Goal: Transaction & Acquisition: Obtain resource

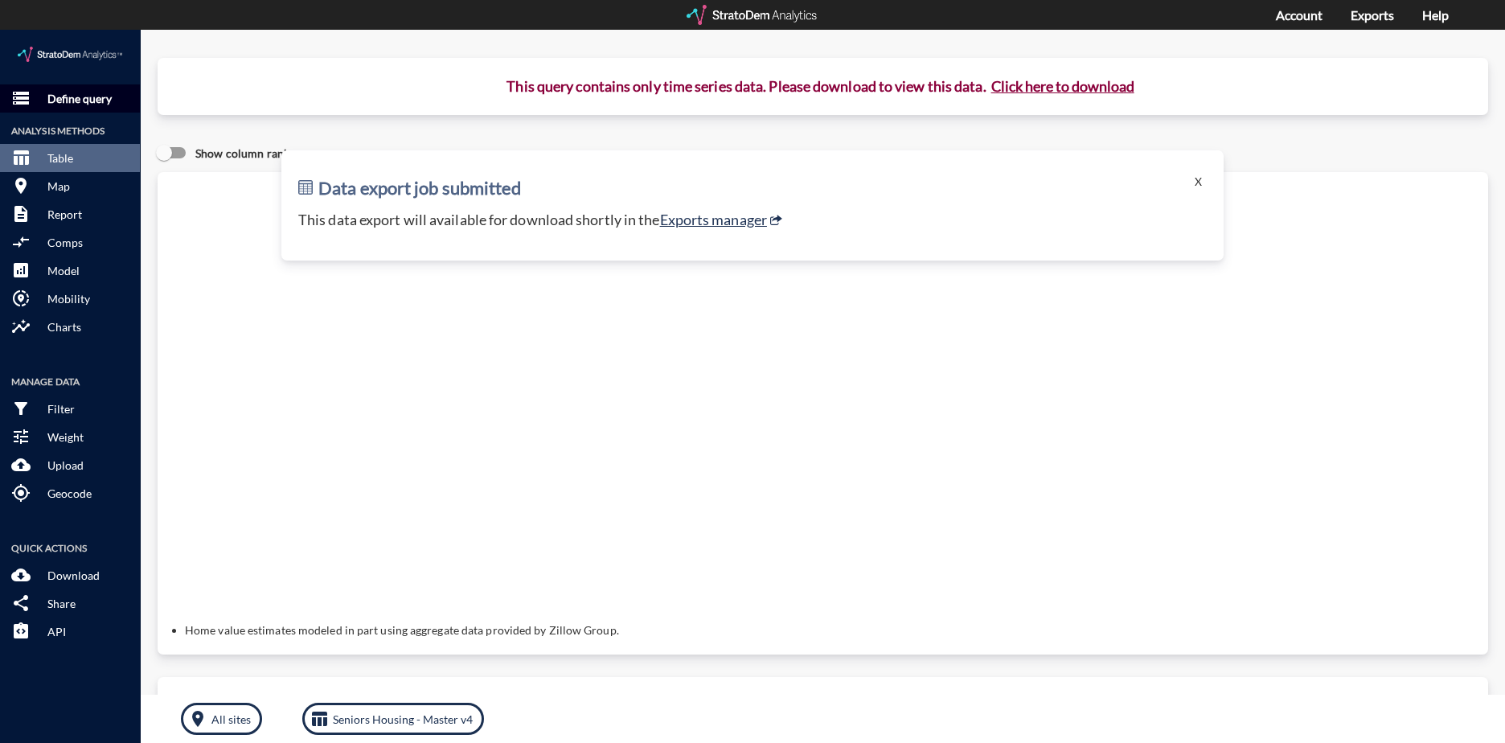
click p "Define query"
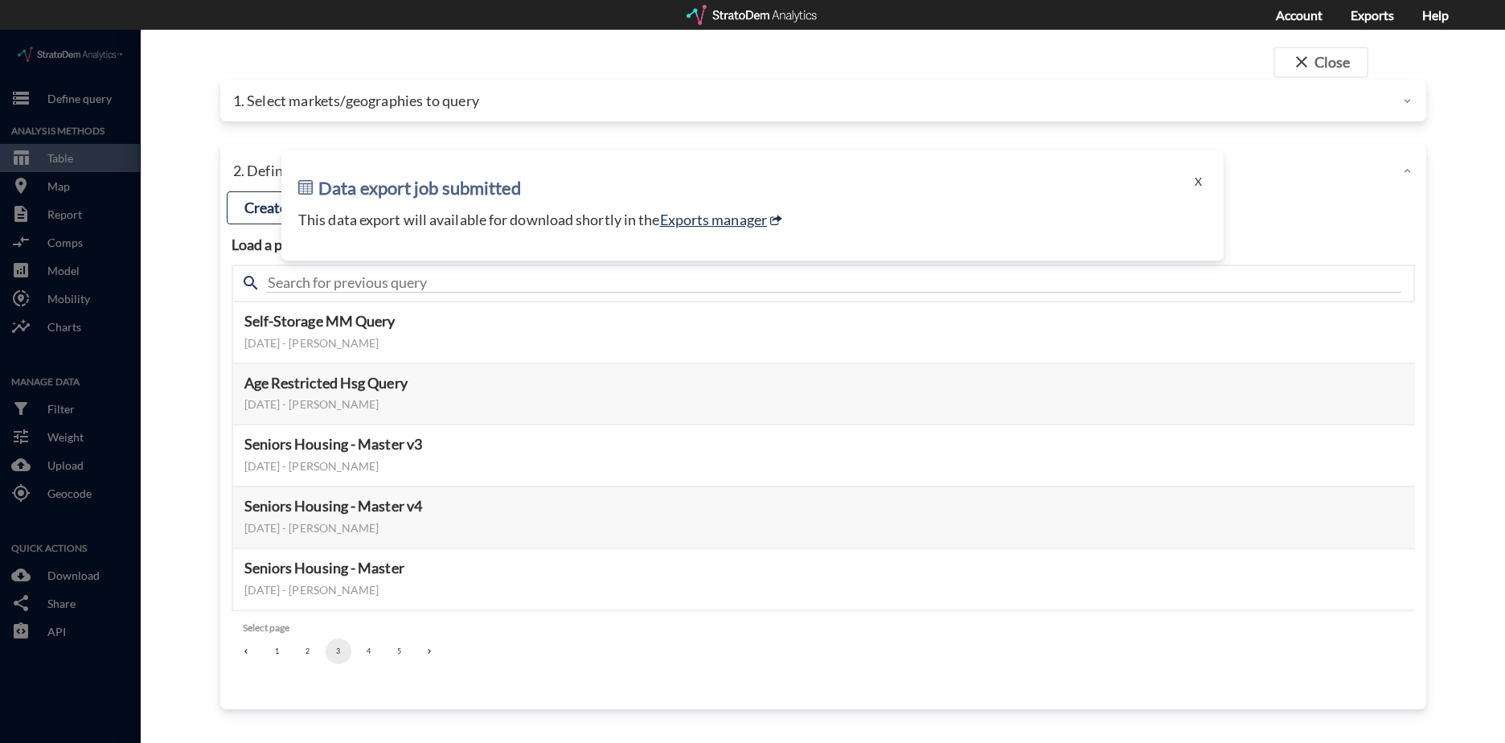
click div "Data export job submitted X This data export will available for download shortl…"
click button "X"
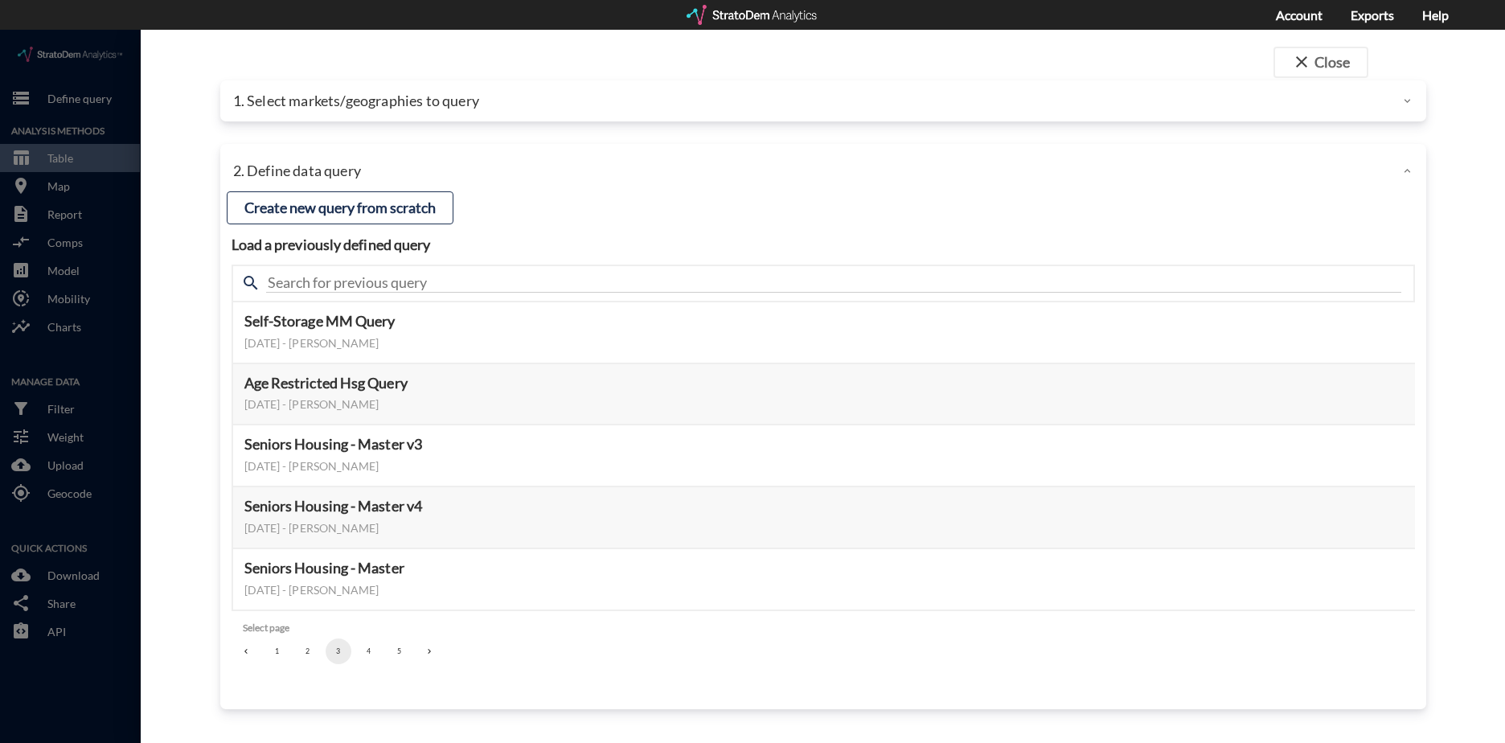
click at [791, 16] on div at bounding box center [753, 15] width 133 height 20
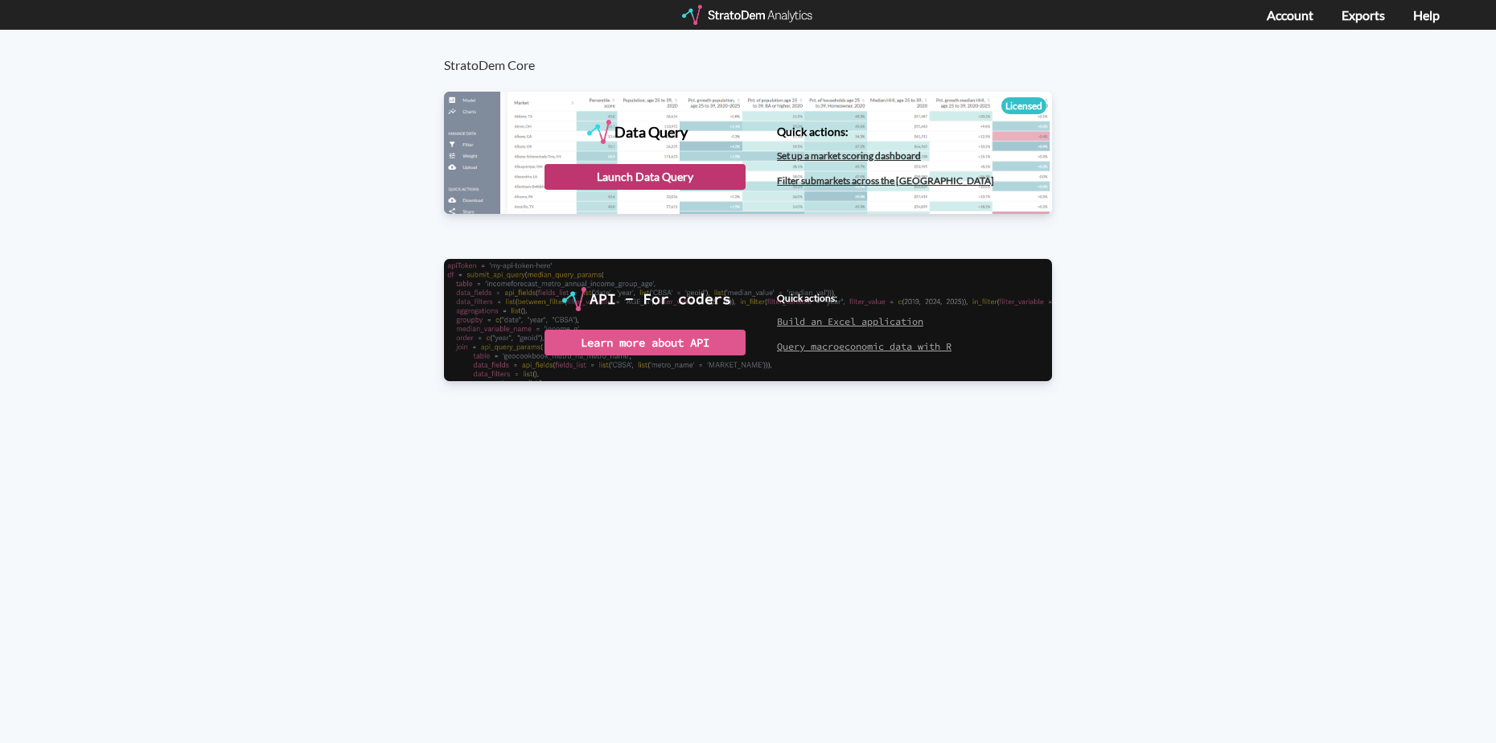
click at [687, 174] on div "Launch Data Query" at bounding box center [644, 177] width 201 height 26
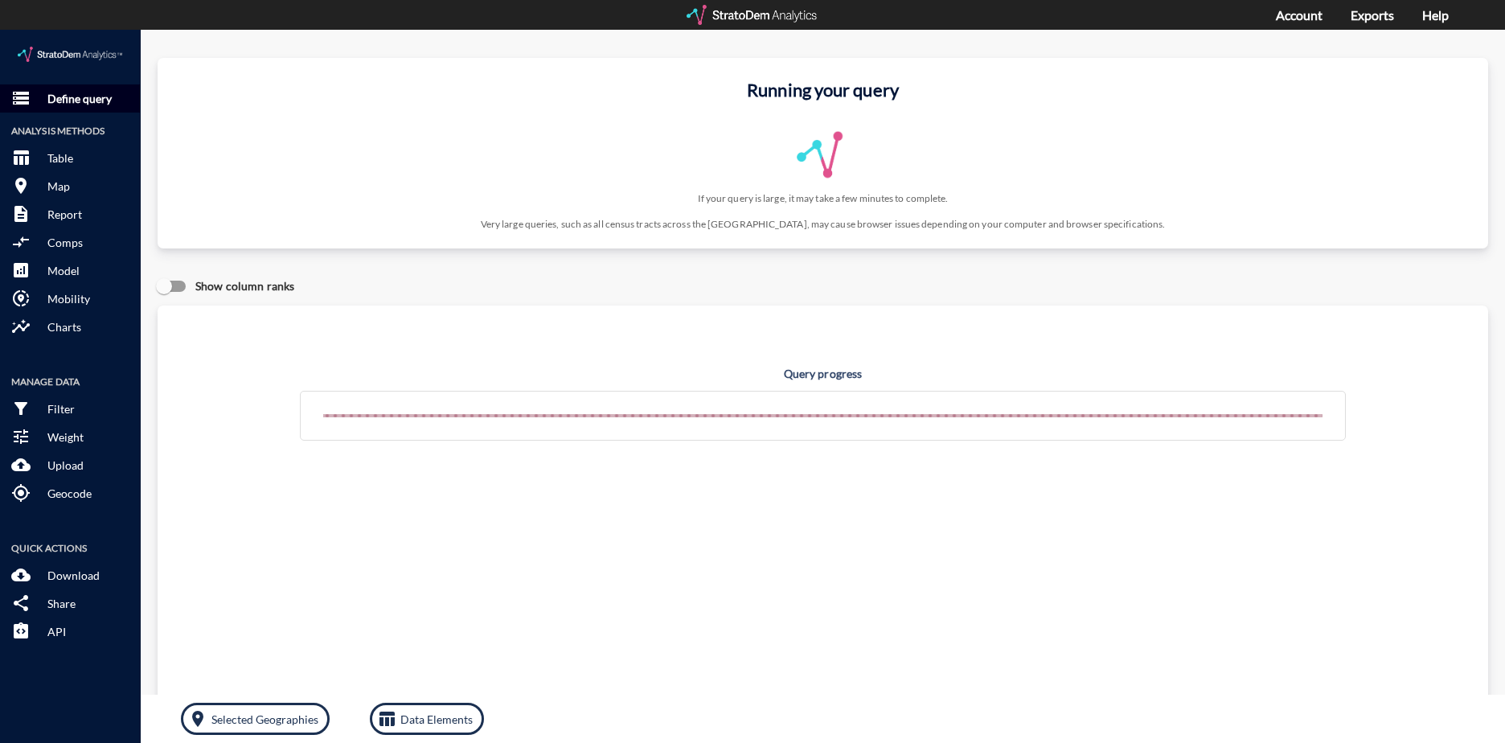
click p "Define query"
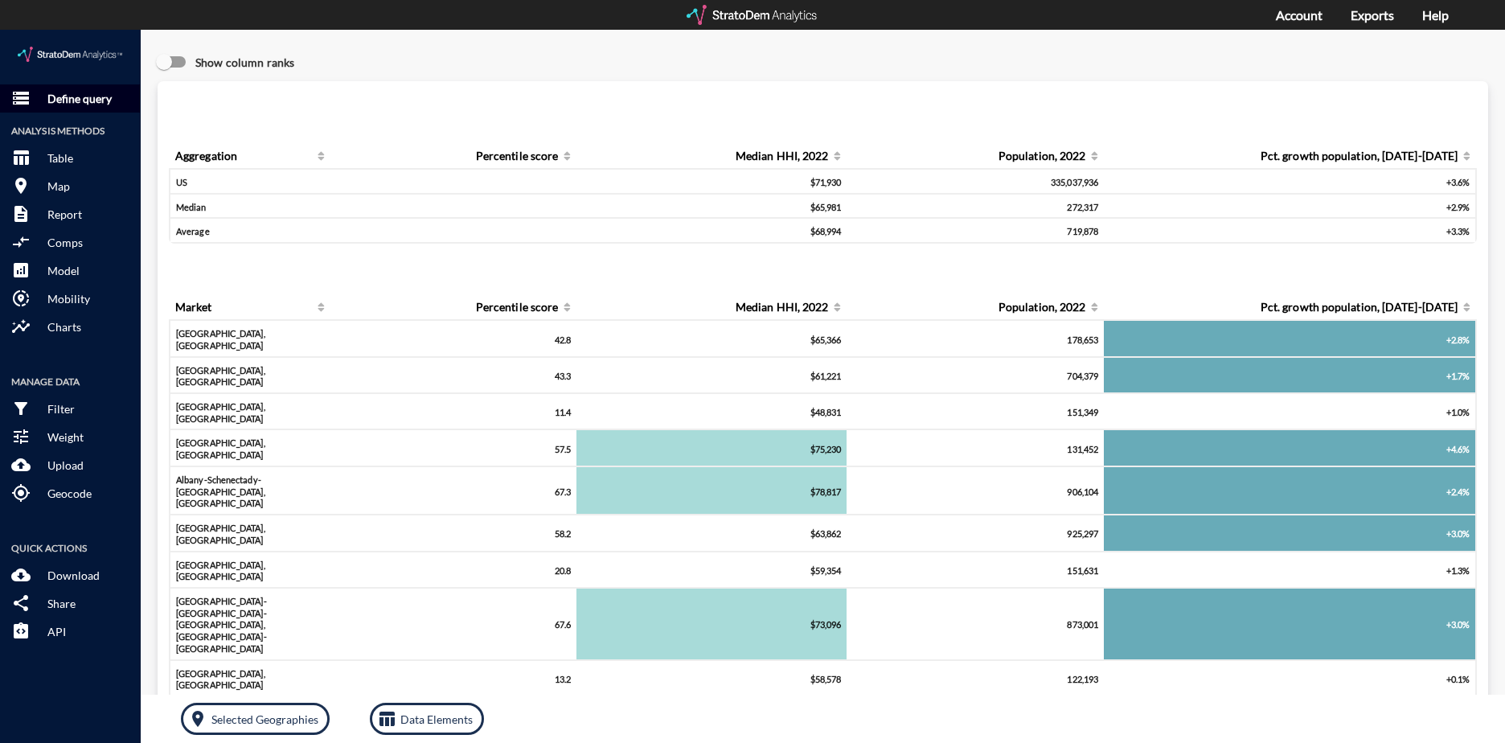
click p "Define query"
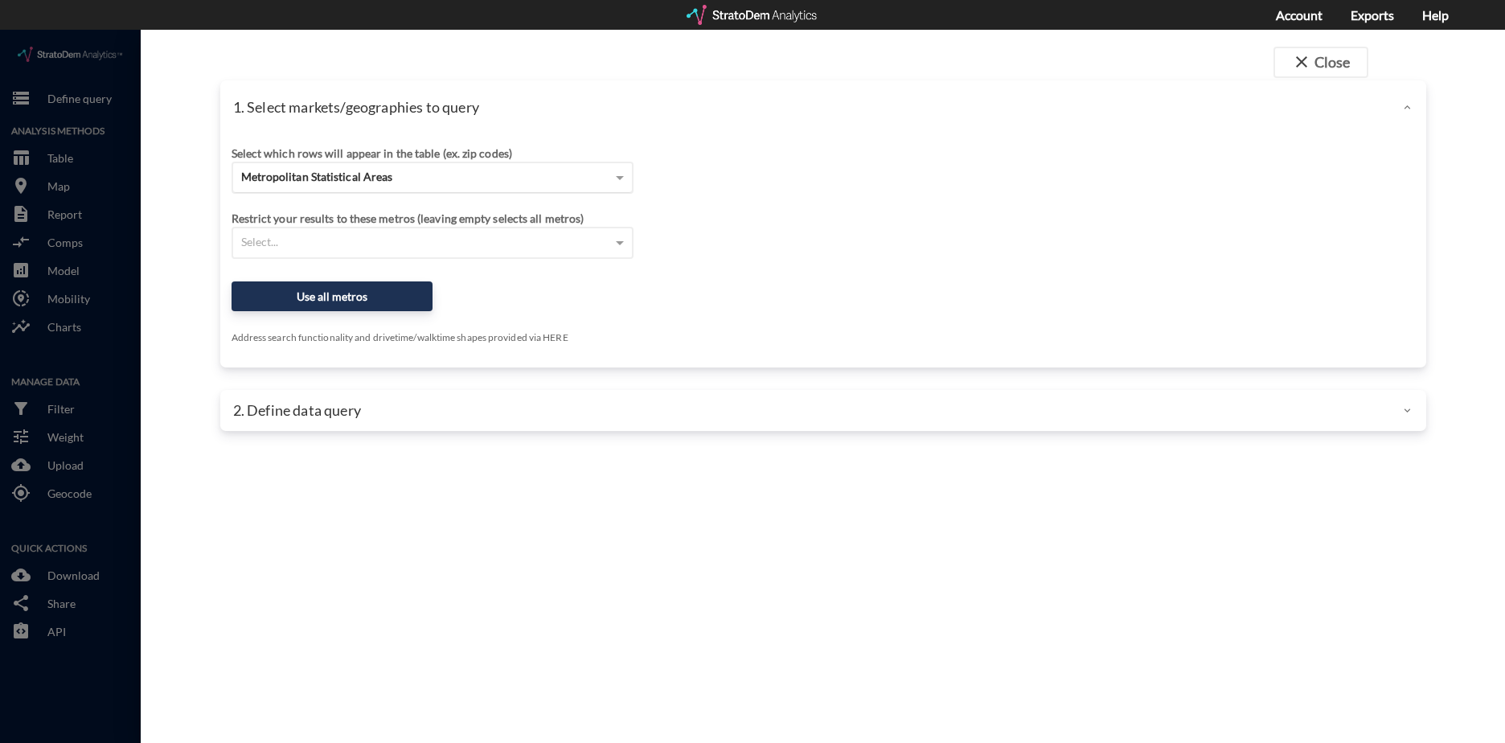
click div "Metropolitan Statistical Areas"
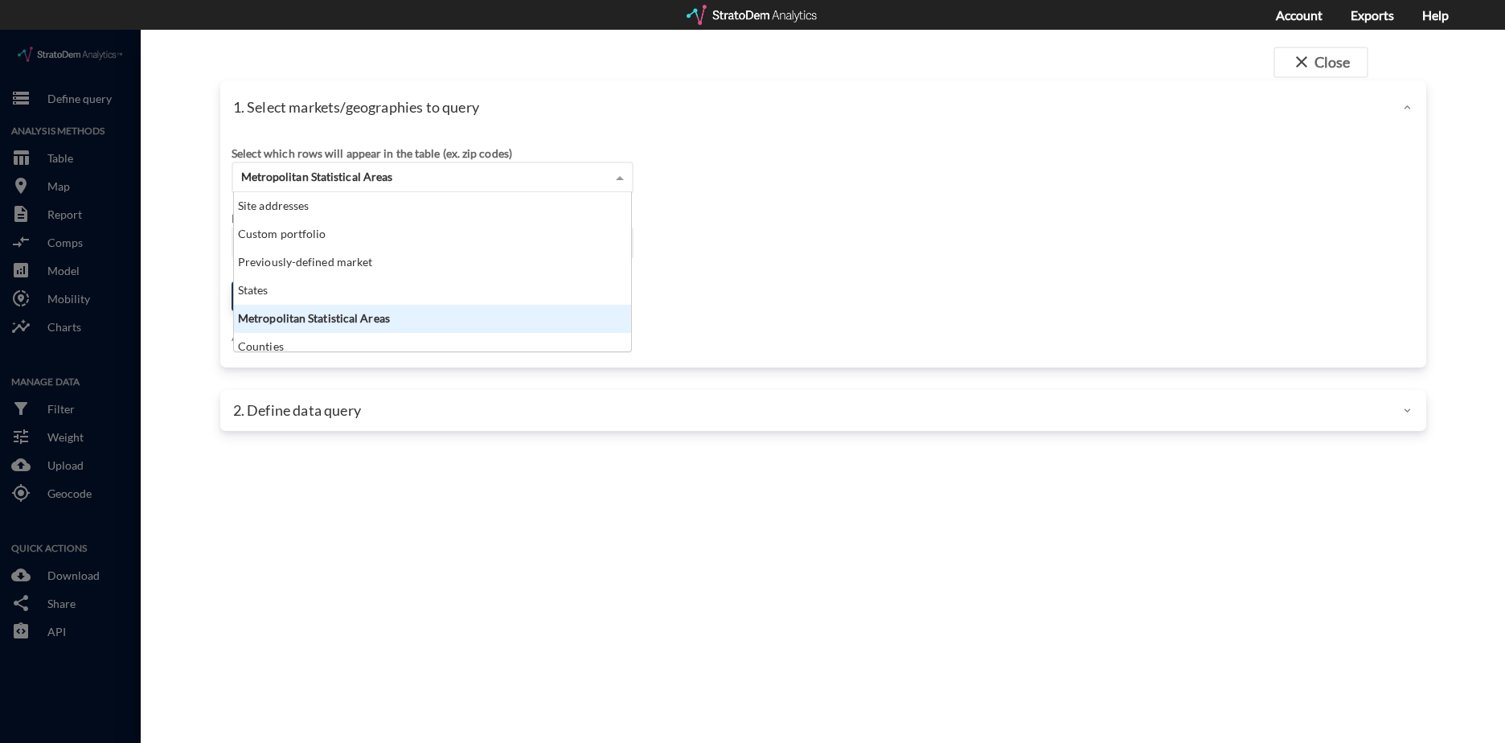
scroll to position [147, 388]
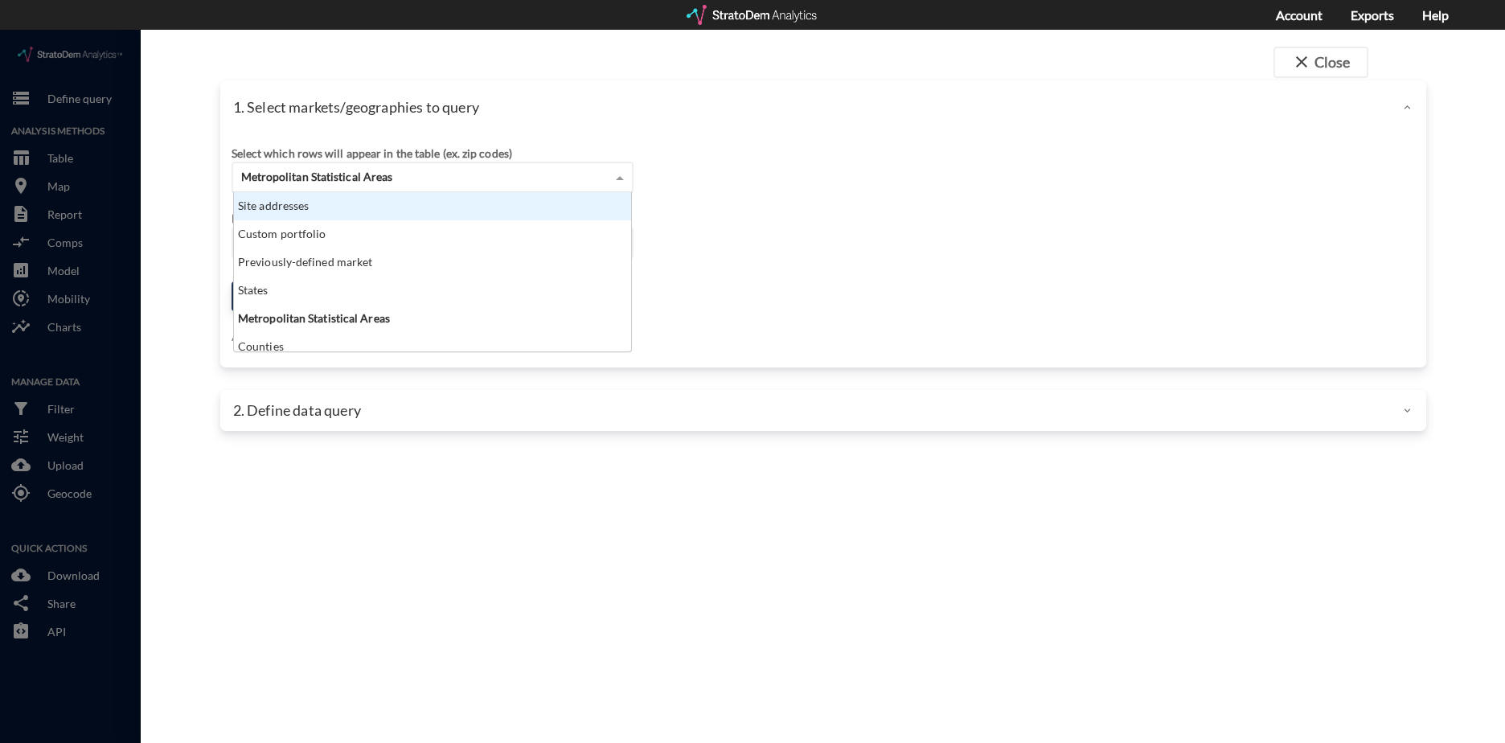
click div "Site addresses"
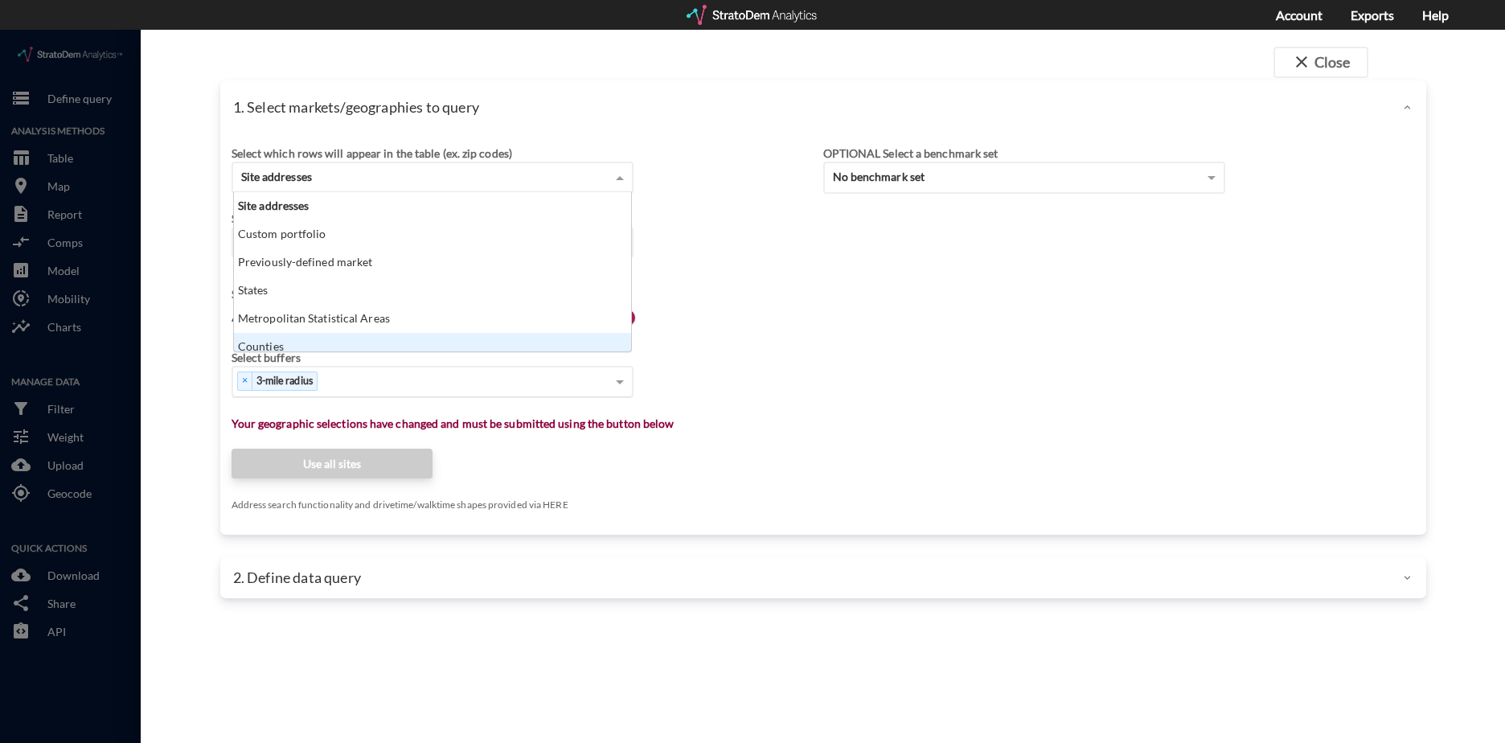
scroll to position [8, 0]
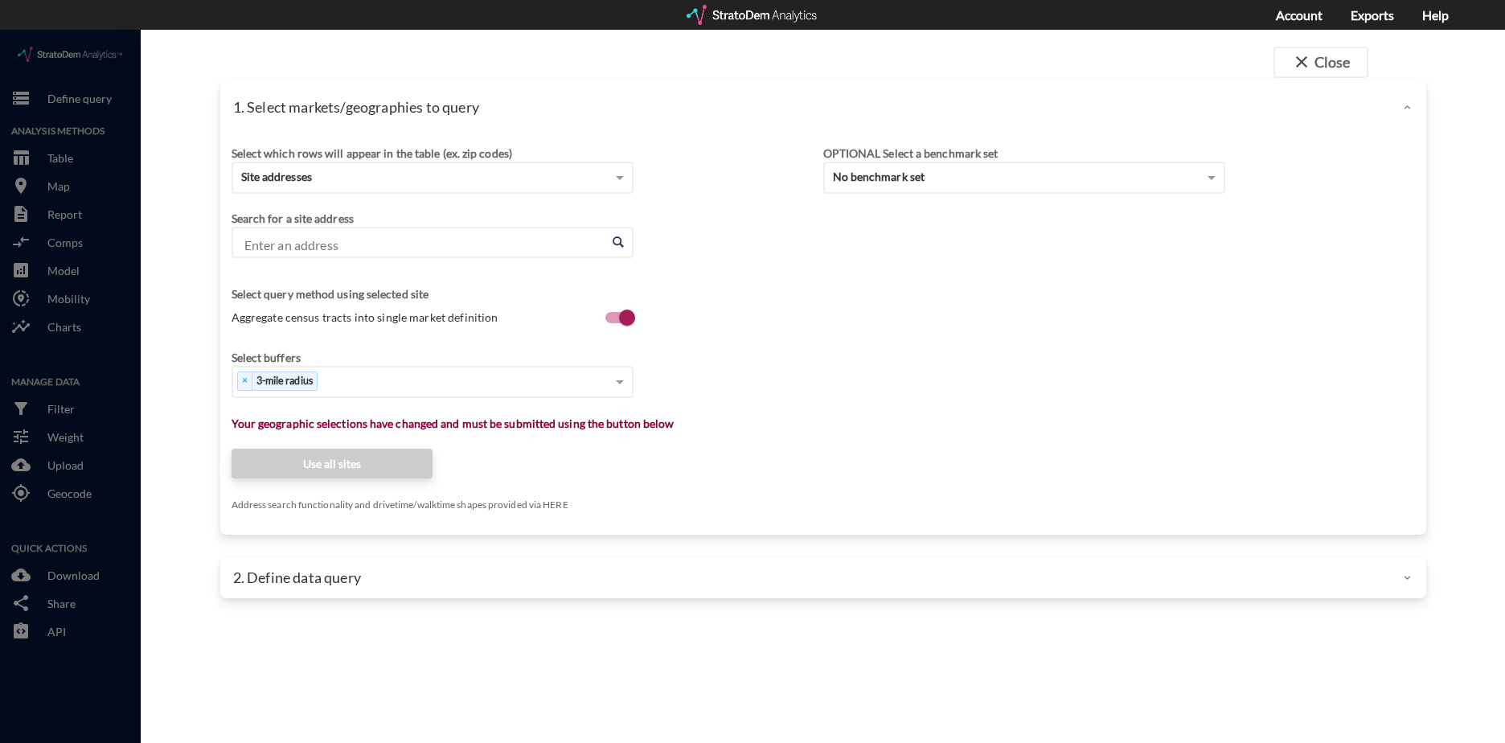
click div "Search for a site address Enter an address Enter an address Select query method…"
click input "Enter an address"
paste input "936 W Lanier Ave, Fayetteville, GA 30215"
click li "936 W Lanier Ave, Fayetteville, Georgia"
type input "936 W Lanier Ave, Fayetteville, Georgia"
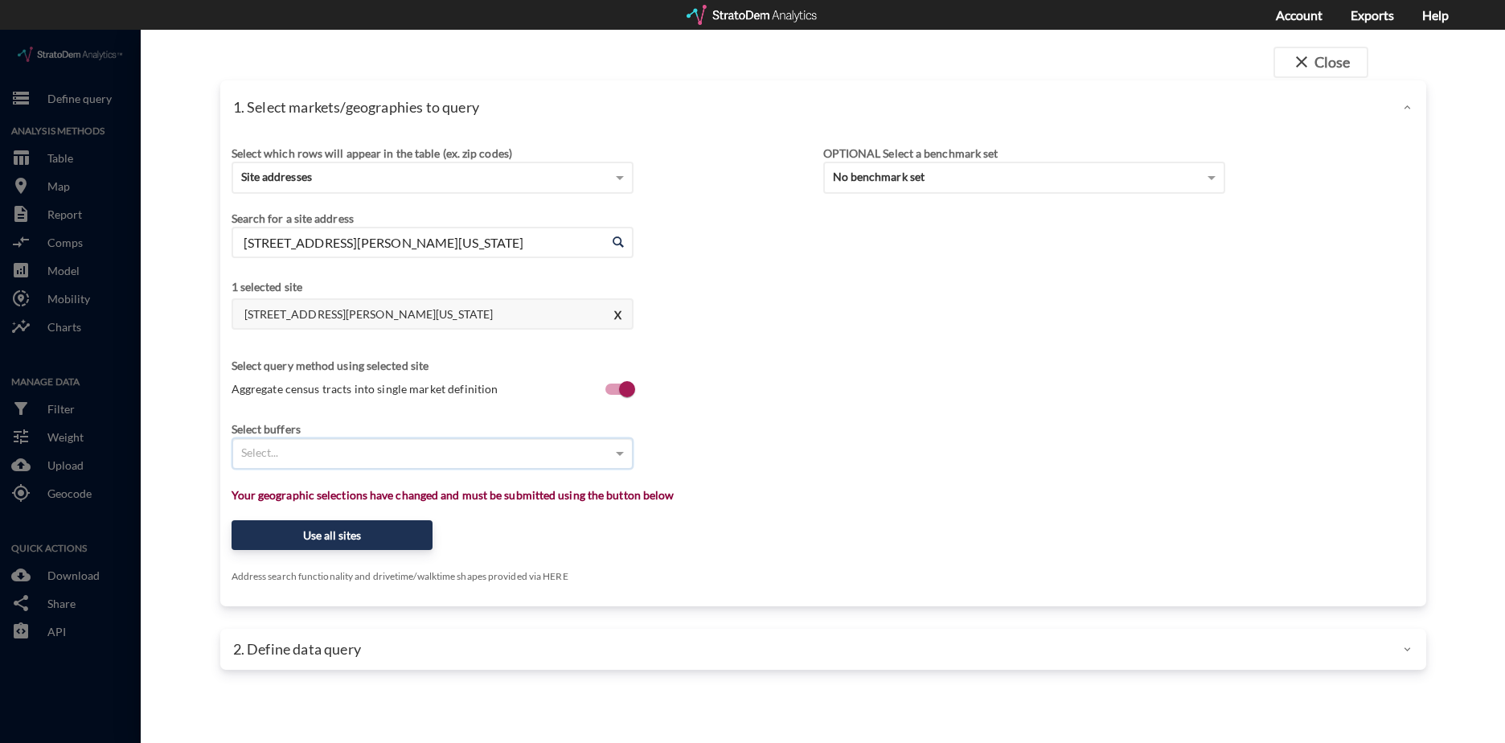
click span "Aggregate census tracts into single market definition"
click input "Aggregate census tracts into single market definition"
checkbox input "false"
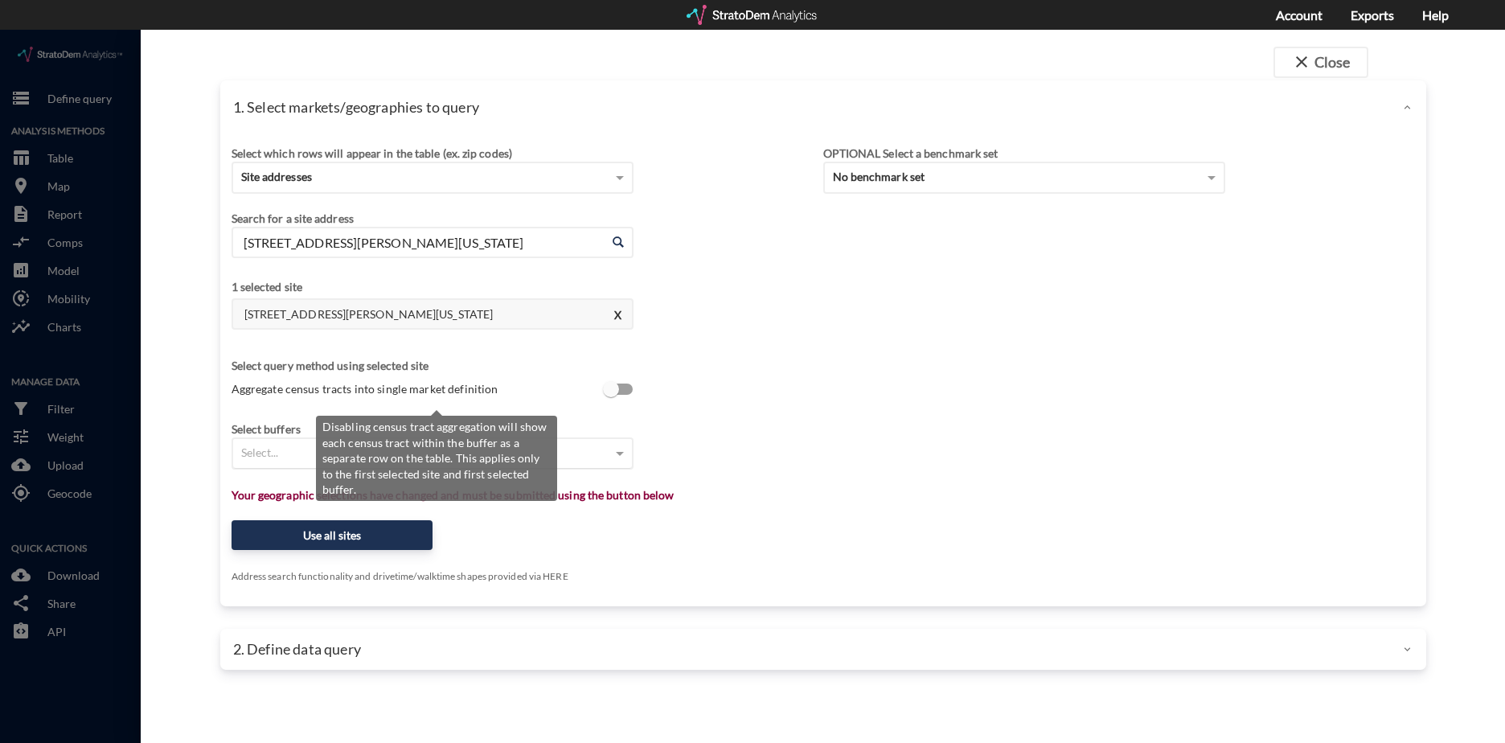
scroll to position [3, 0]
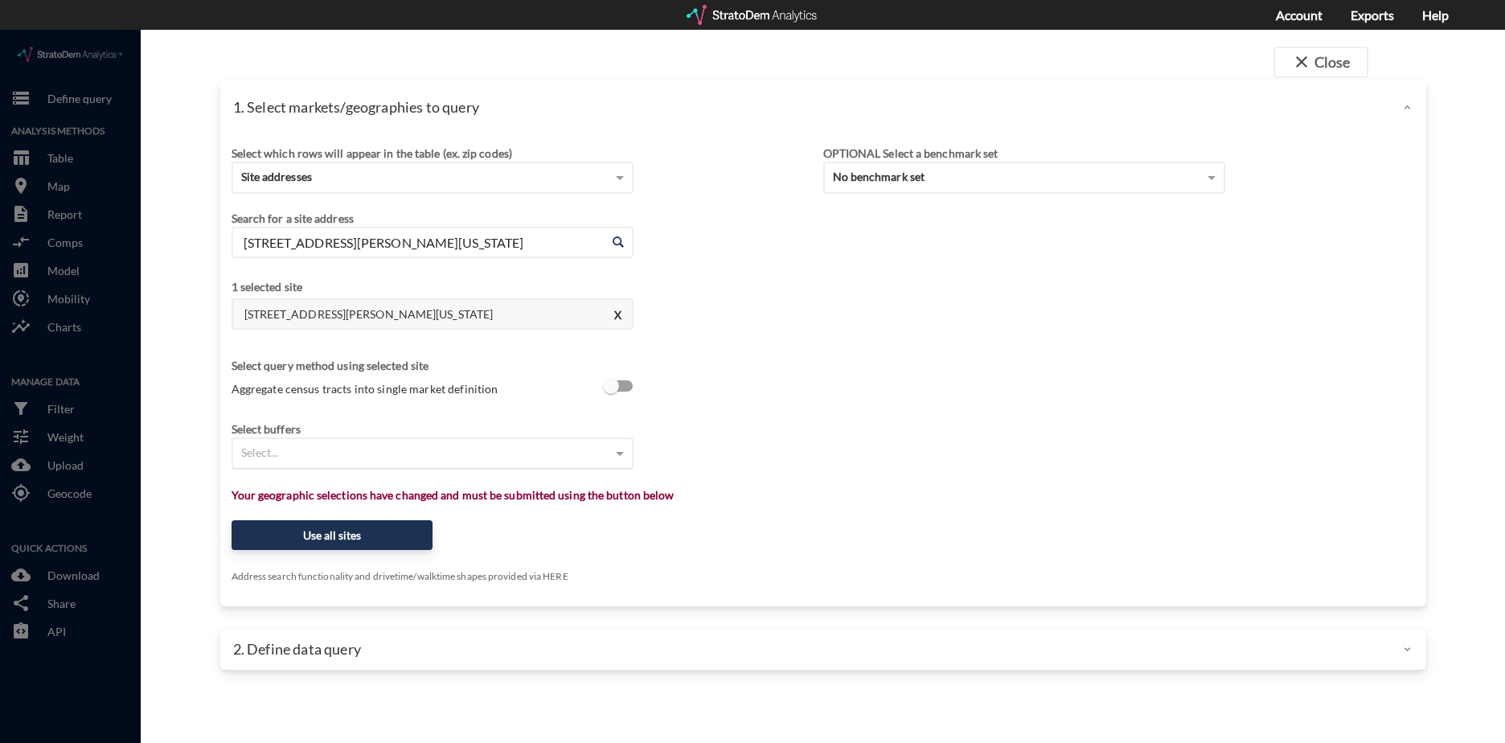
click div "Select..."
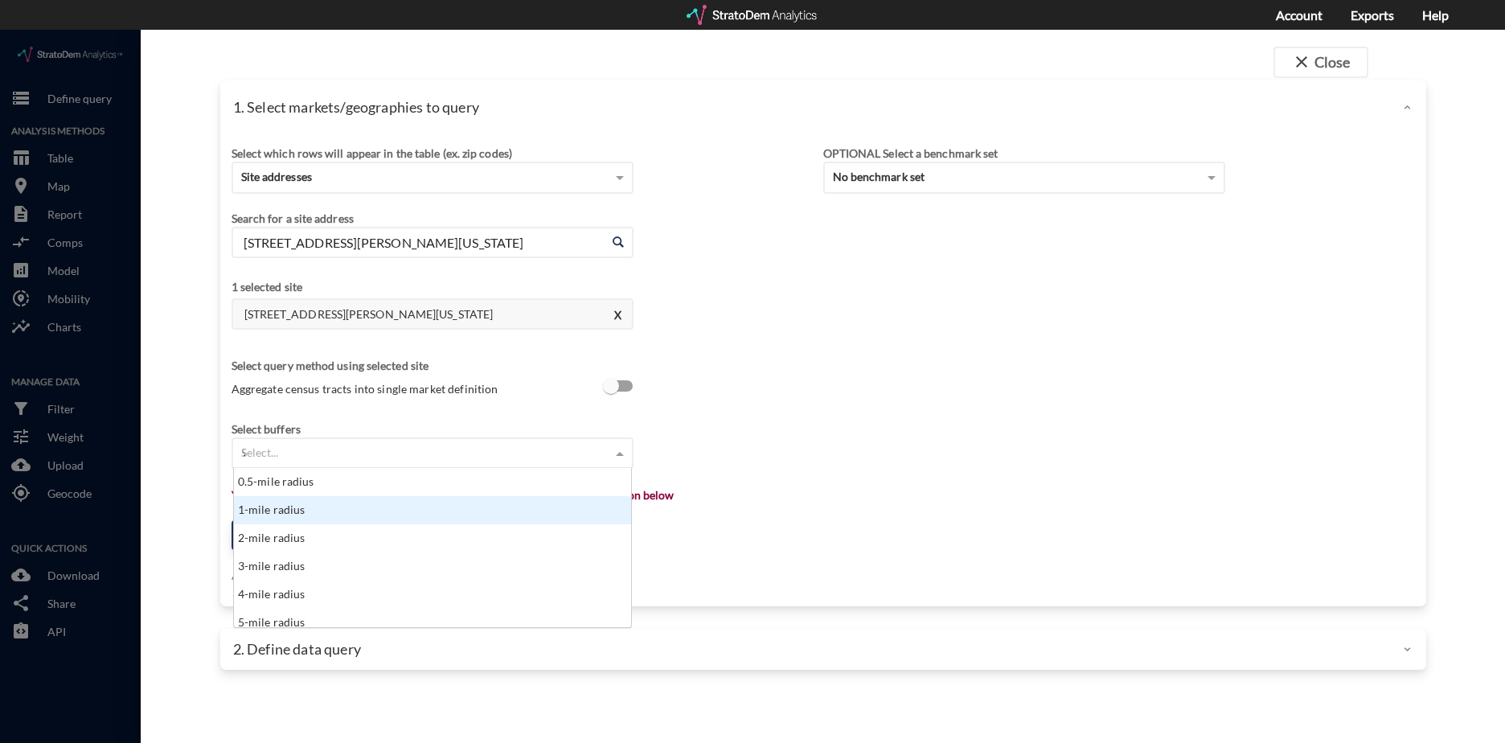
scroll to position [44, 388]
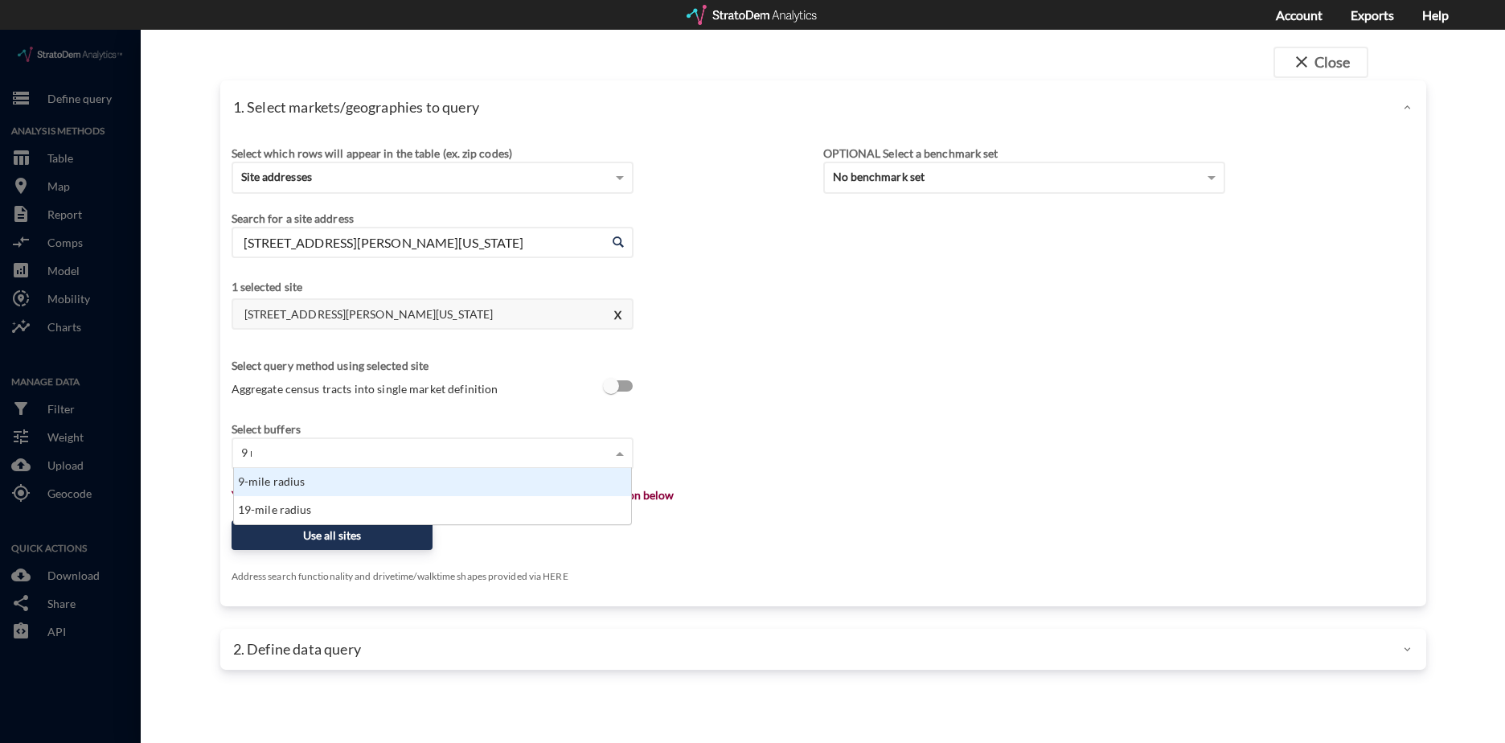
type input "9 mi"
type input "13"
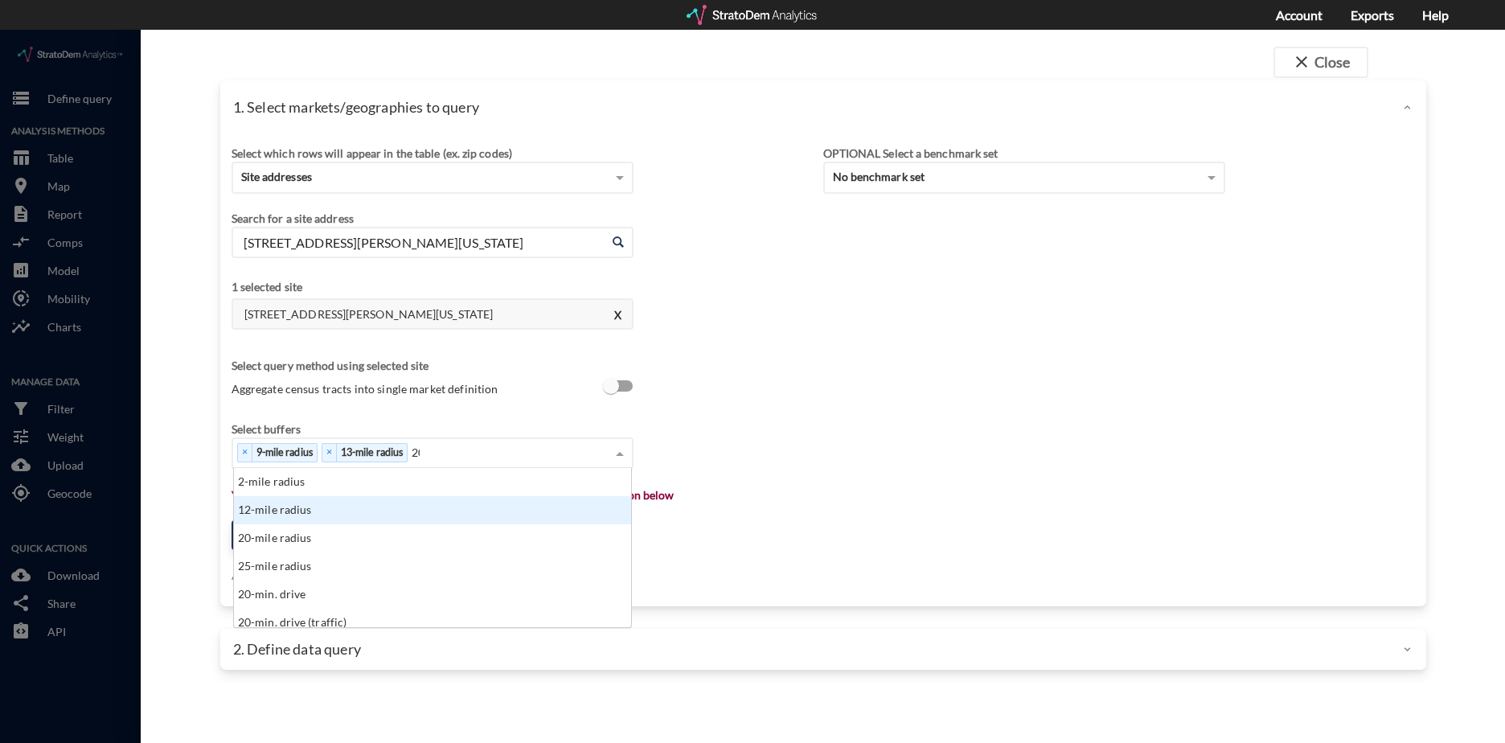
scroll to position [147, 388]
type input "20"
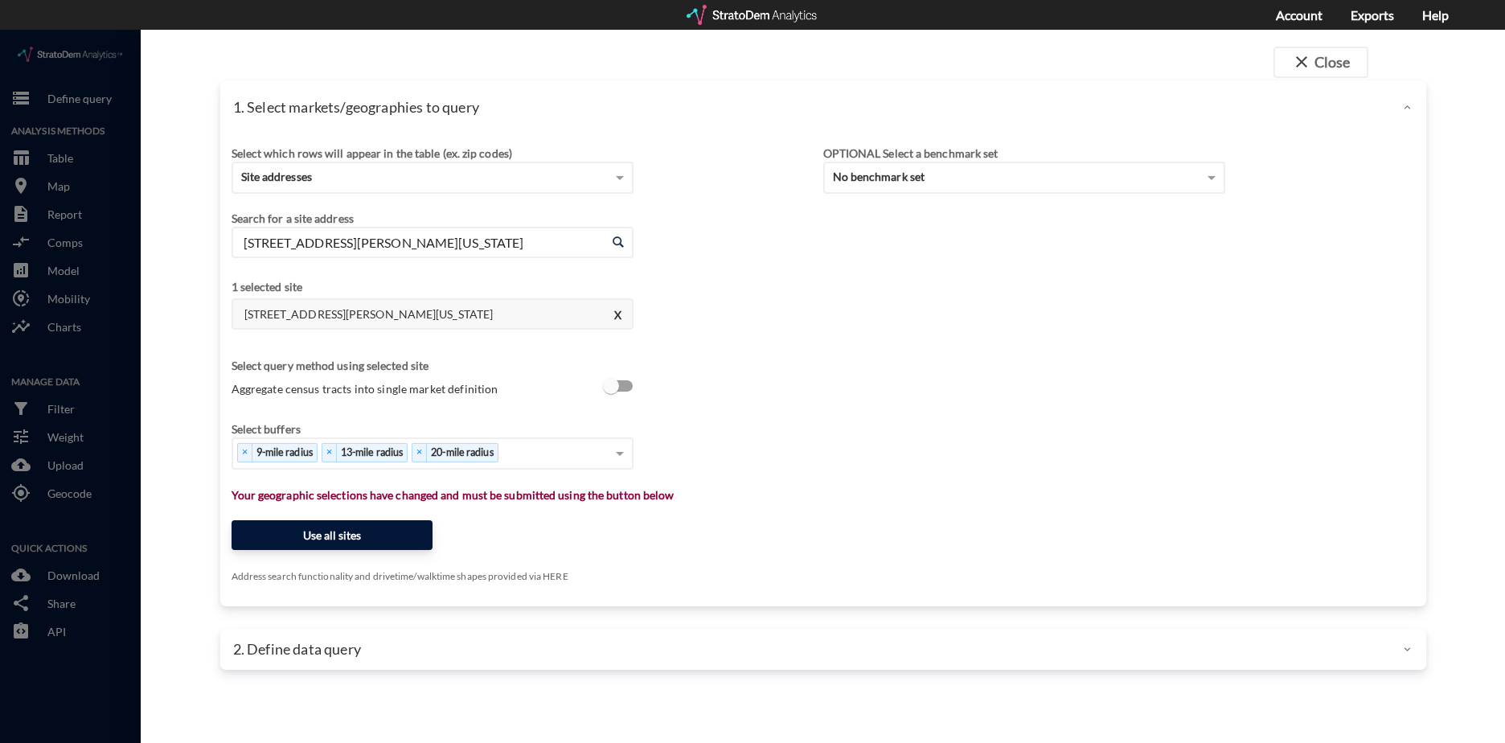
click button "Use all sites"
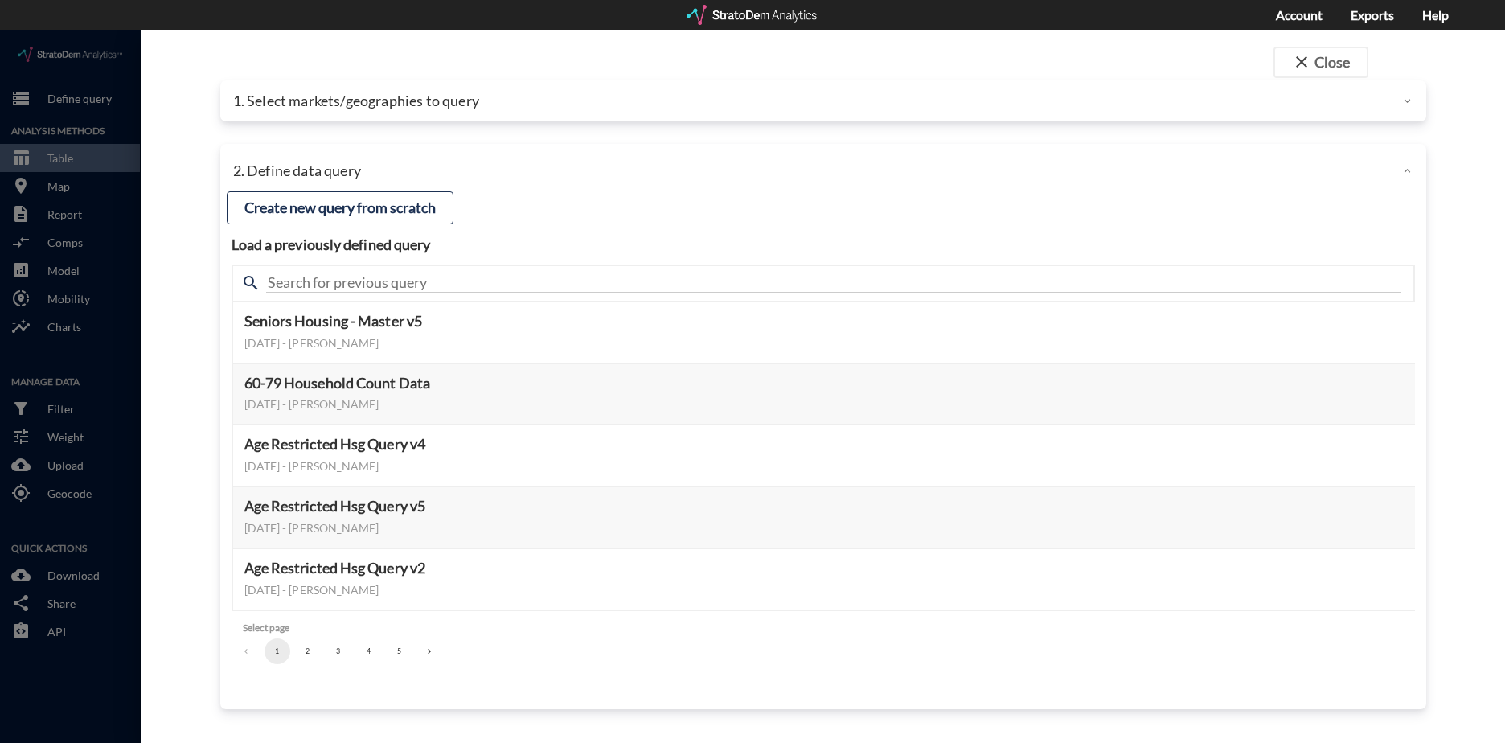
click button "3"
click button "Select this query"
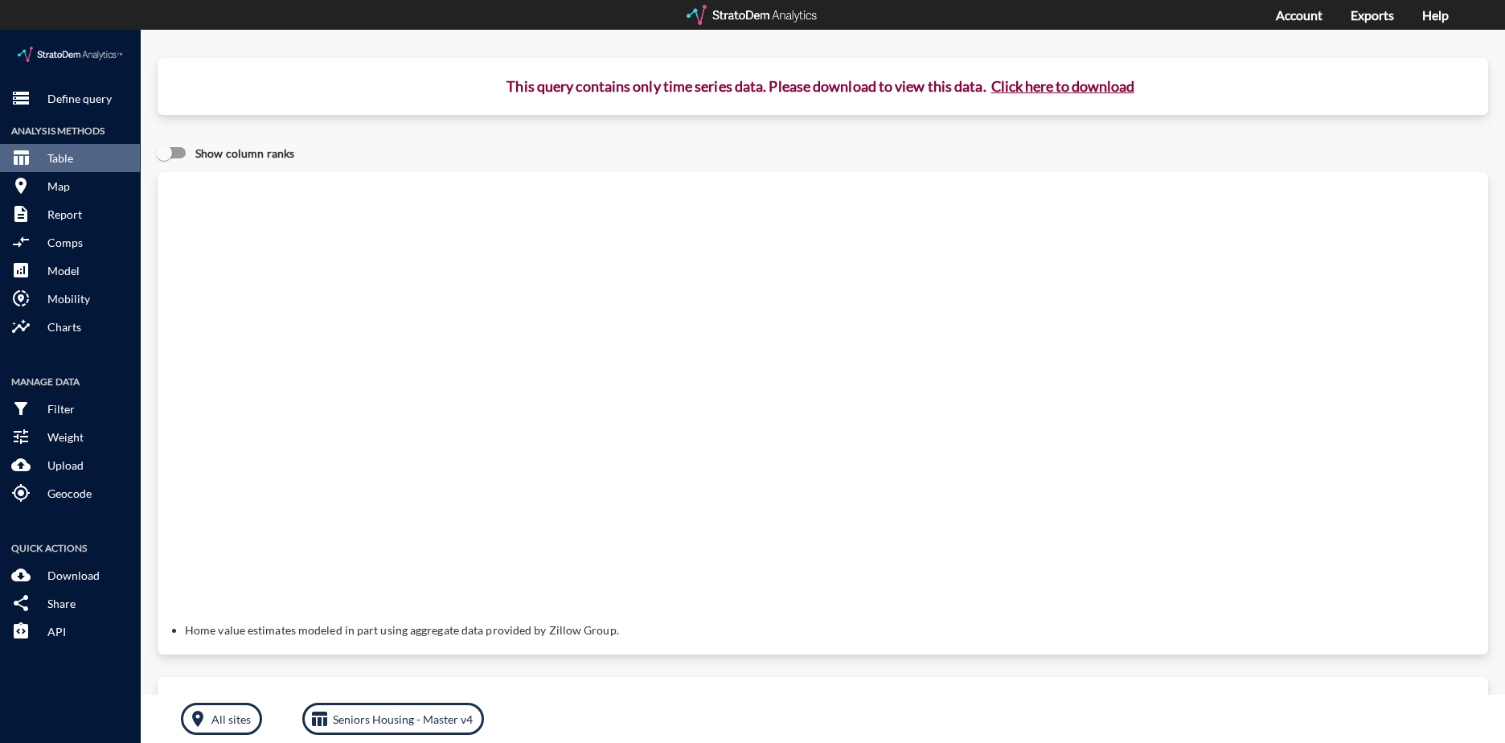
click button "Click here to download"
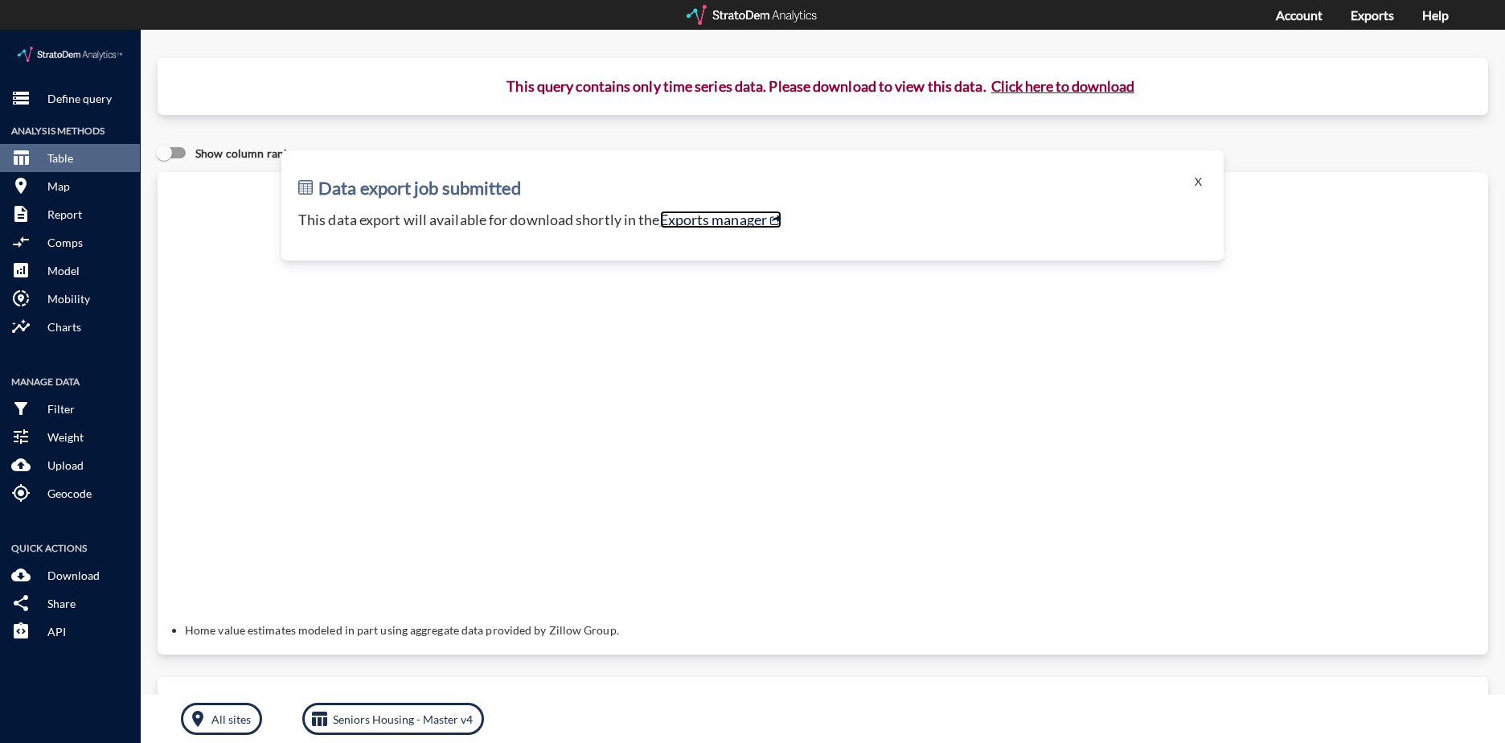
click link "Exports manager"
drag, startPoint x: 805, startPoint y: 1, endPoint x: 803, endPoint y: 23, distance: 21.8
click at [803, 23] on div at bounding box center [753, 15] width 133 height 20
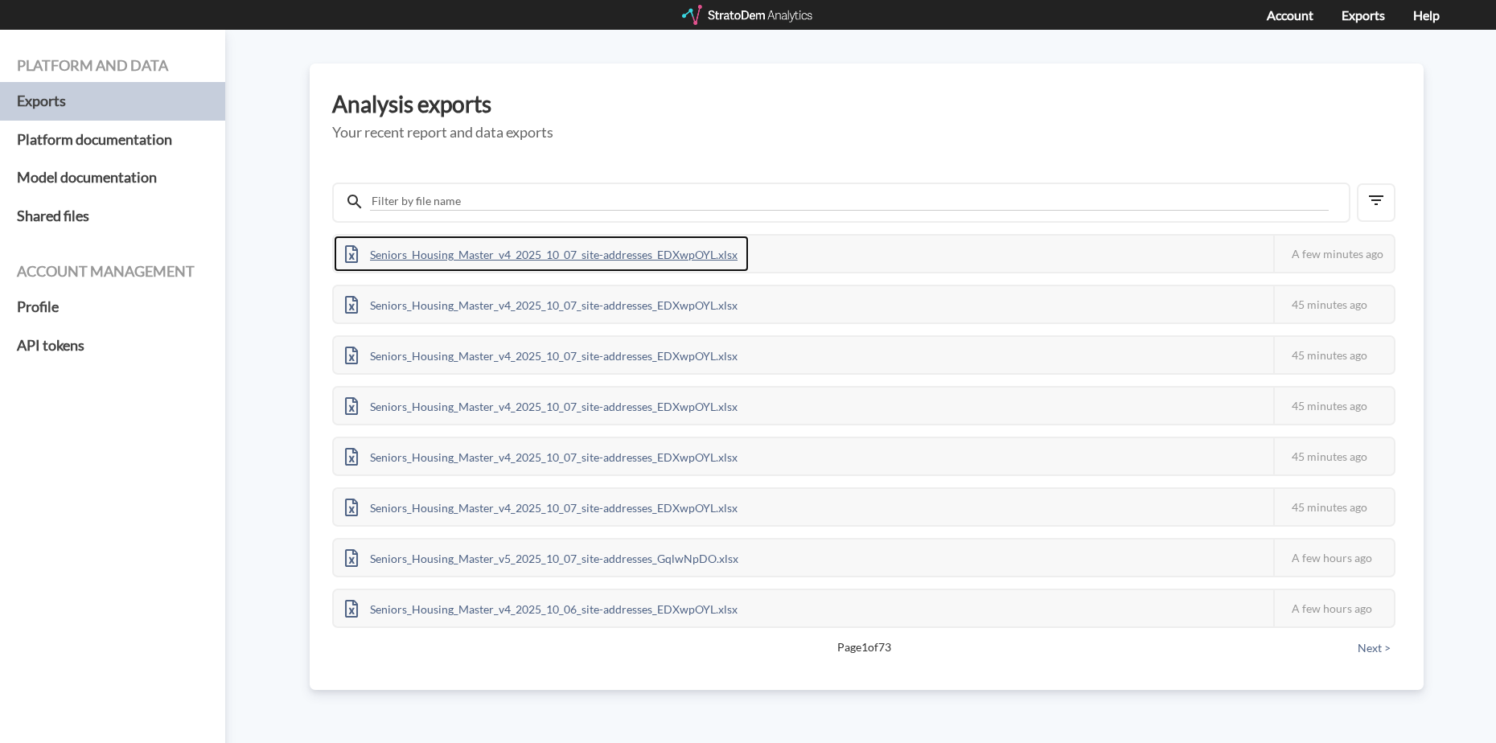
click at [704, 258] on div "Seniors_Housing_Master_v4_2025_10_07_site-addresses_EDXwpOYL.xlsx" at bounding box center [541, 254] width 415 height 36
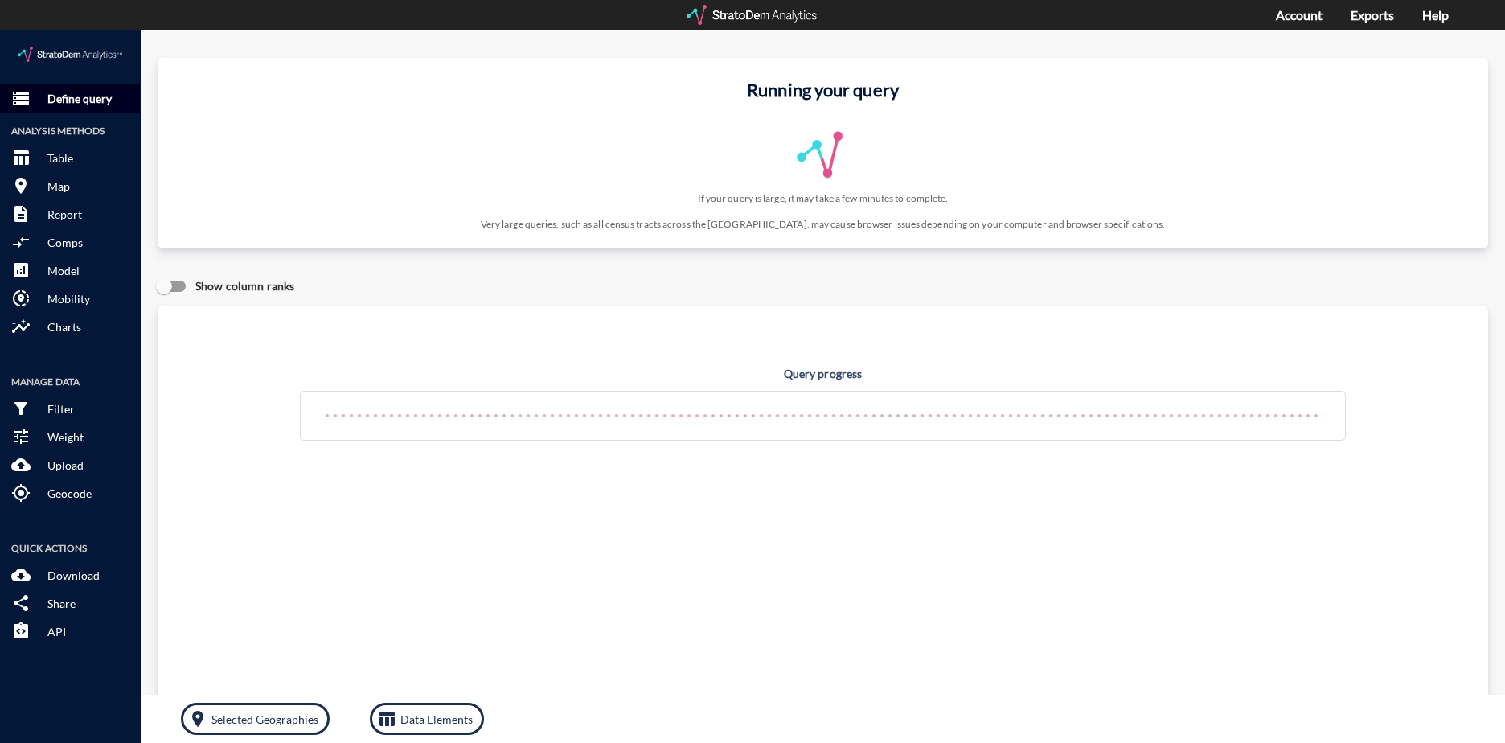
click p "Define query"
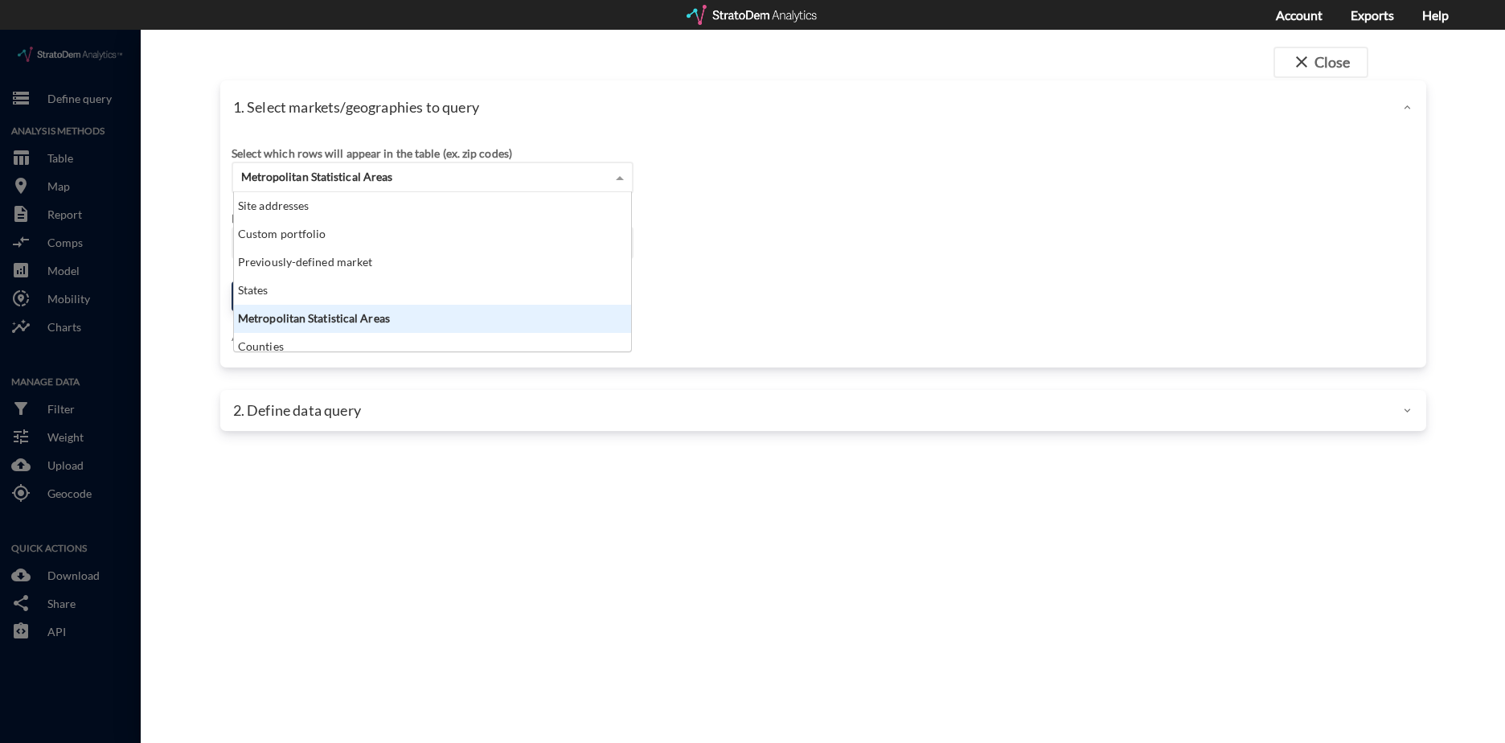
click div "Metropolitan Statistical Areas"
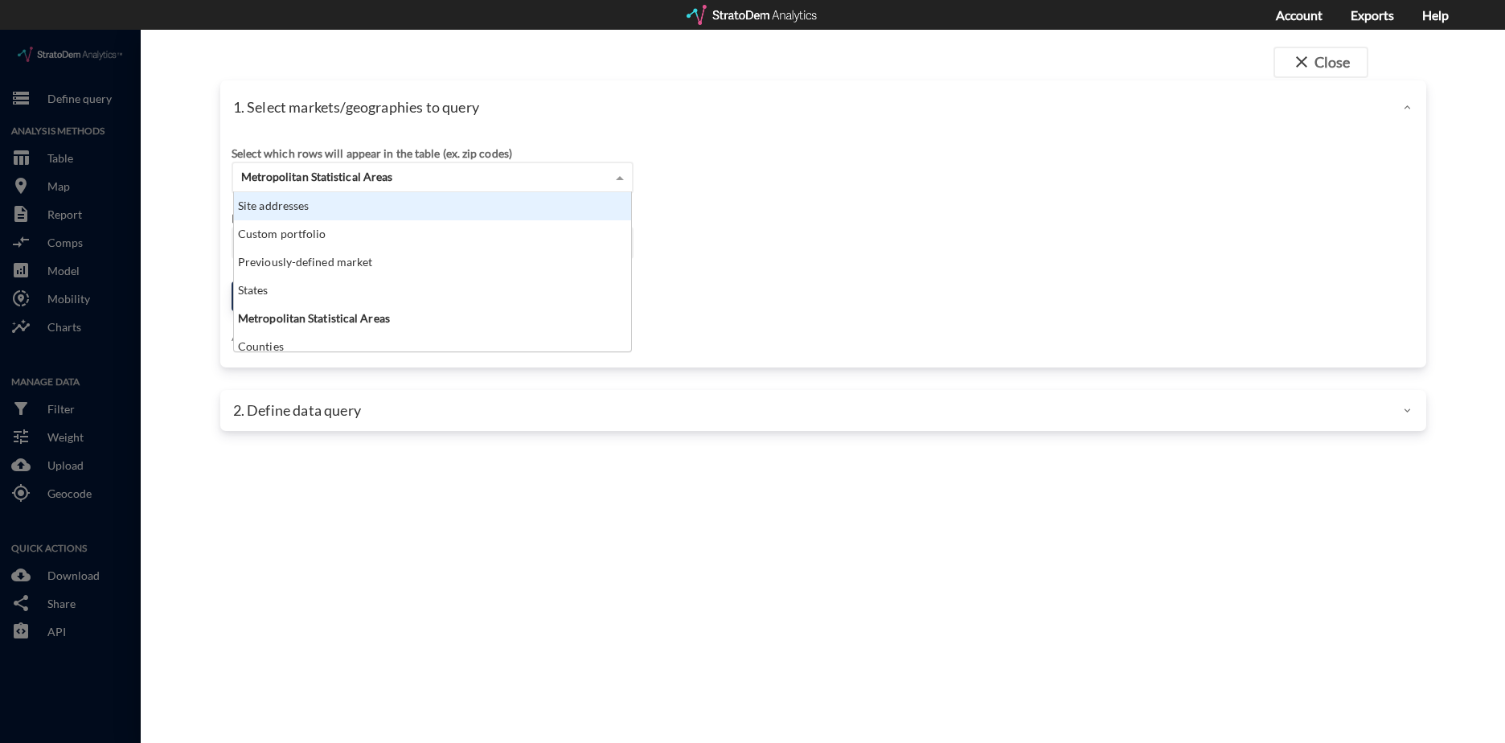
click div "Site addresses"
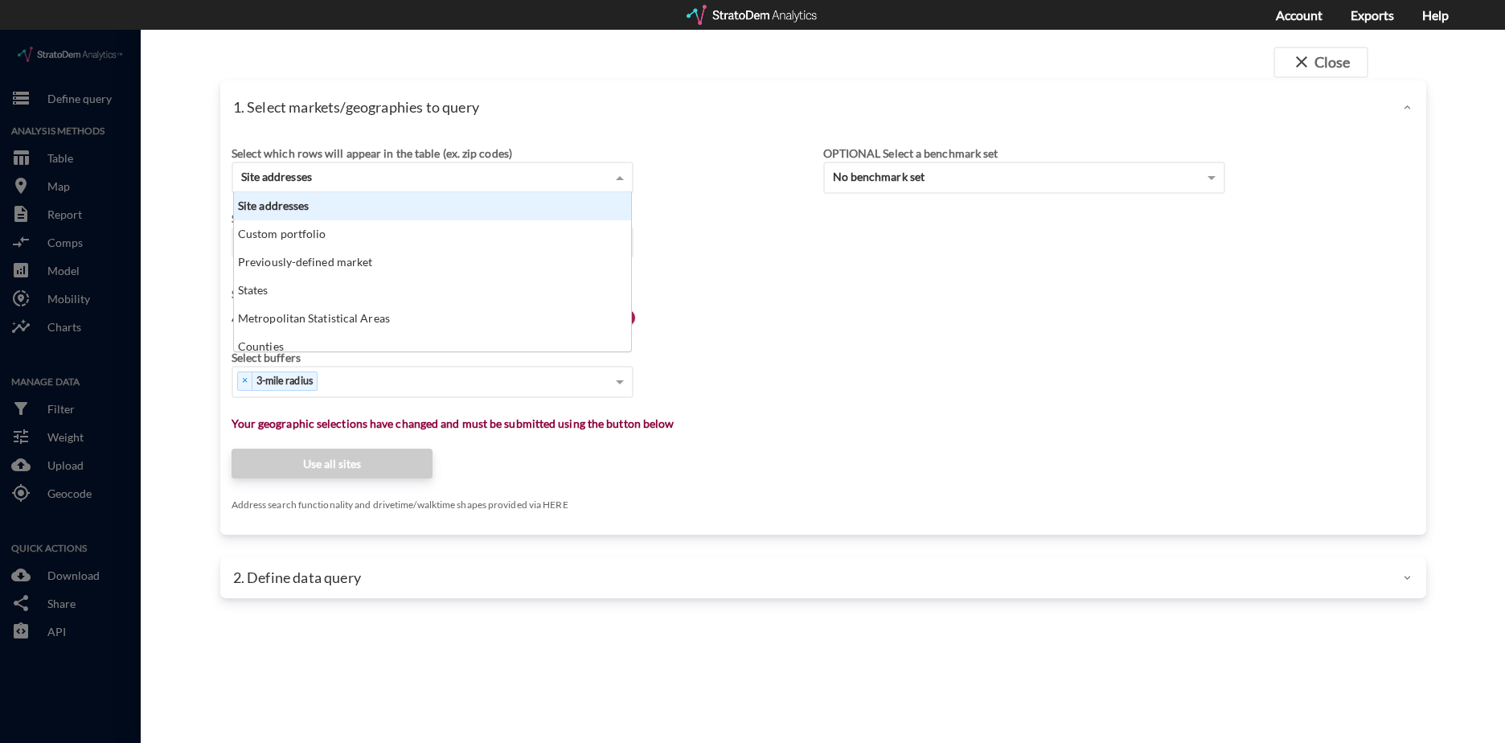
click div "Site addresses"
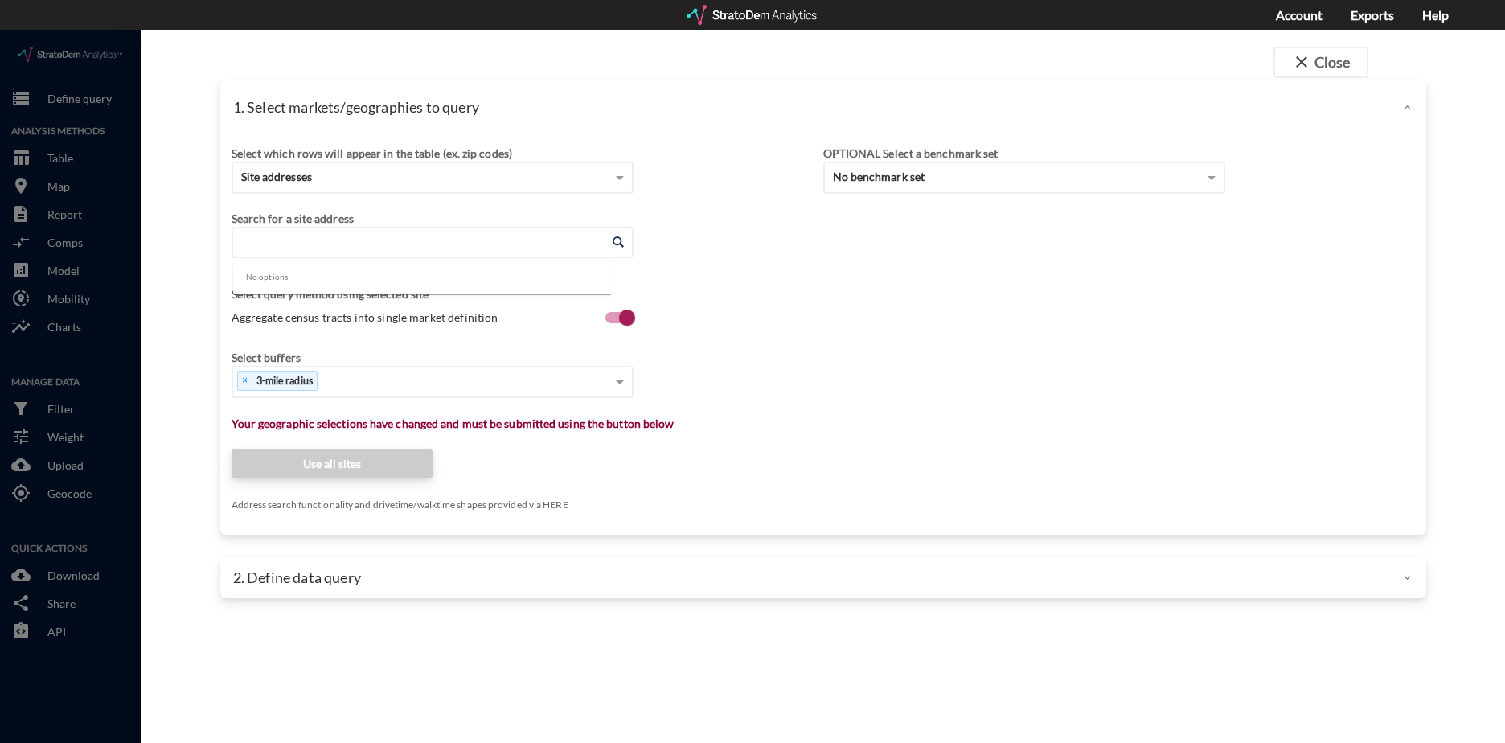
click input "Enter an address"
paste input "936 W Lanier Ave, Fayetteville, GA 30215"
click li "936 W Lanier Ave, Fayetteville, Georgia"
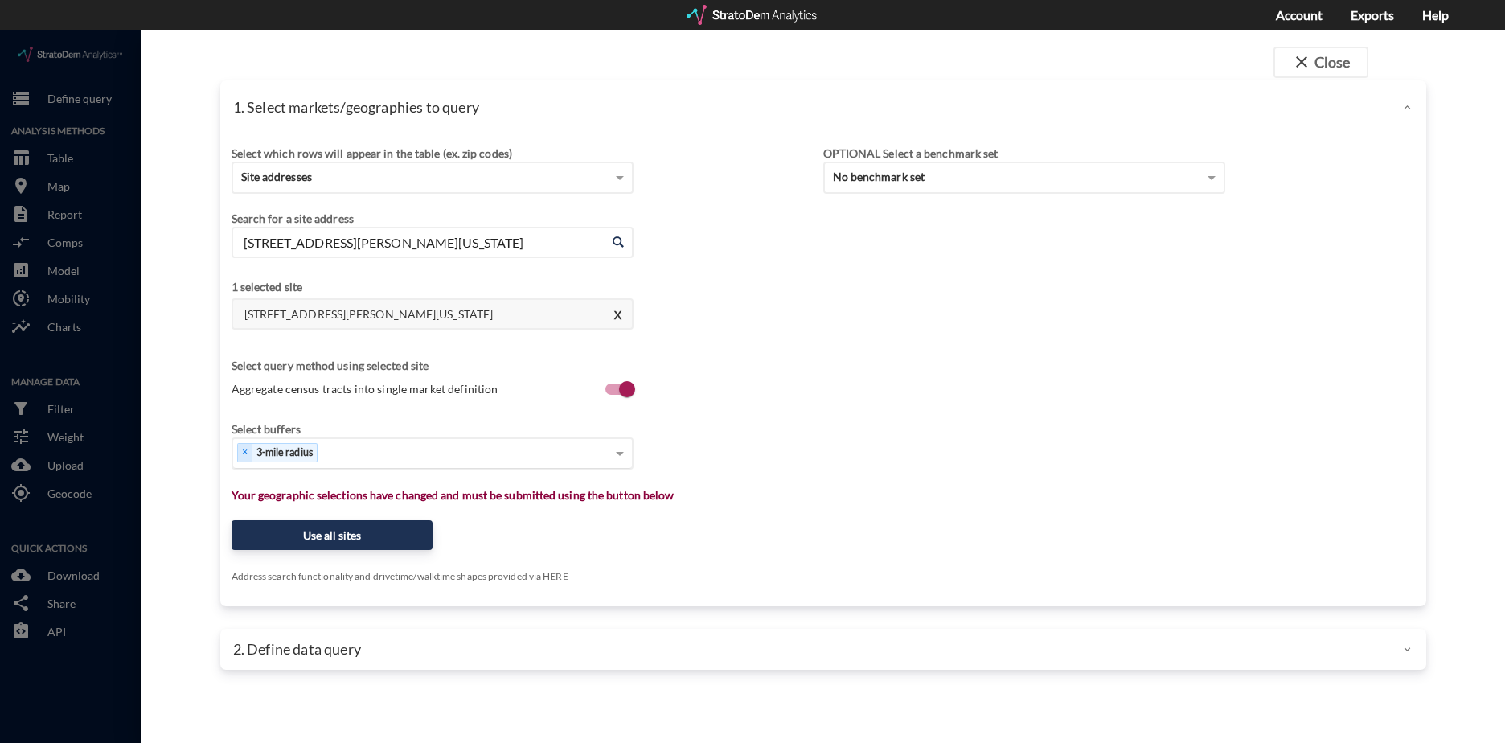
type input "936 W Lanier Ave, Fayetteville, Georgia"
click div "Select..."
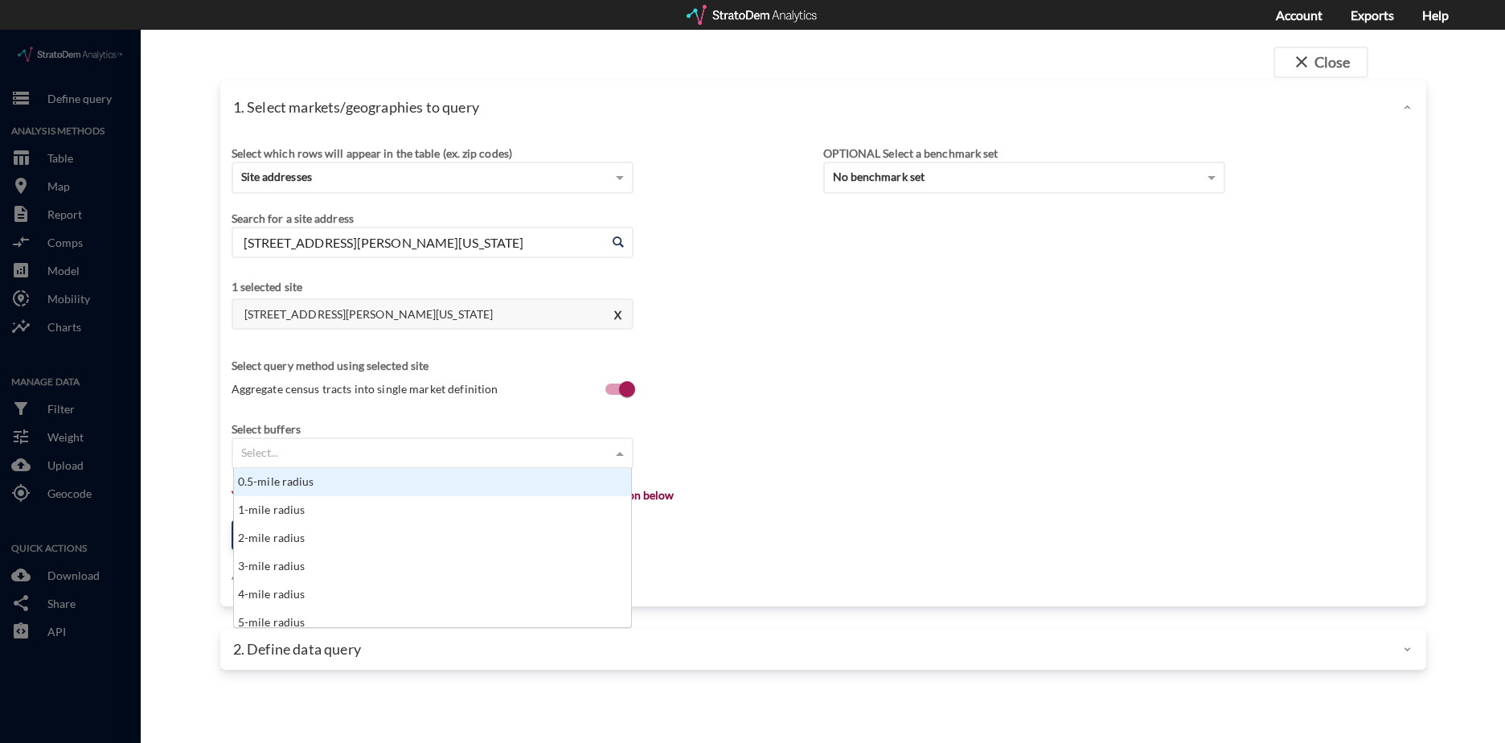
click div "Select..."
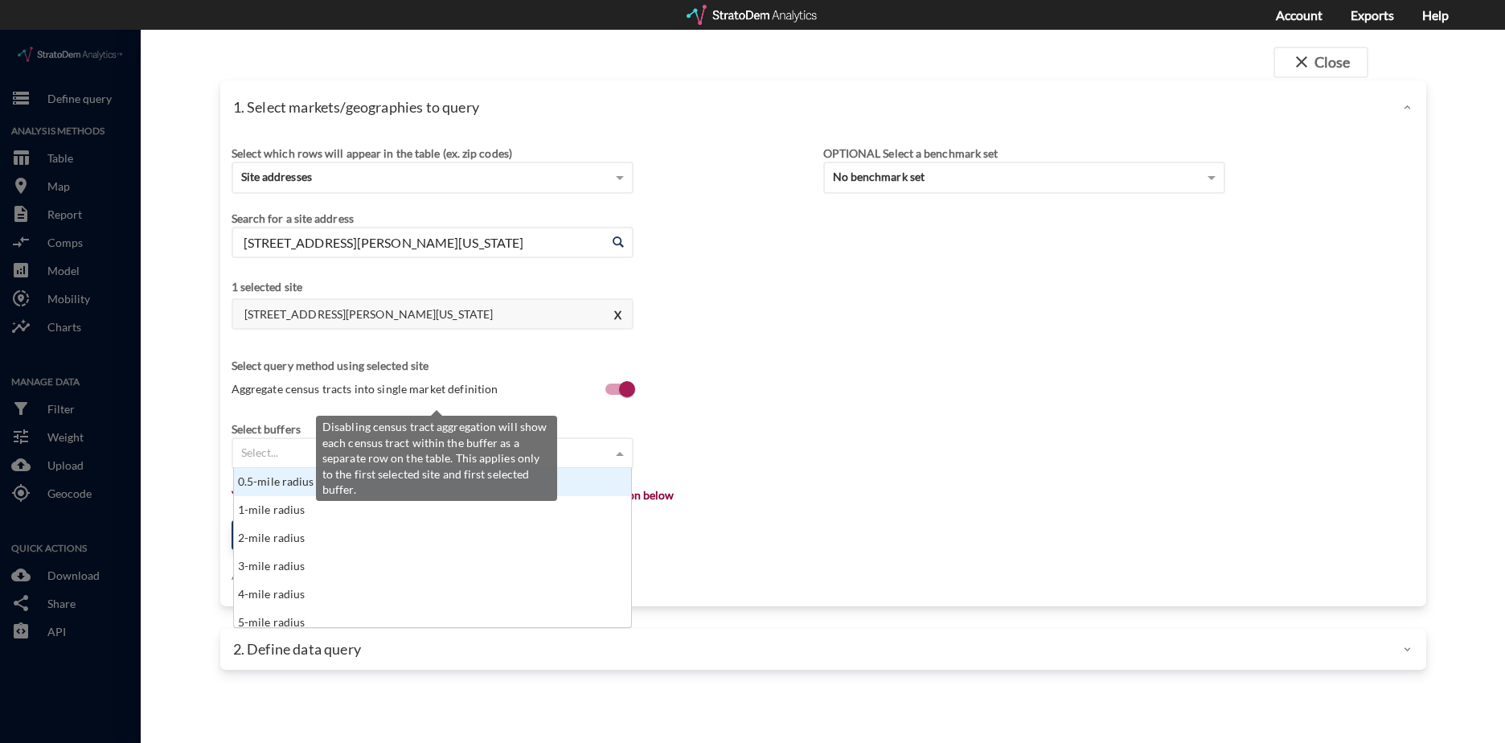
click input "Aggregate census tracts into single market definition"
checkbox input "false"
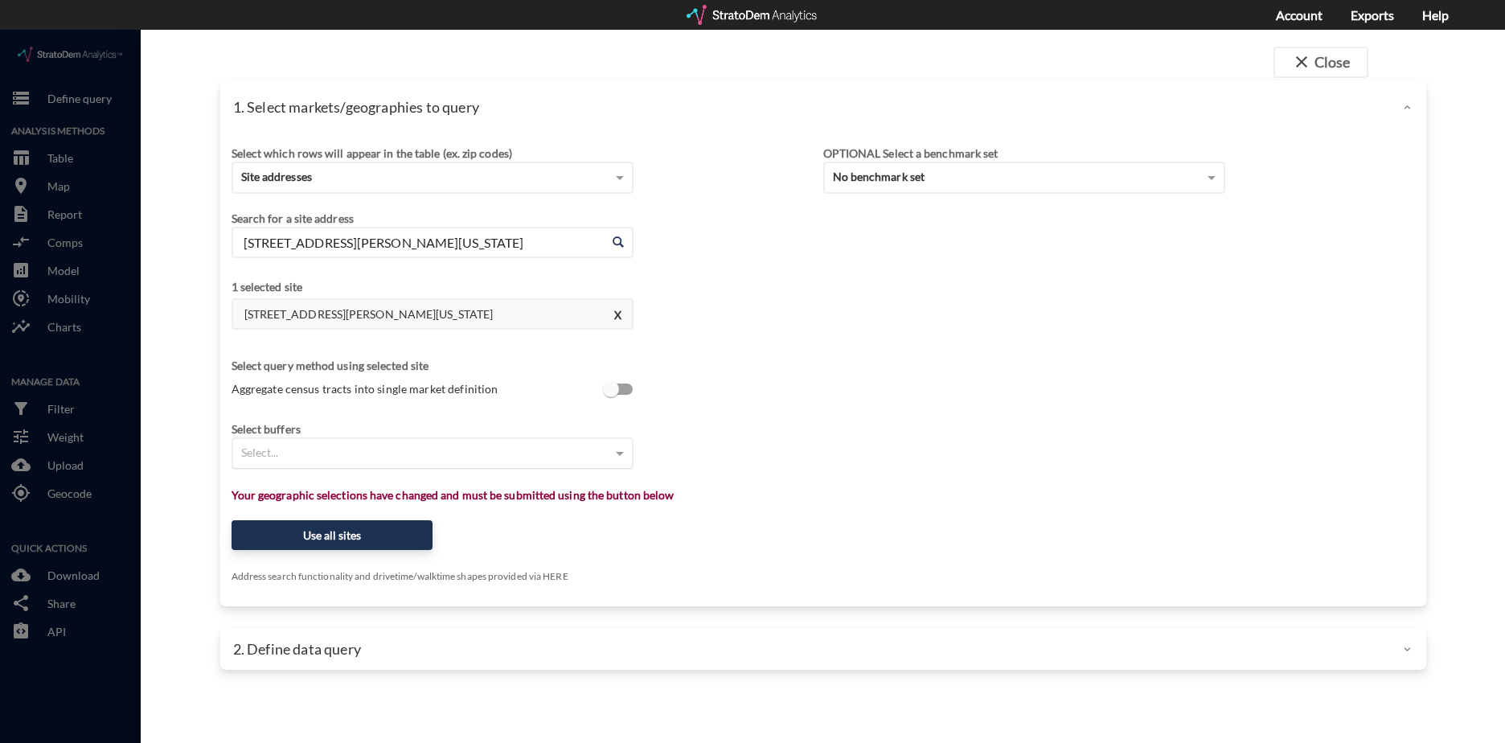
click div "Select..."
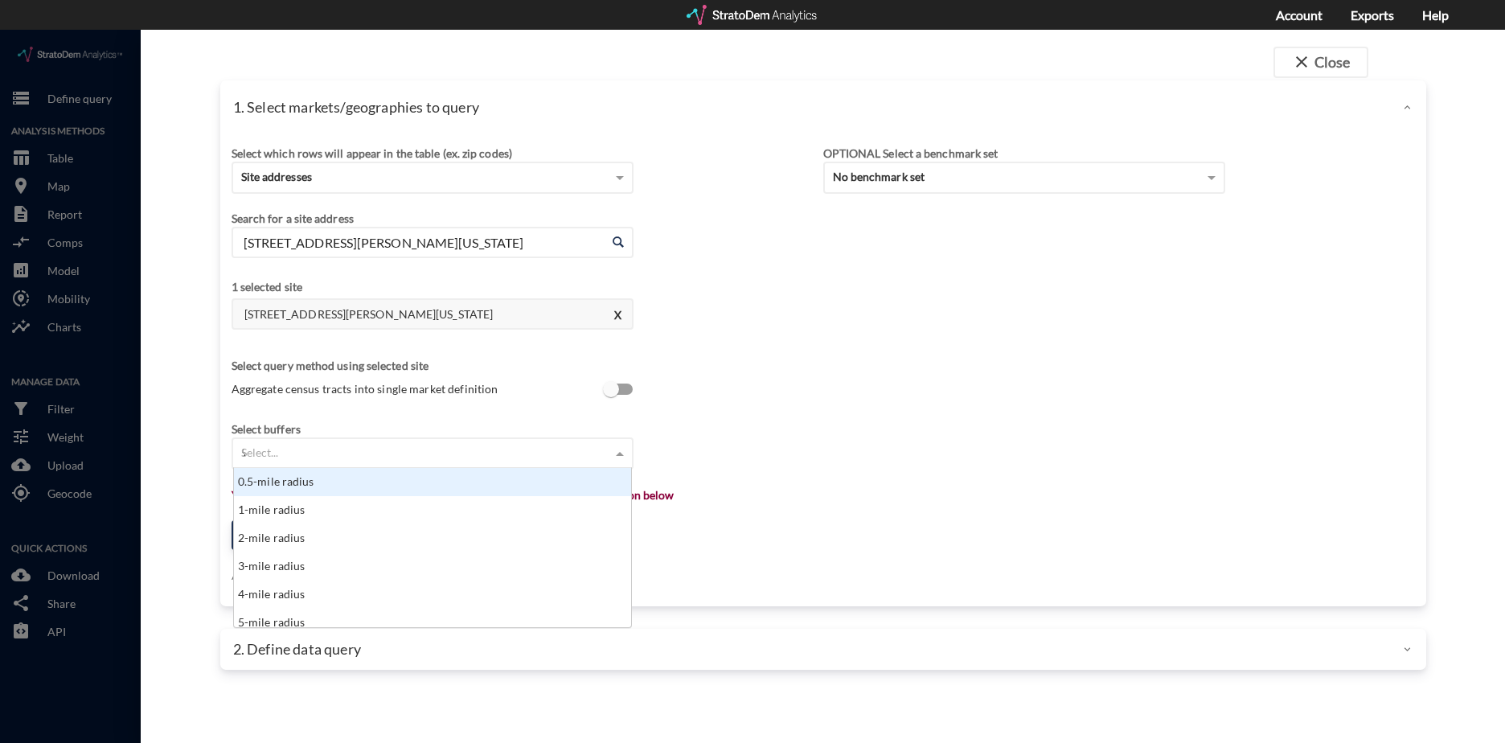
scroll to position [44, 388]
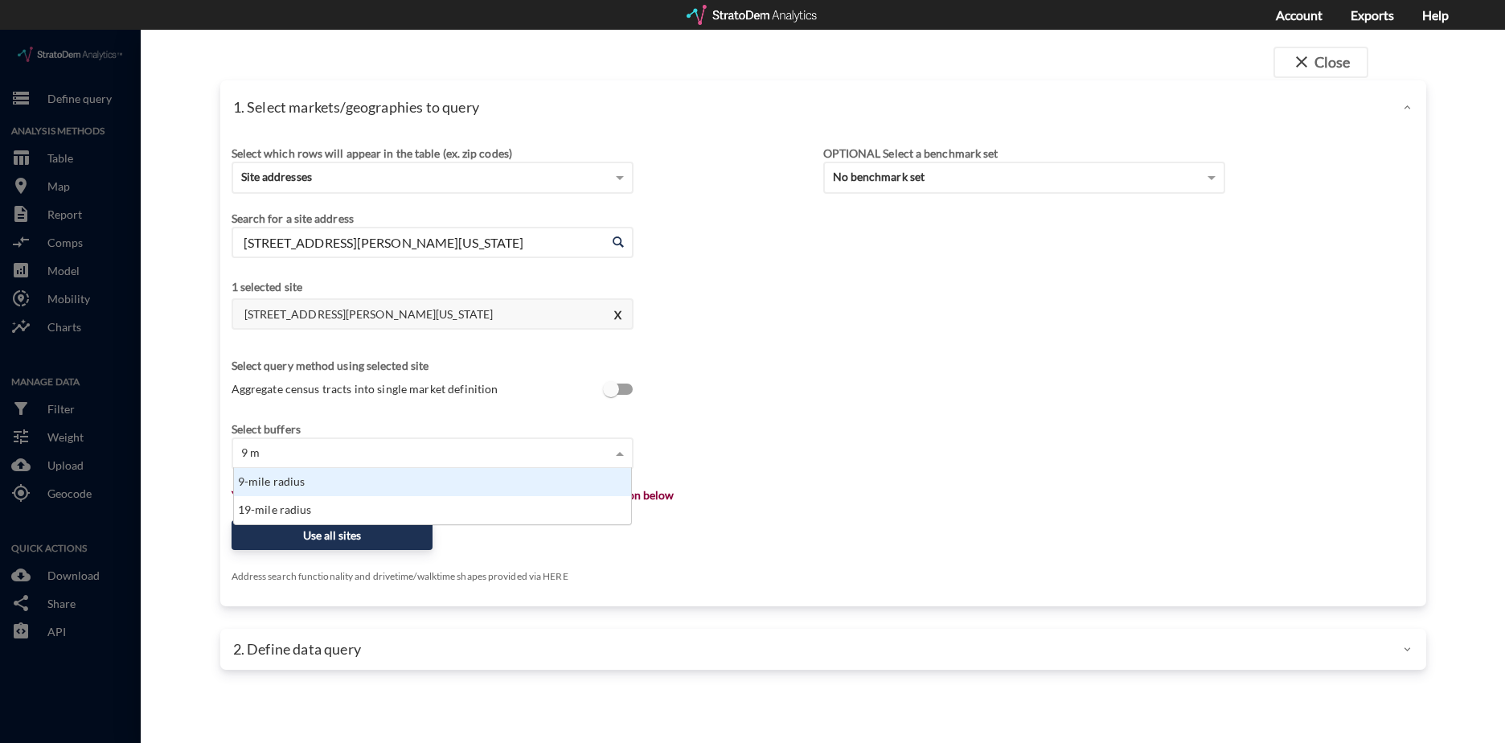
type input "9 mi"
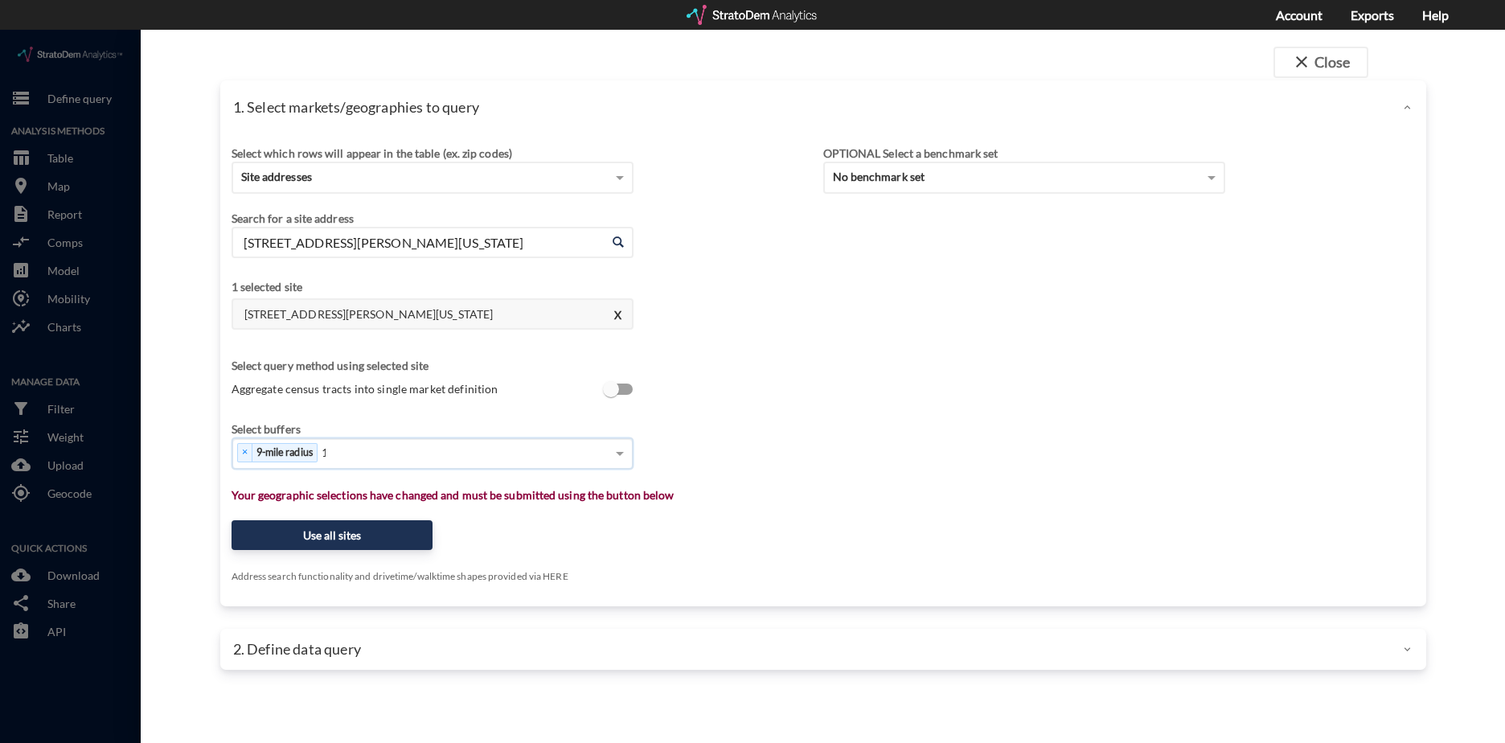
type input "13"
type input "20"
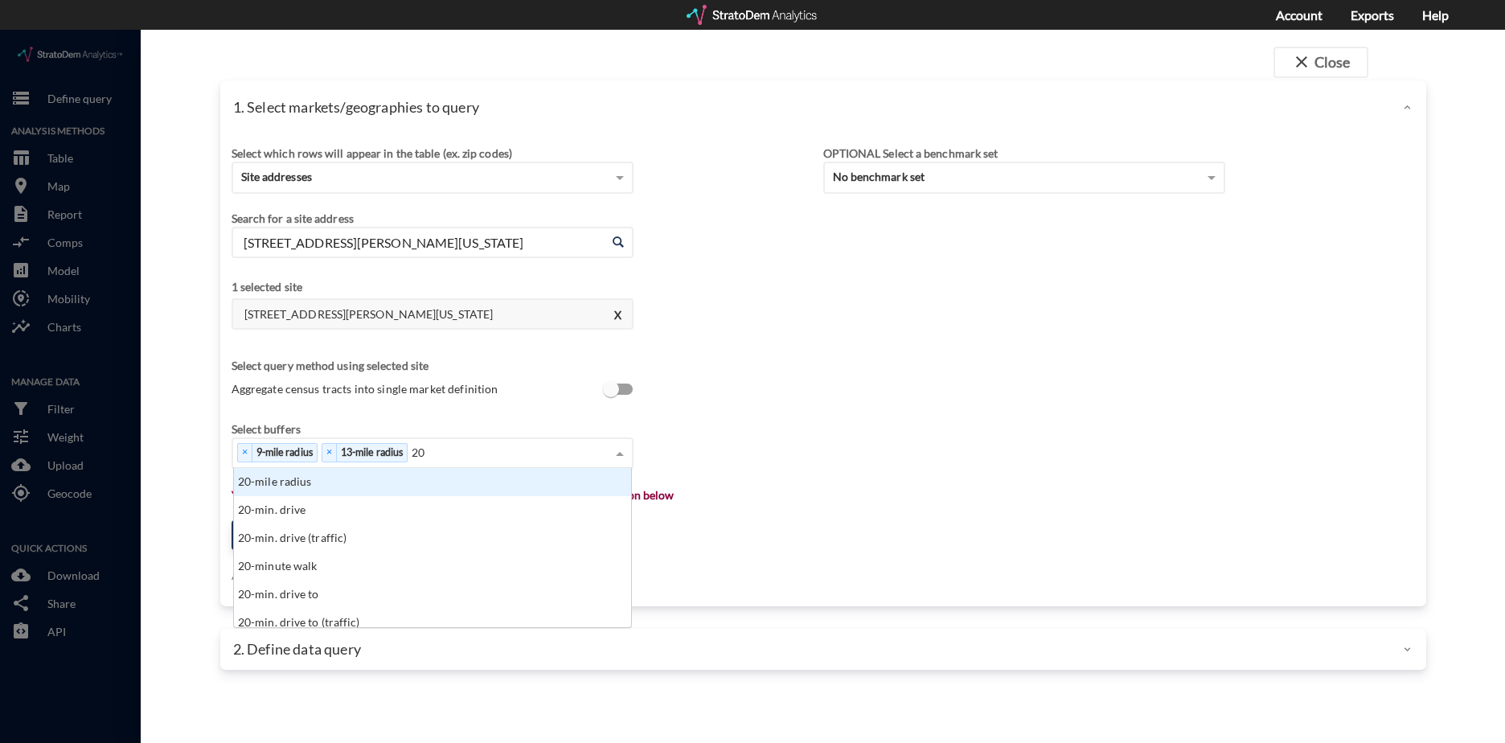
scroll to position [147, 388]
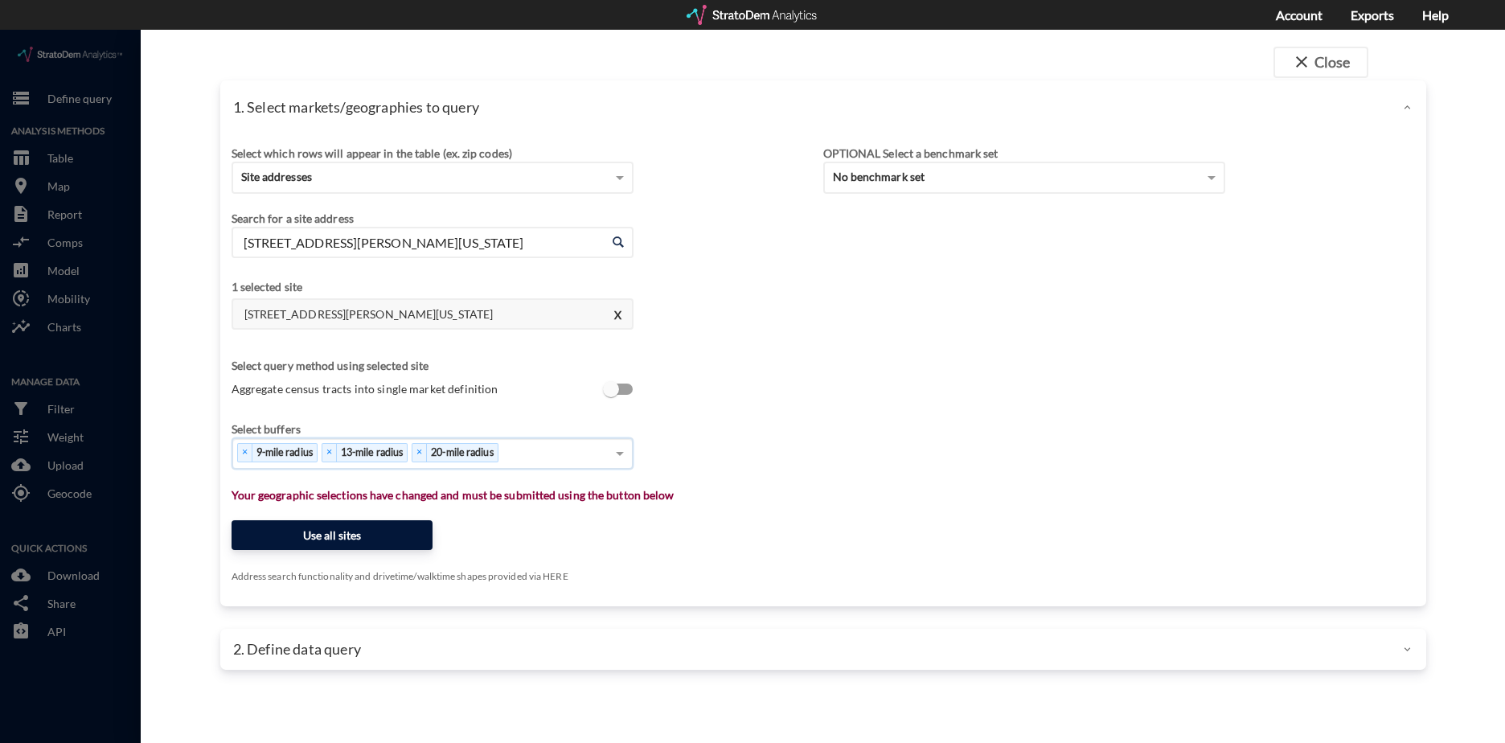
click button "Use all sites"
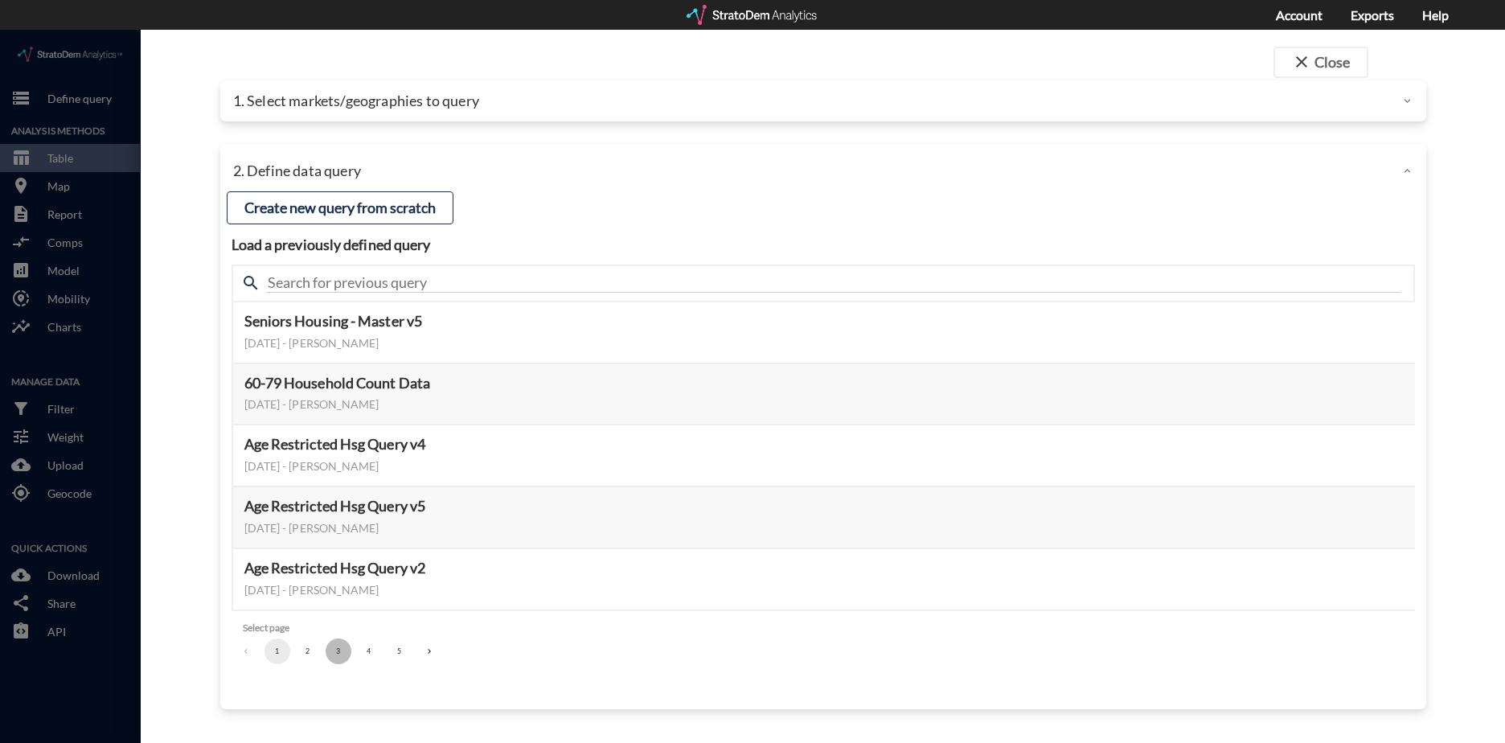
click button "3"
click button "Select this query"
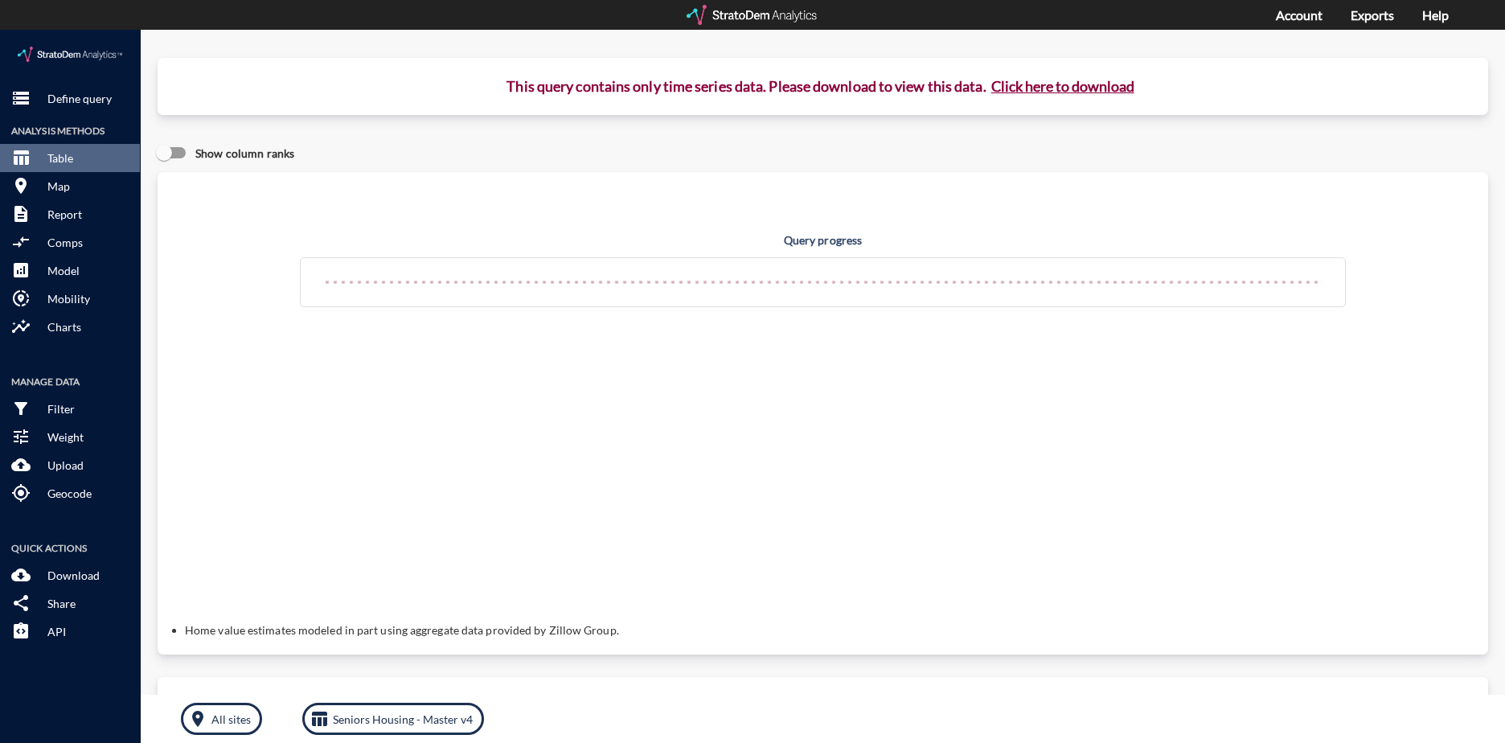
click button "Click here to download"
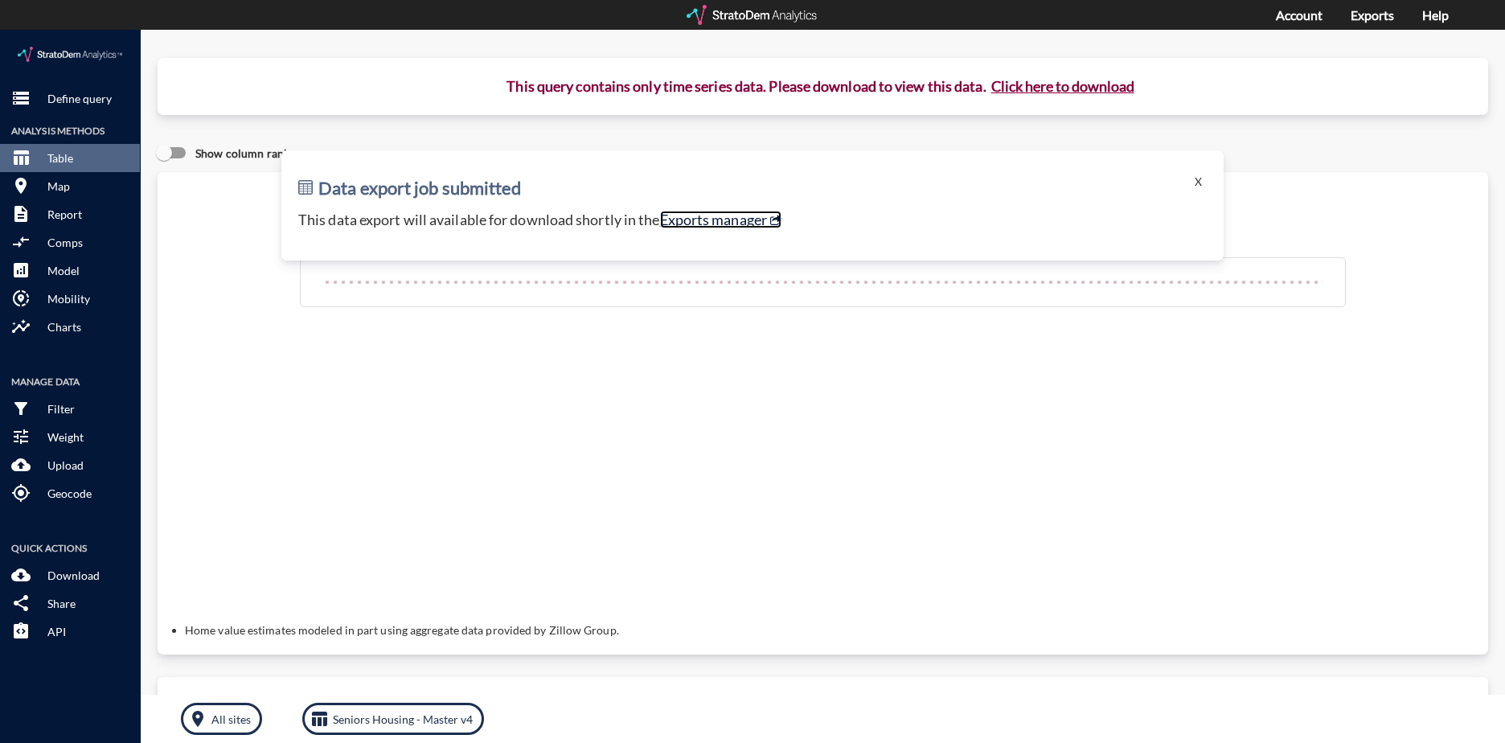
click link "Exports manager"
click p "Define query"
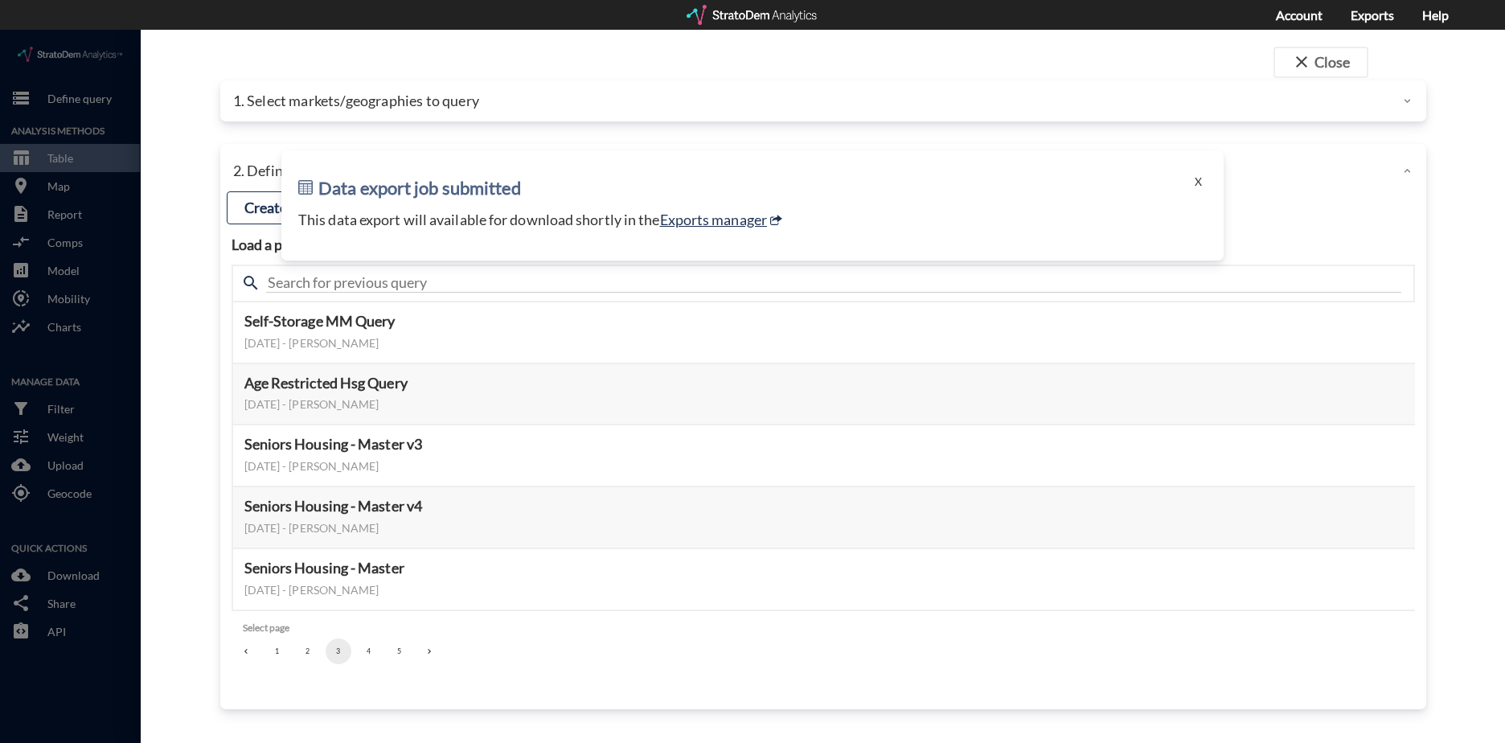
click div "close Close 1. Select markets/geographies to query Select which rows will appea…"
click at [765, 22] on div at bounding box center [753, 15] width 133 height 20
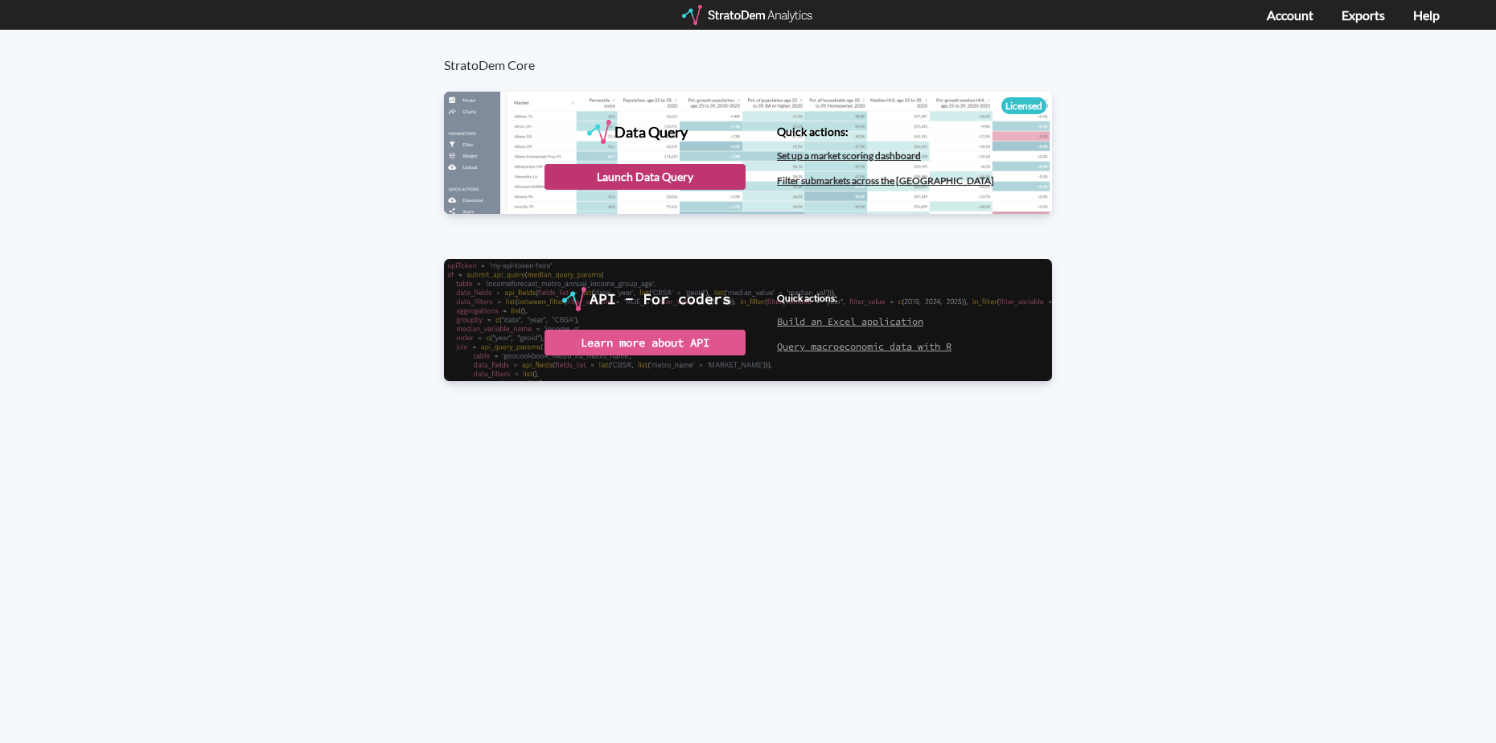
click at [614, 187] on div "Launch Data Query" at bounding box center [644, 177] width 201 height 26
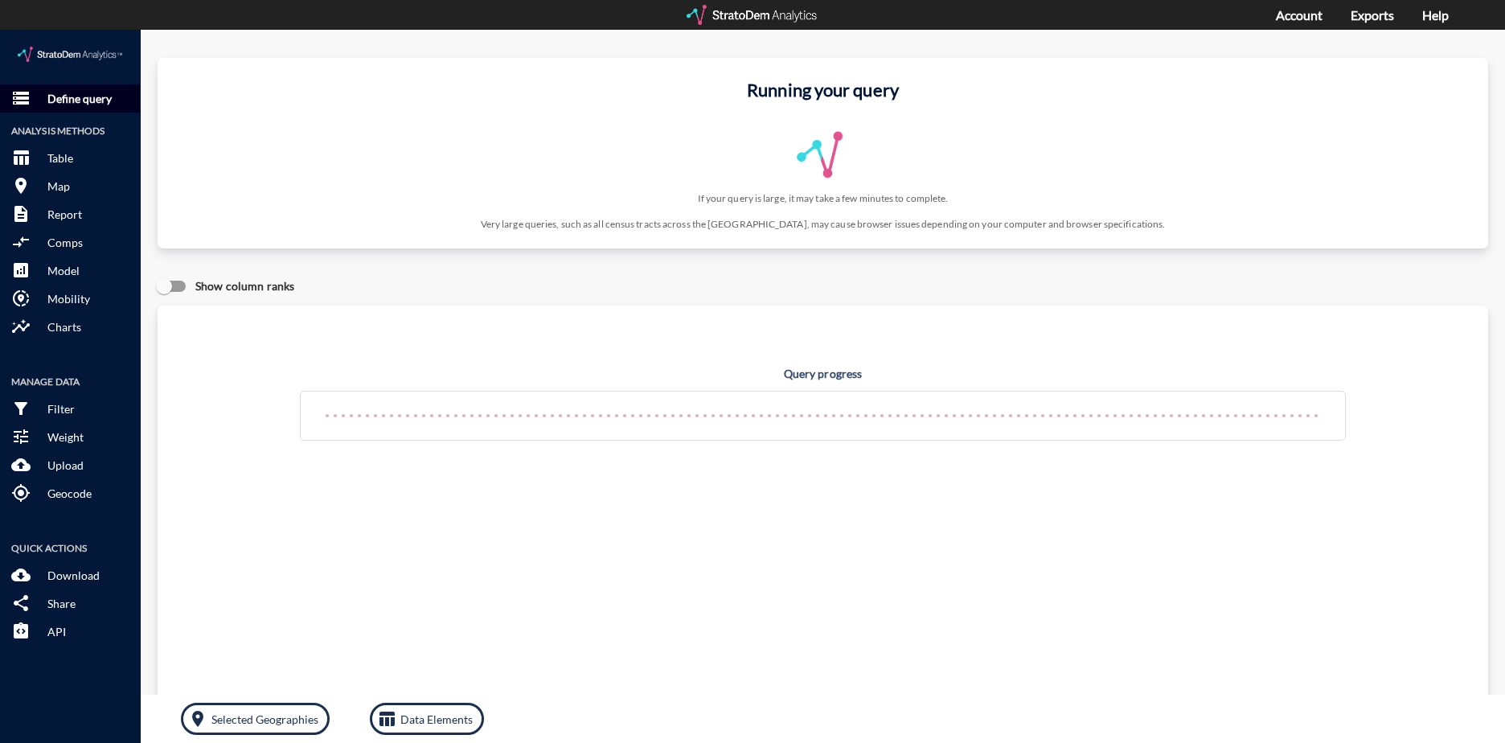
click p "Define query"
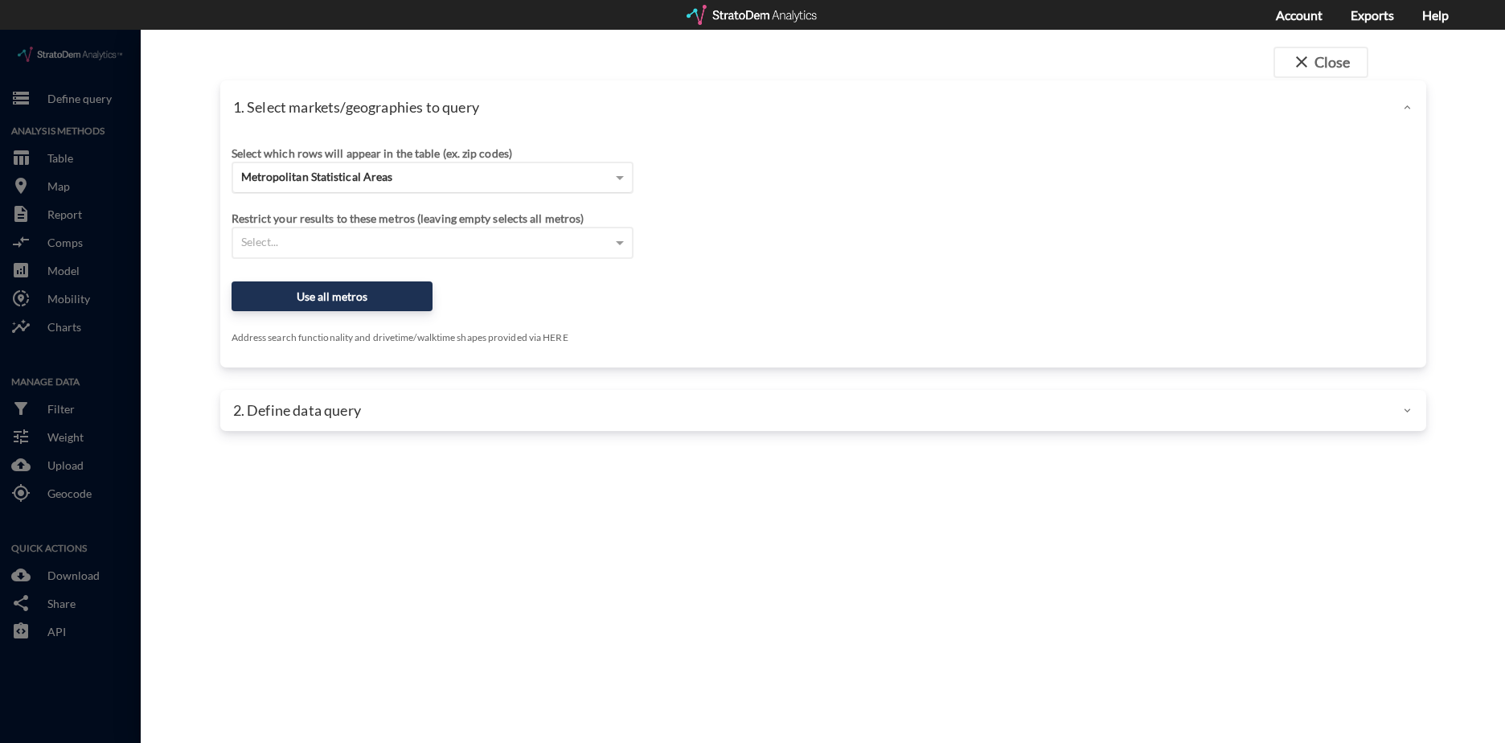
click span "Metropolitan Statistical Areas"
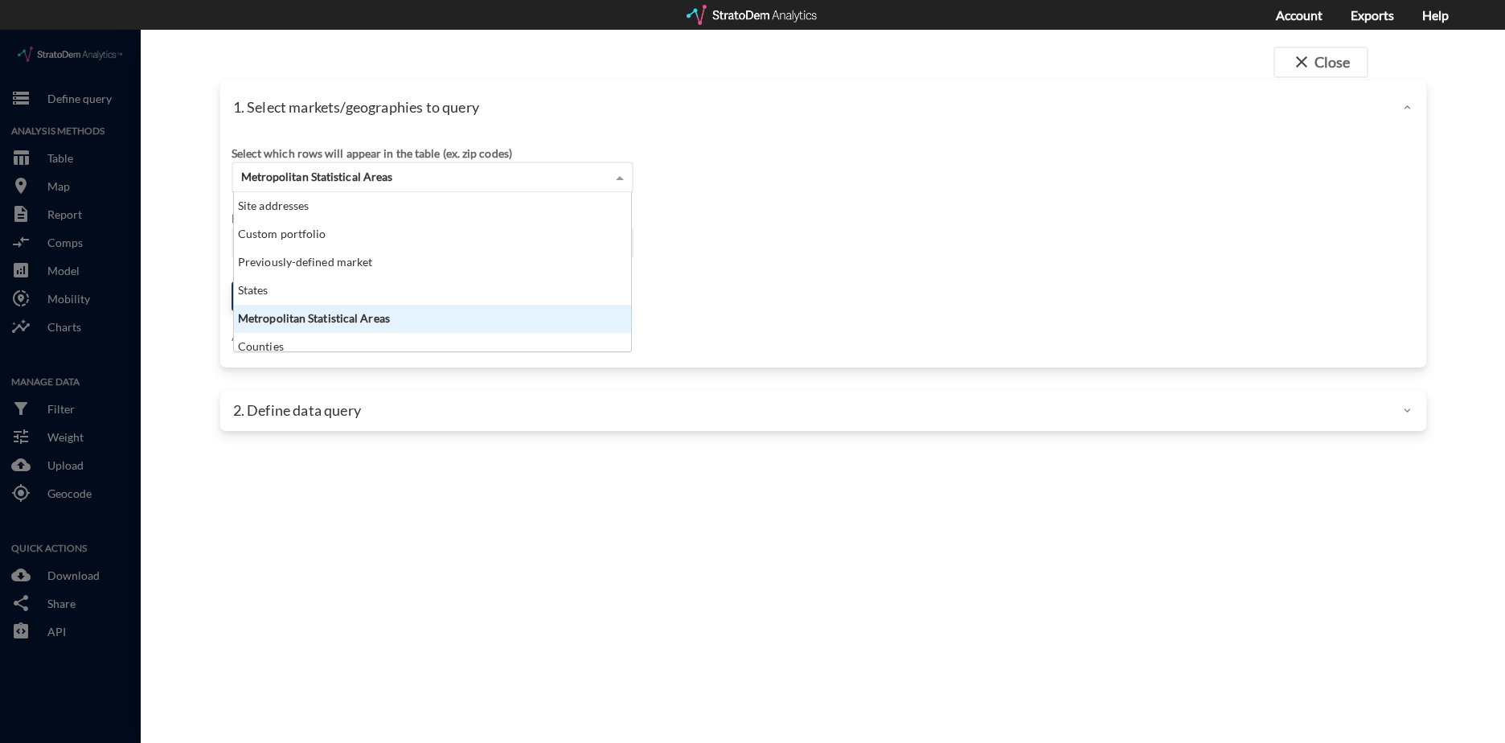
scroll to position [147, 388]
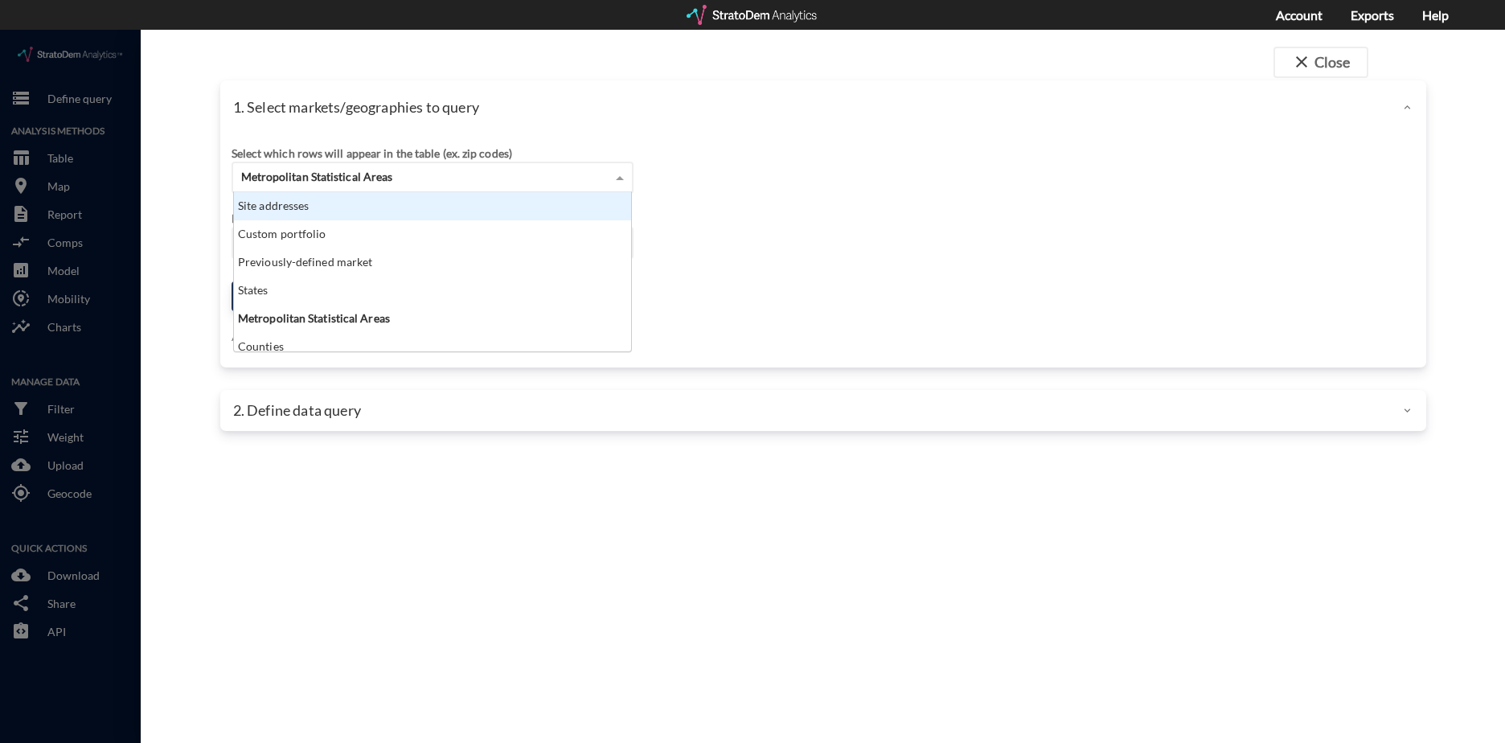
click div "Site addresses"
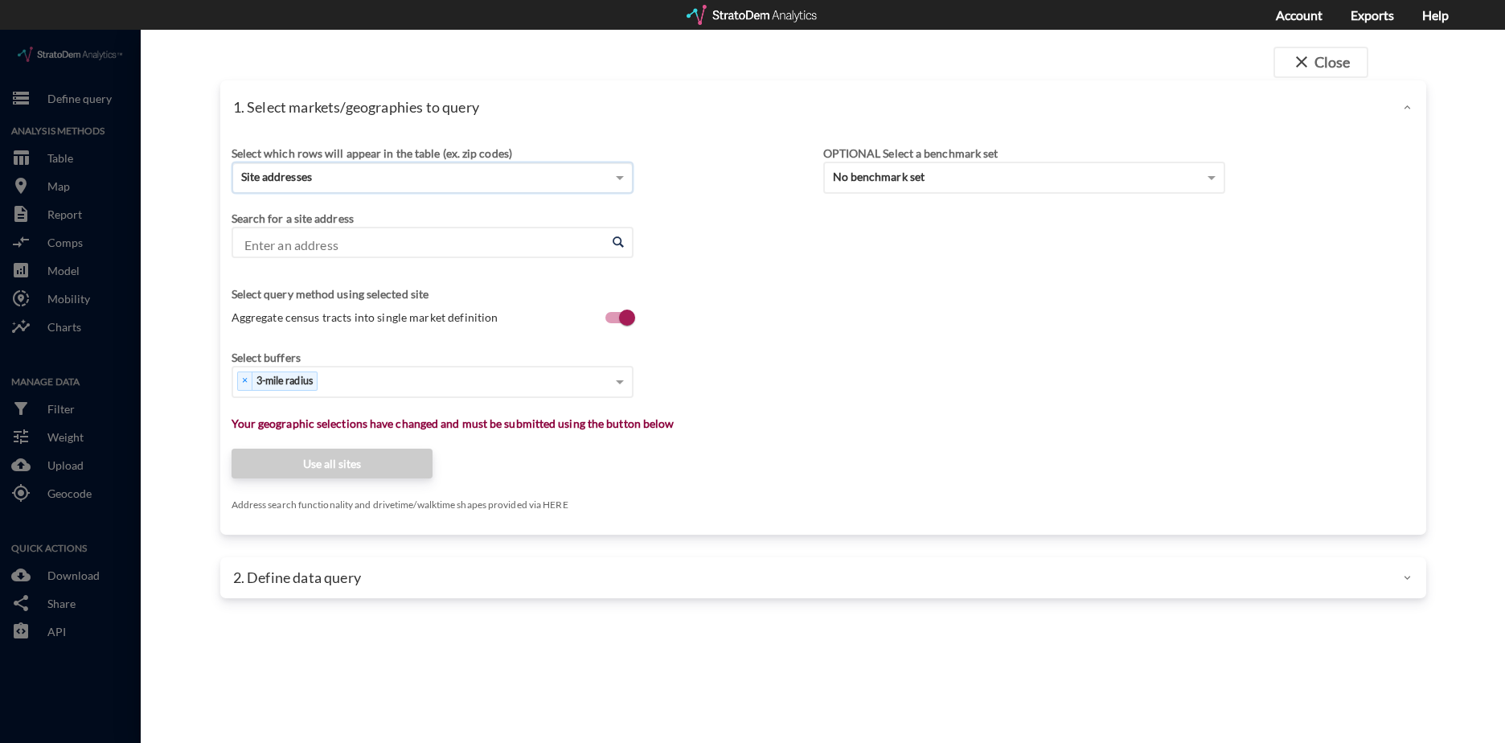
click input "Enter an address"
paste input "936 W Lanier Ave, Fayetteville, GA 30215"
click li "936 W Lanier Ave, Fayetteville, Georgia"
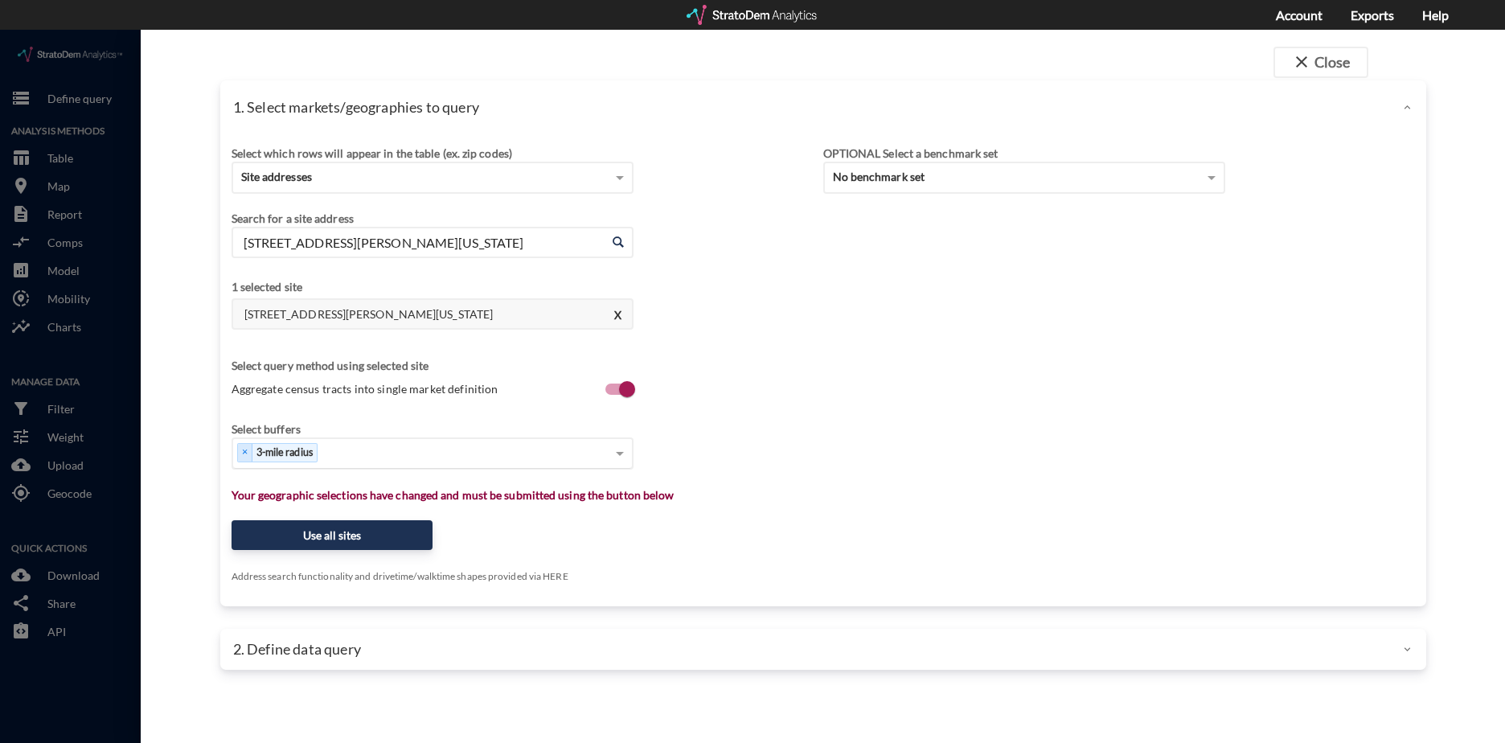
type input "936 W Lanier Ave, Fayetteville, Georgia"
click div "Select..."
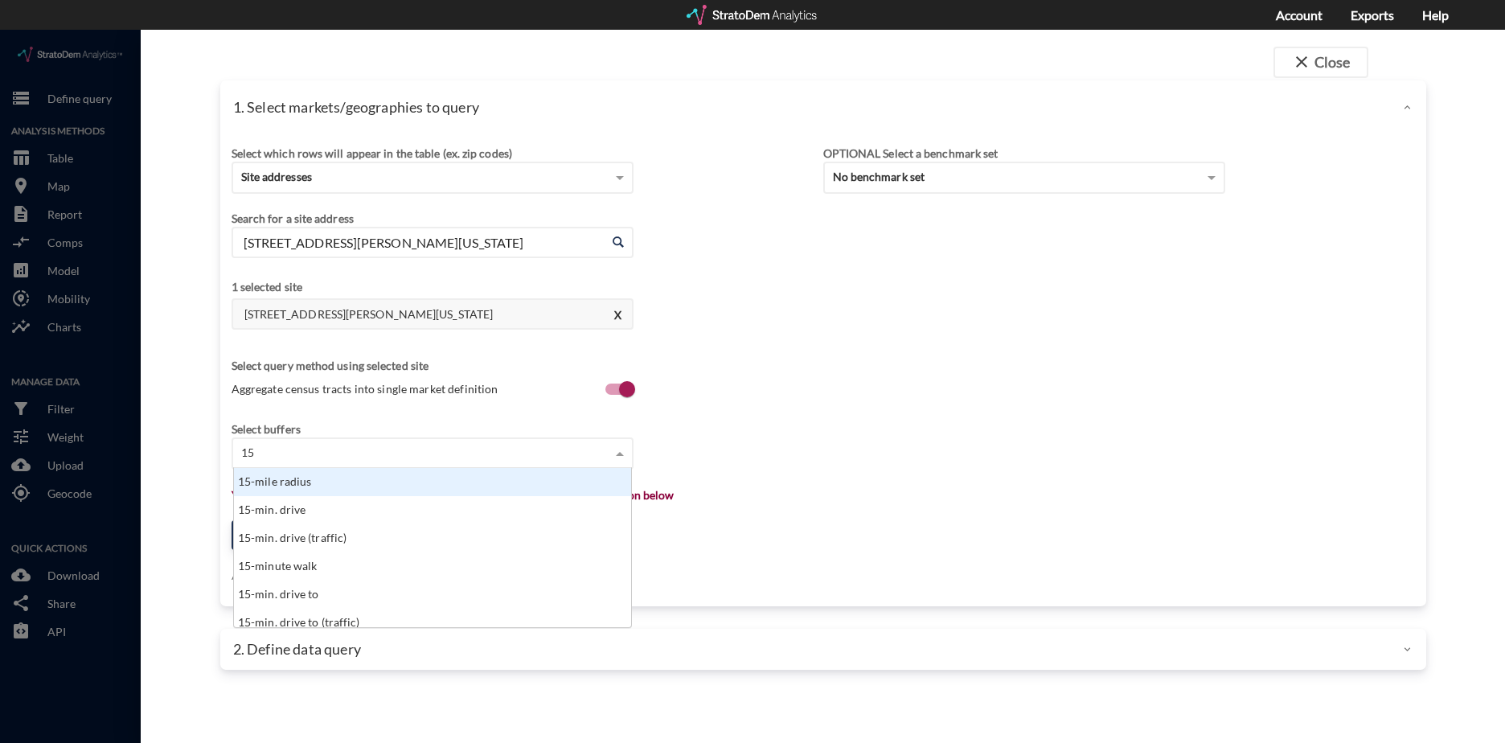
type input "1"
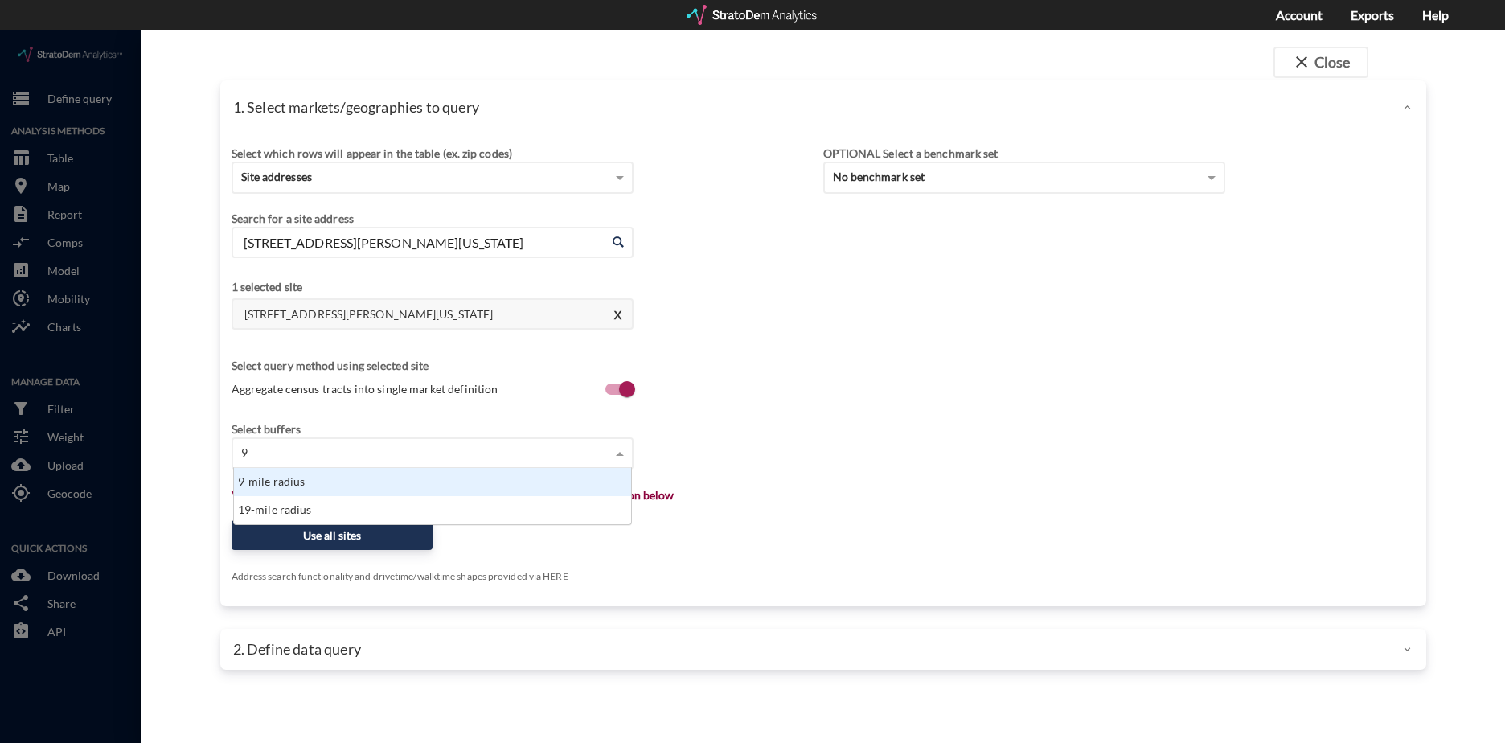
type input "9 m"
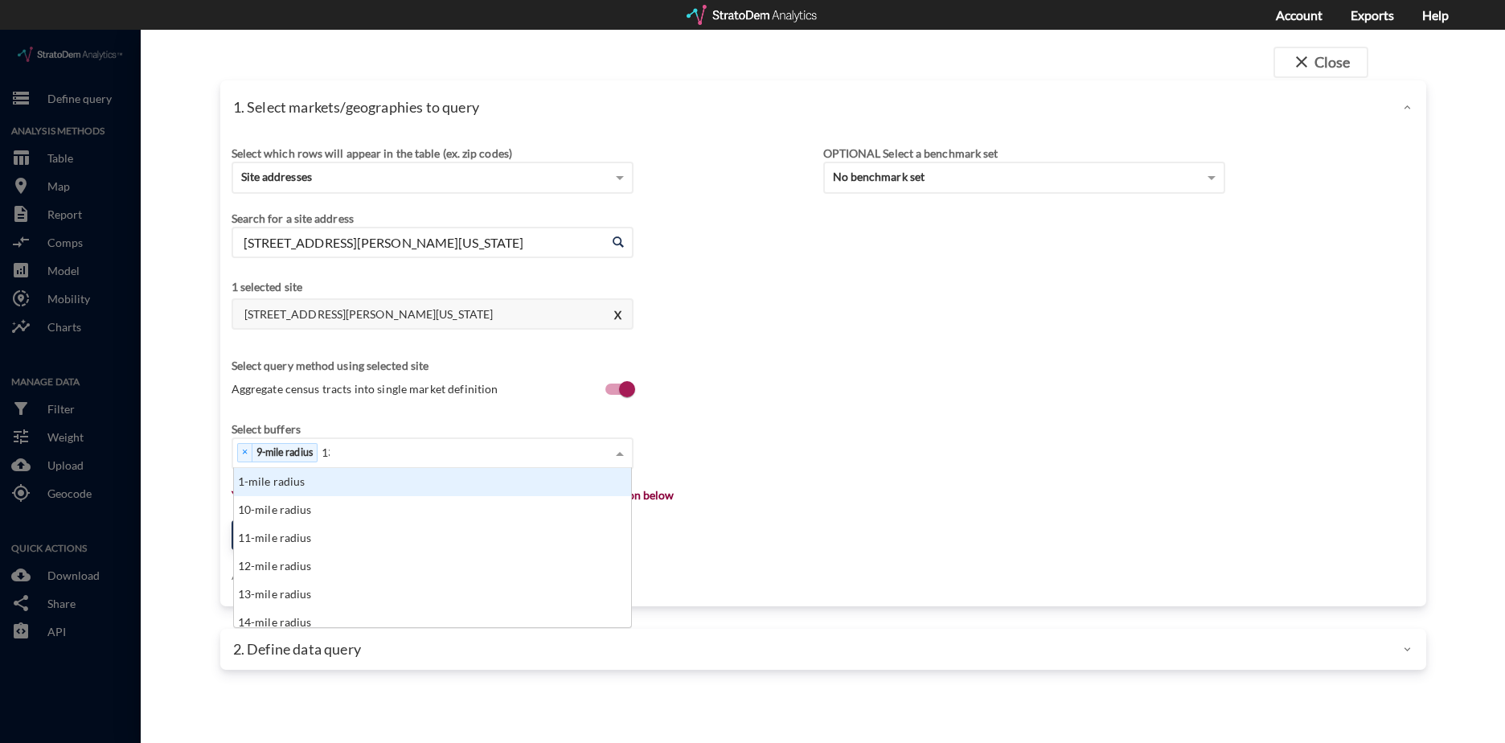
scroll to position [16, 388]
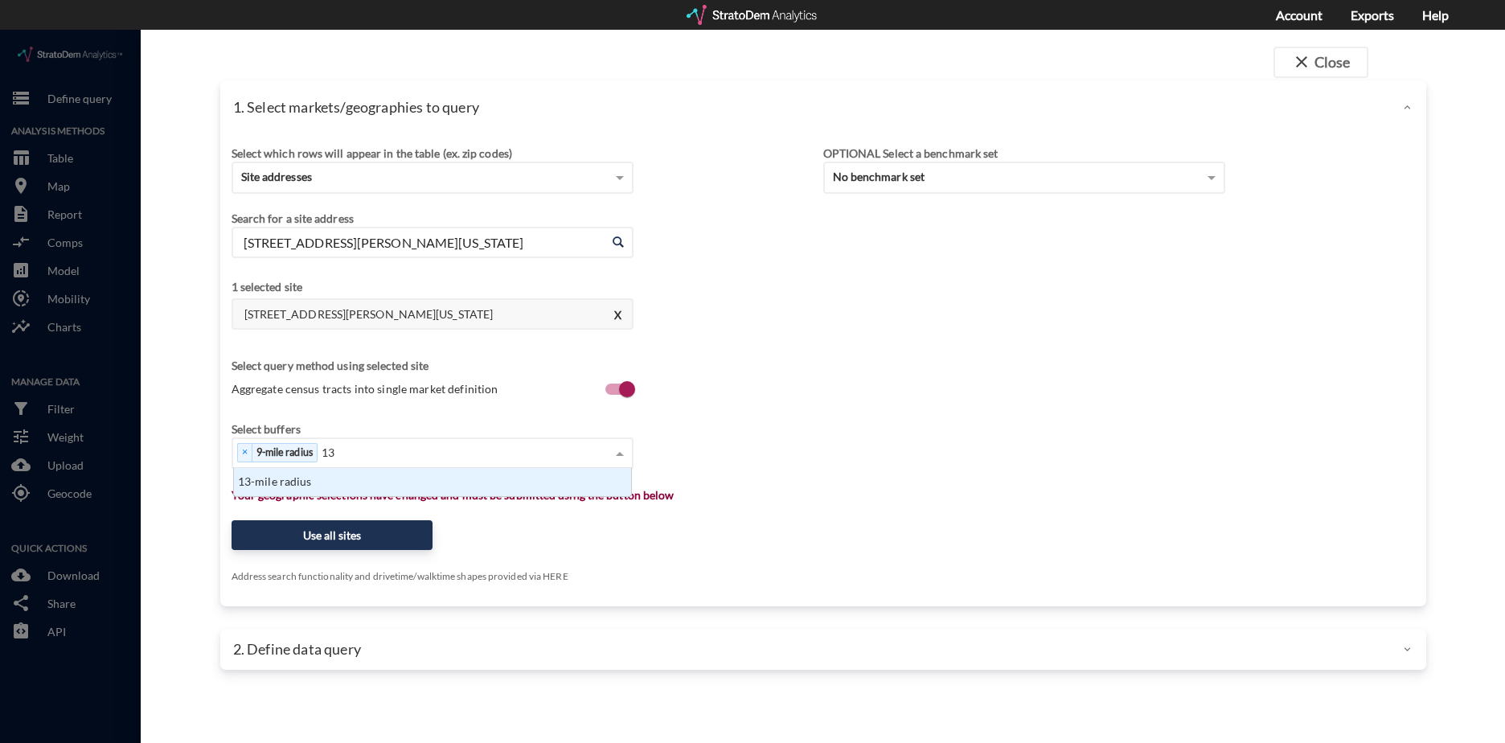
type input "13"
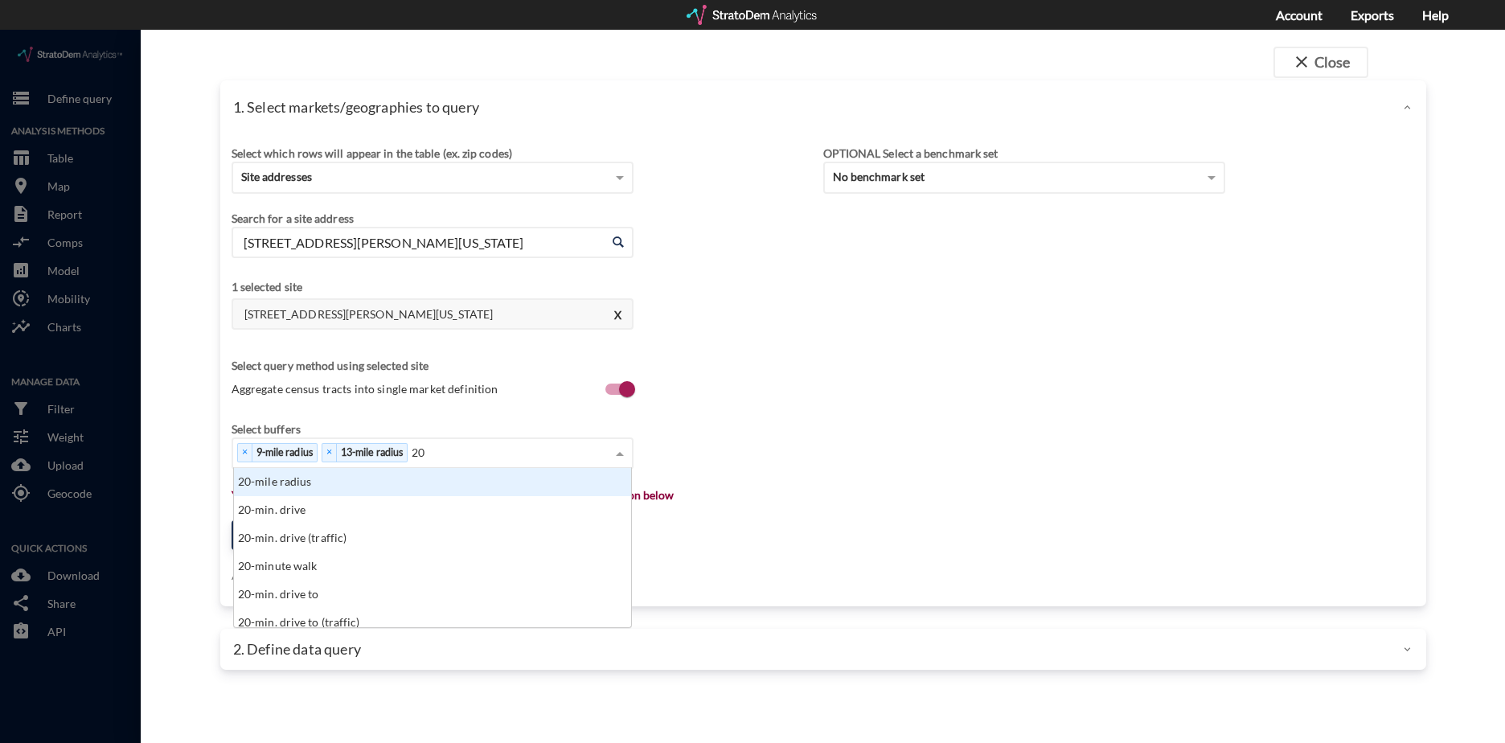
type input "20"
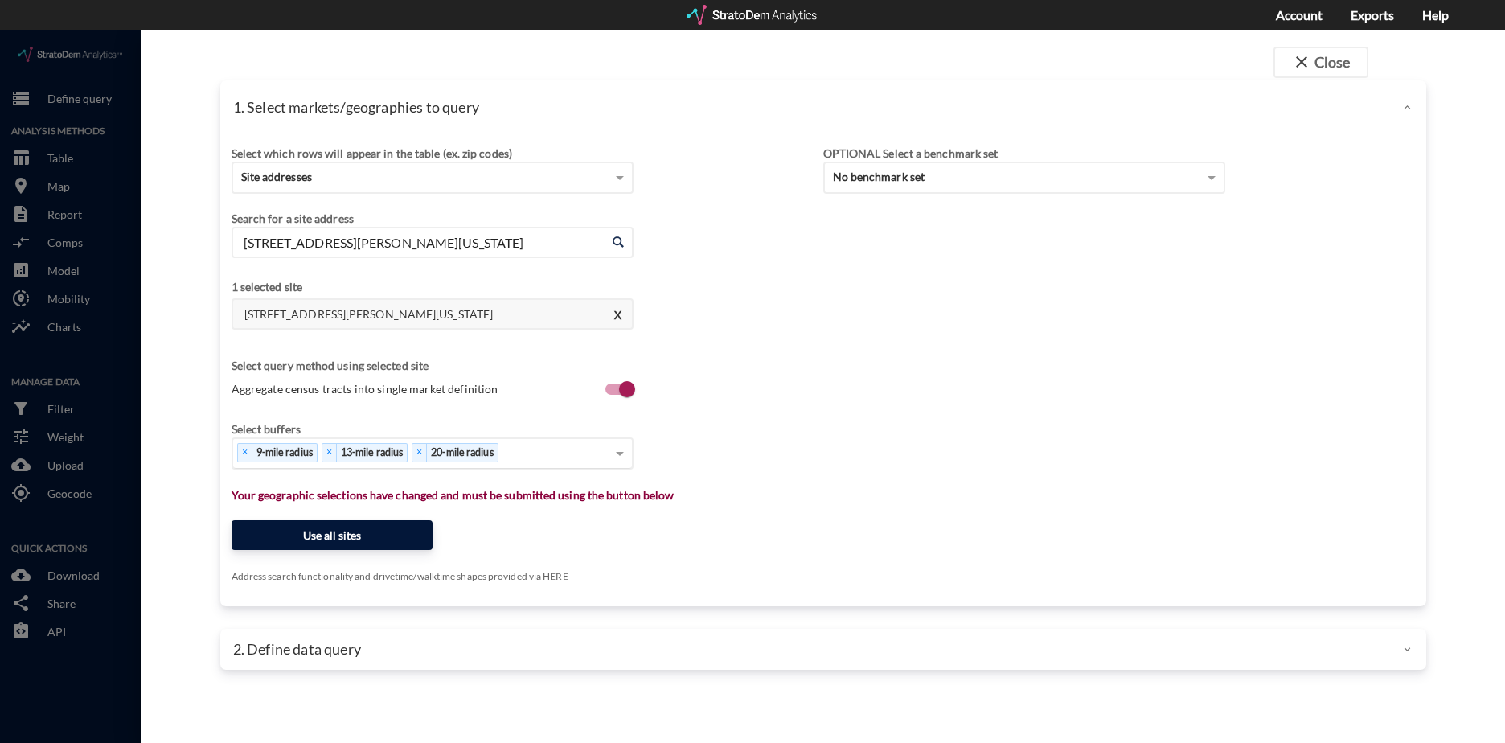
click button "Use all sites"
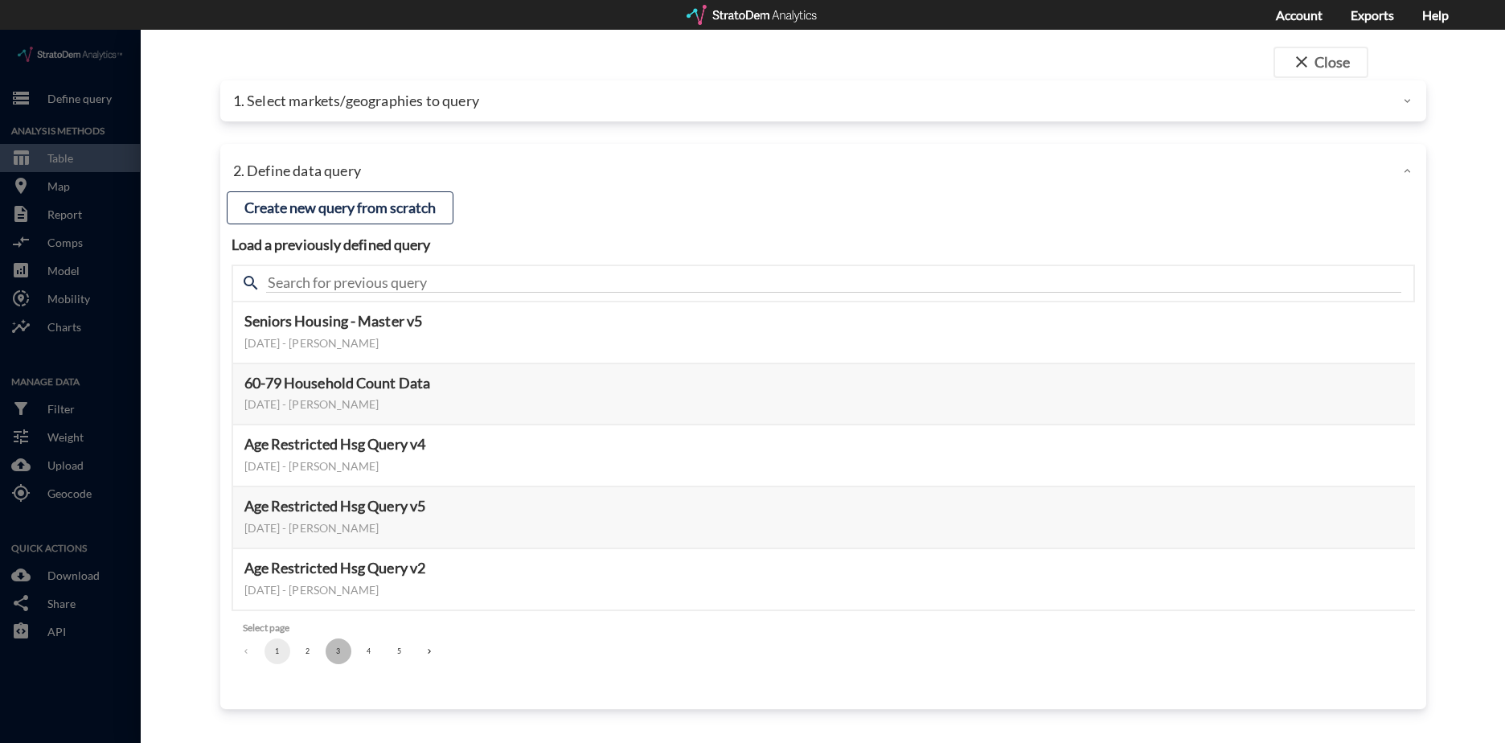
click button "3"
click button "Select this query"
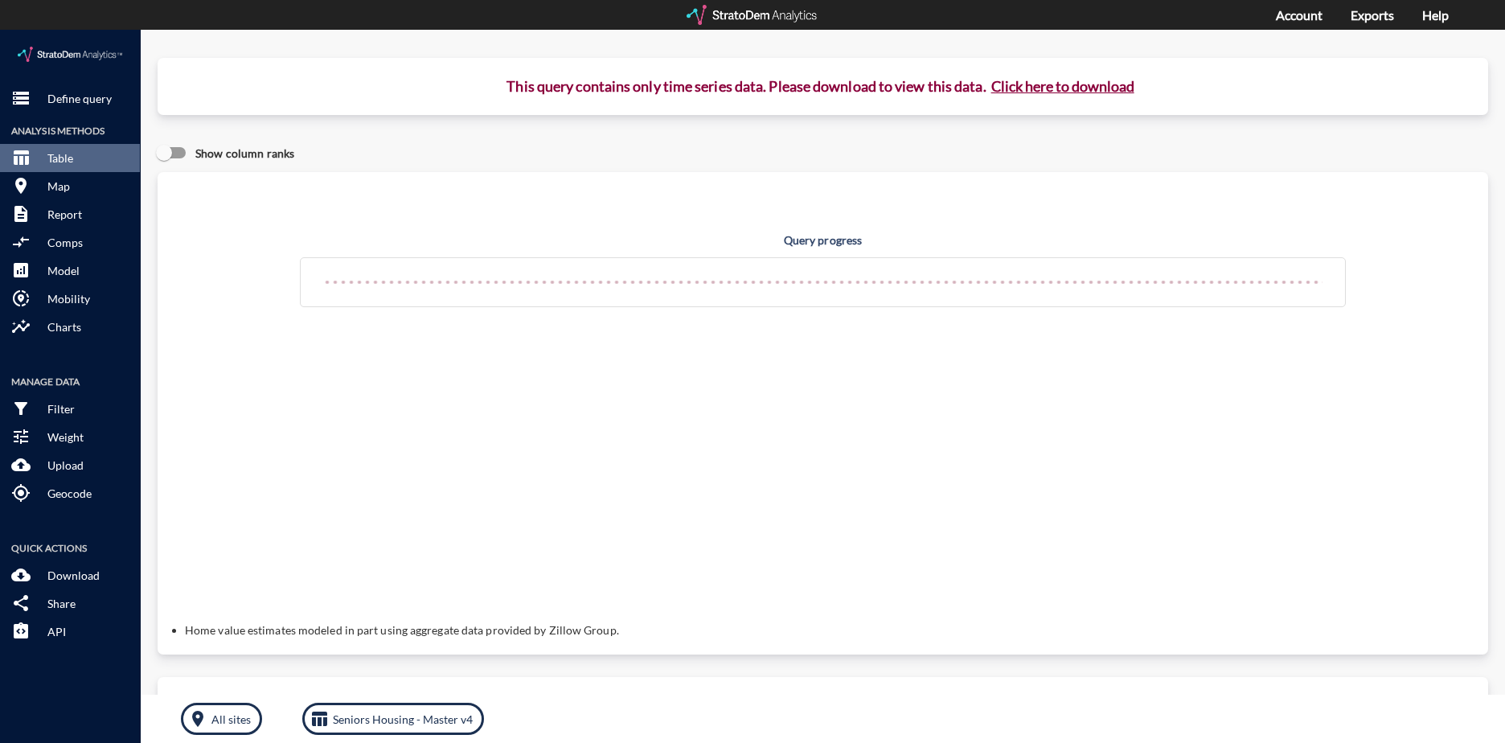
click button "Click here to download"
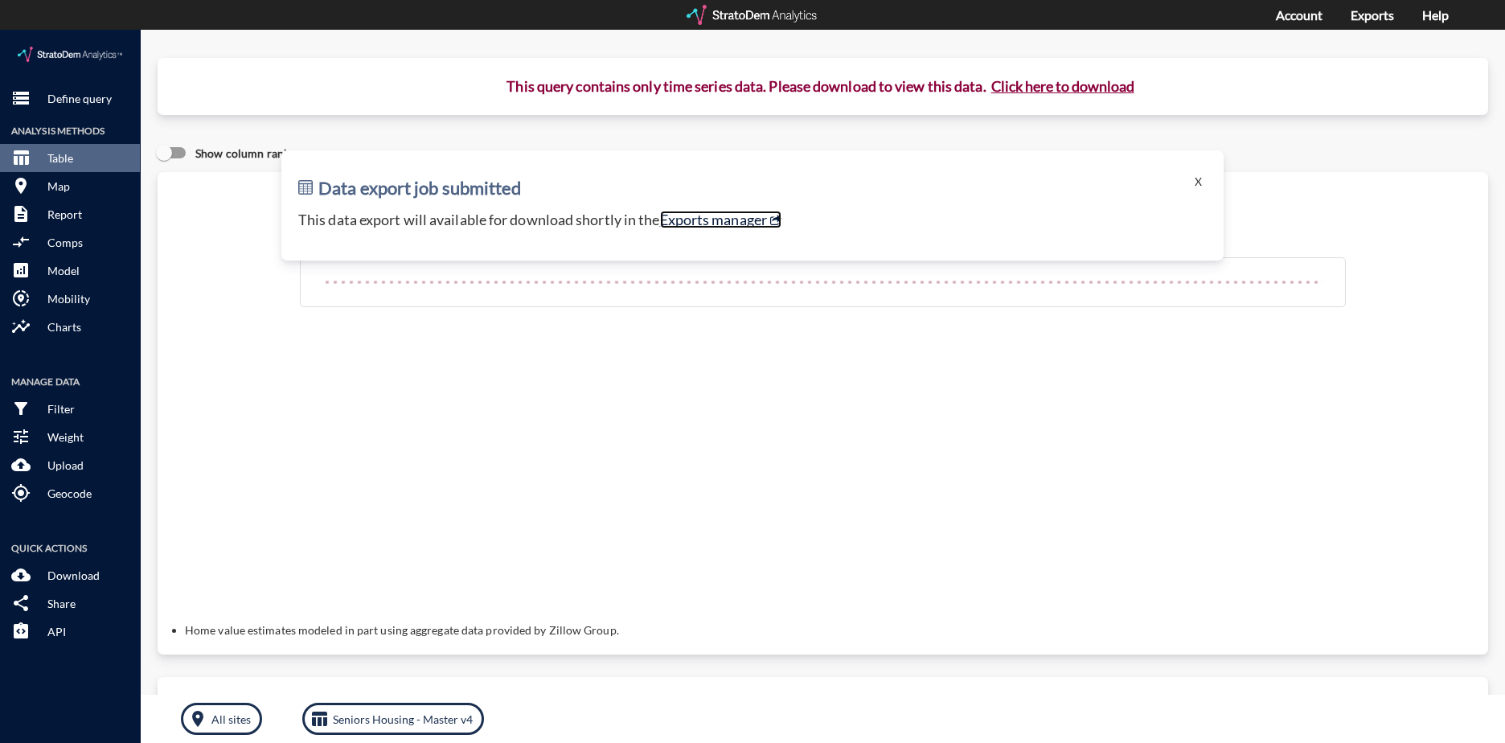
click link "Exports manager"
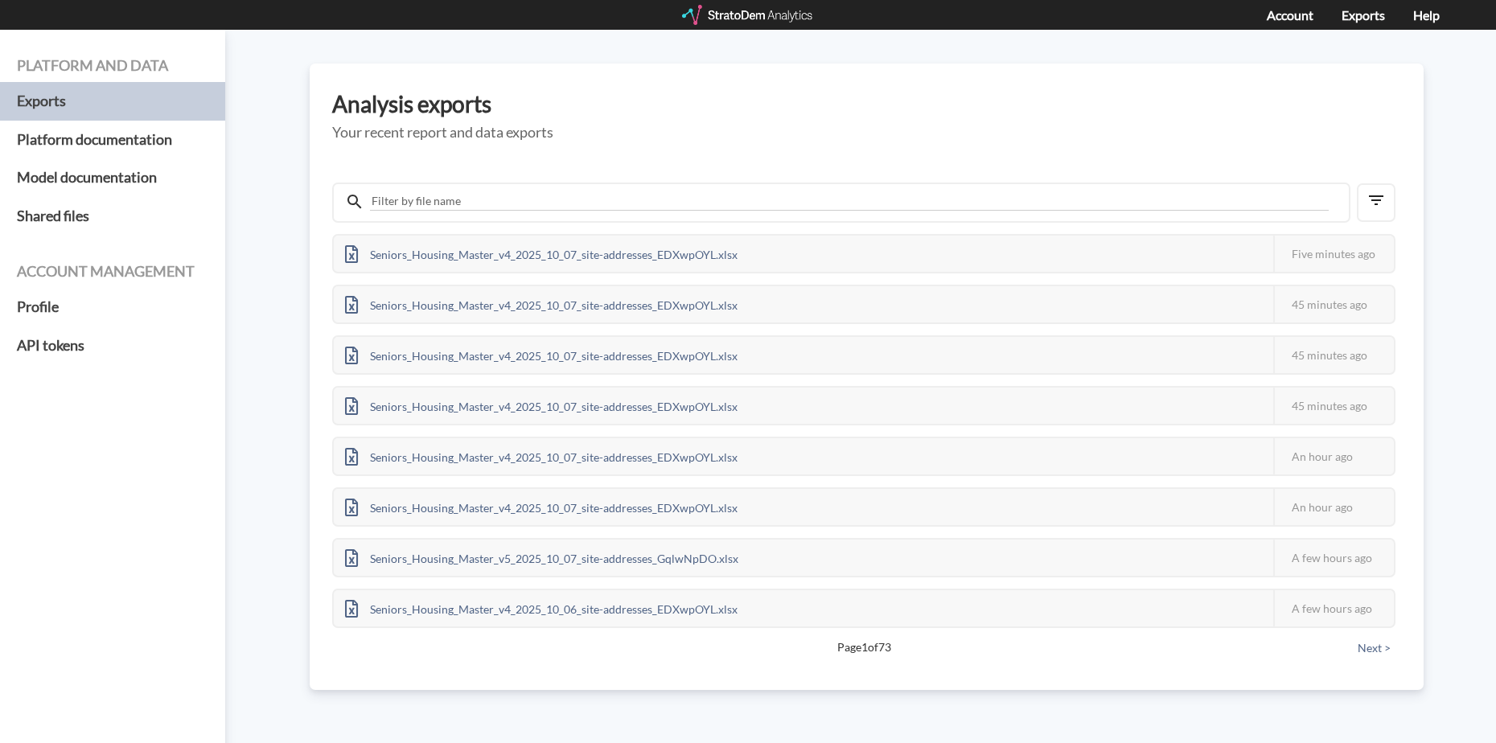
click at [769, 18] on div at bounding box center [748, 15] width 133 height 20
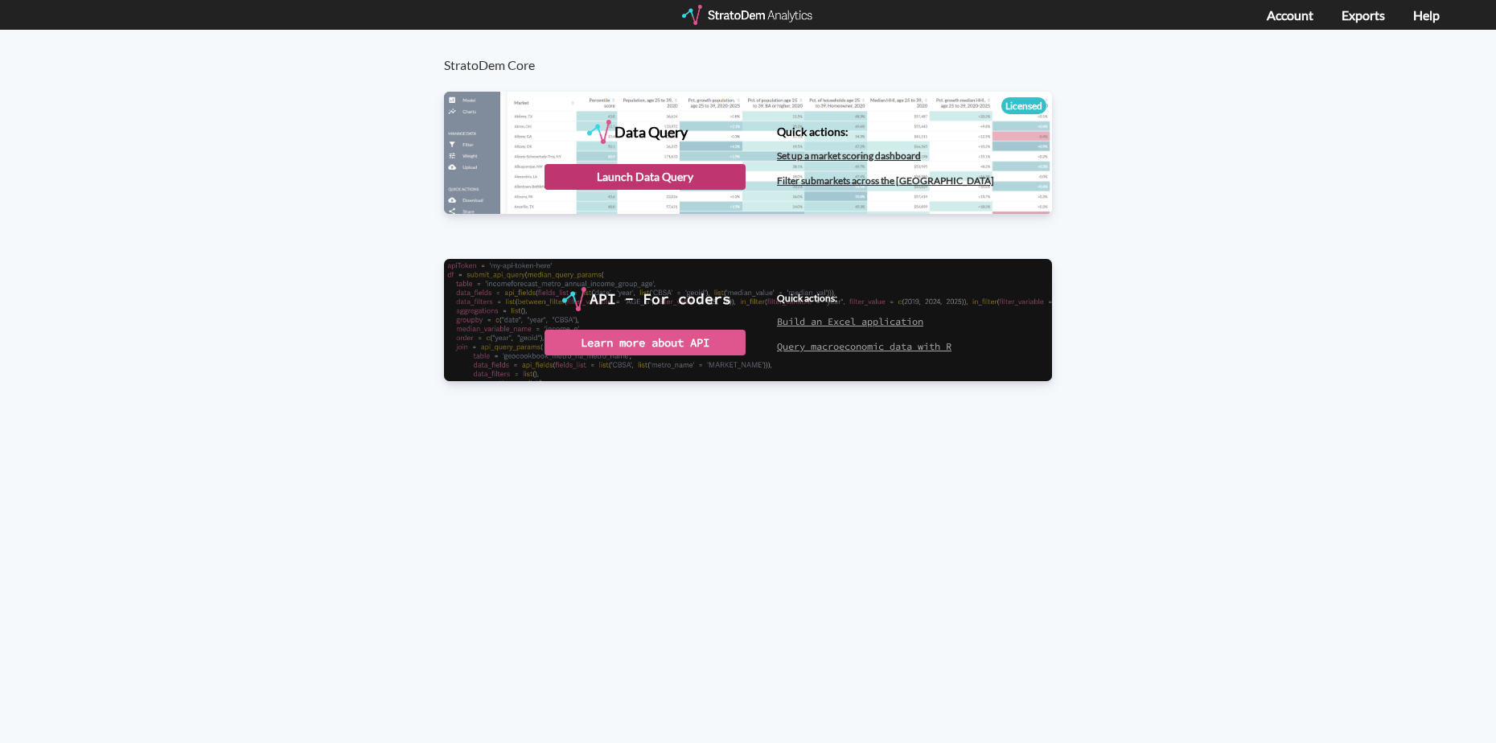
click at [644, 176] on div "Launch Data Query" at bounding box center [644, 177] width 201 height 26
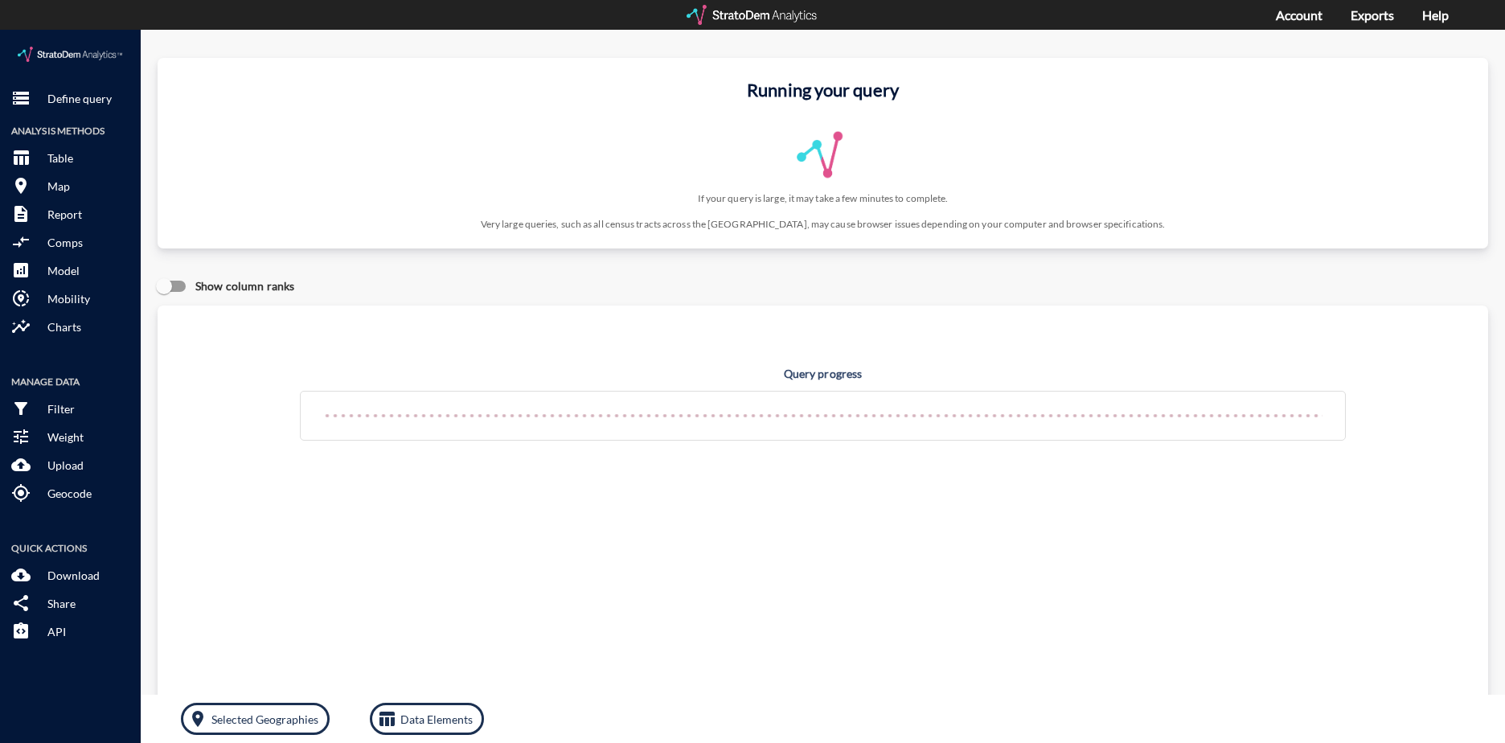
click at [764, 12] on div at bounding box center [753, 15] width 133 height 20
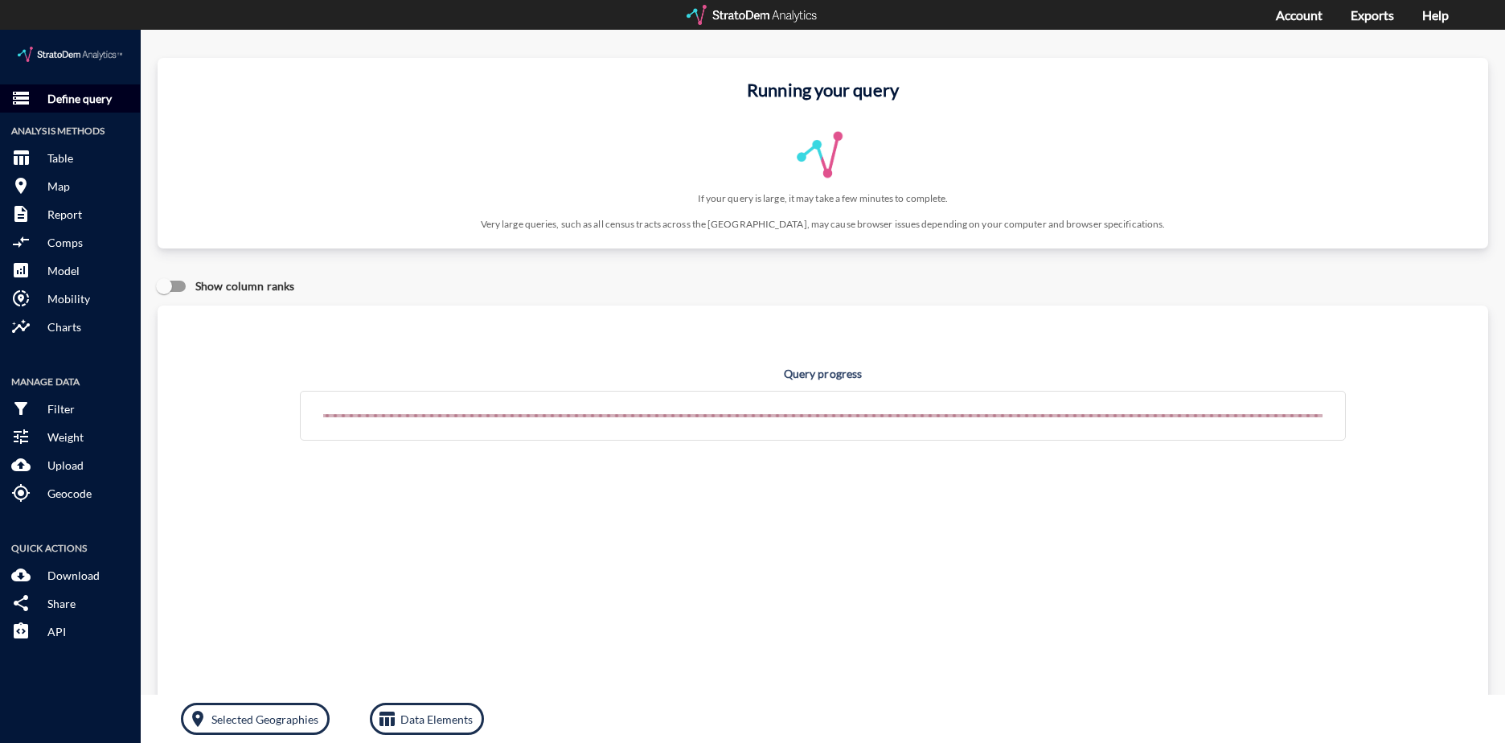
click span "storage"
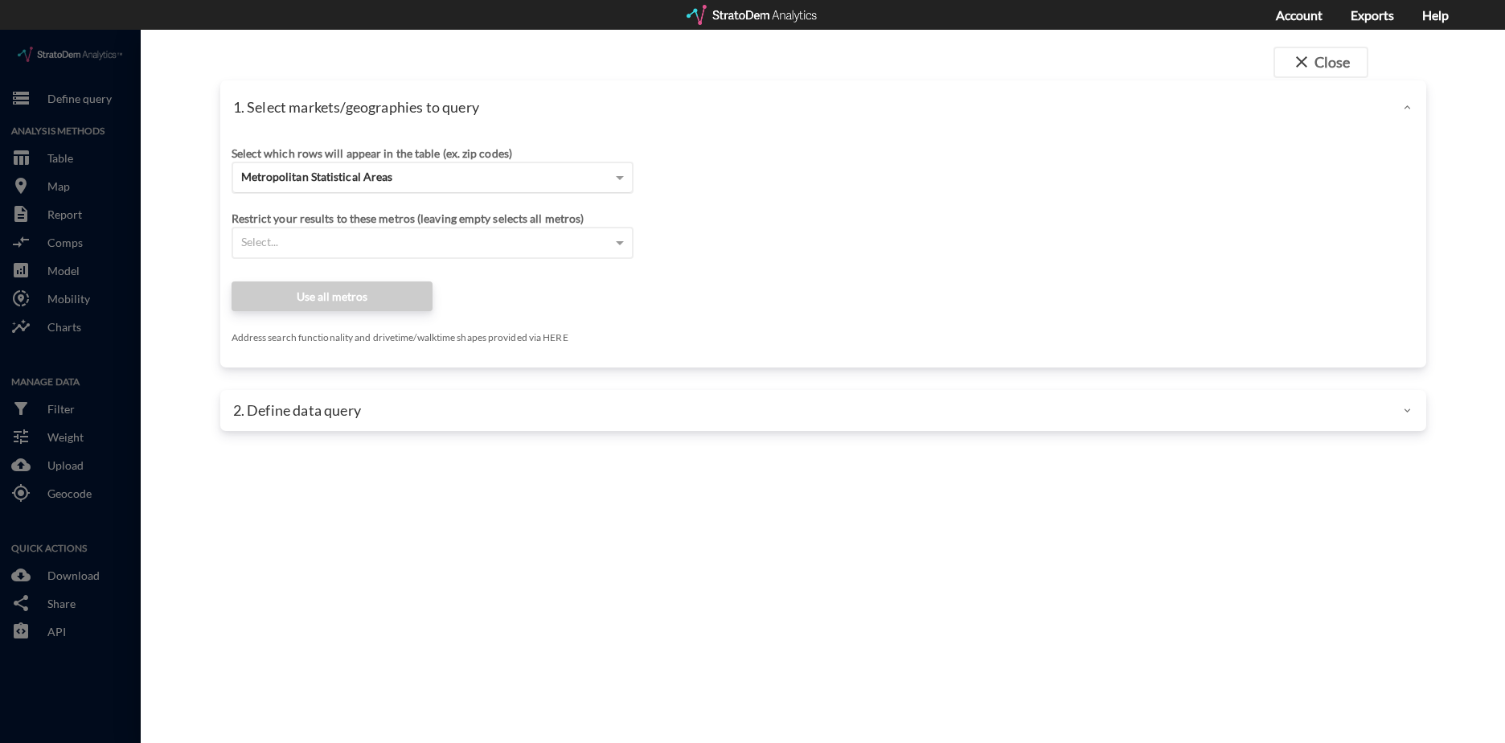
click div "Metropolitan Statistical Areas"
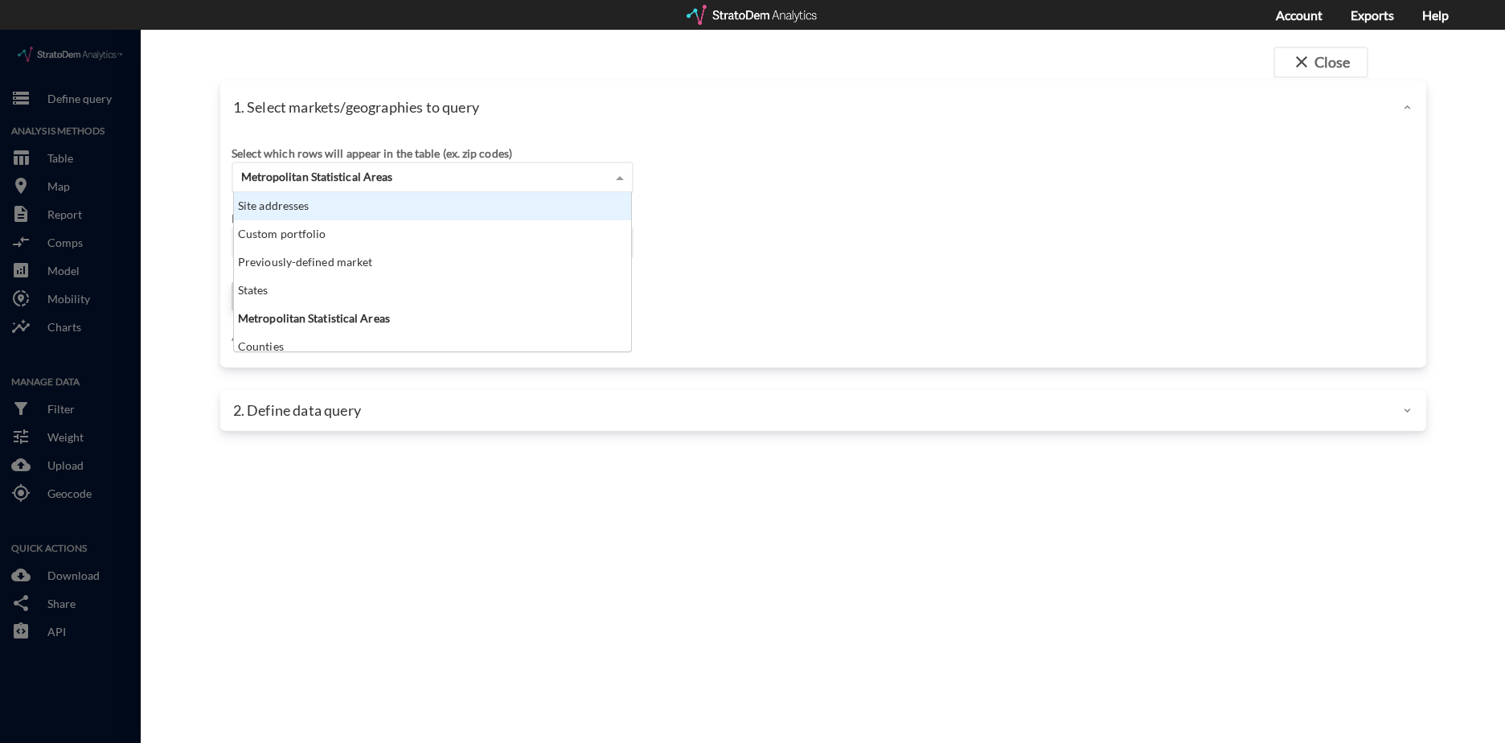
click div "Site addresses"
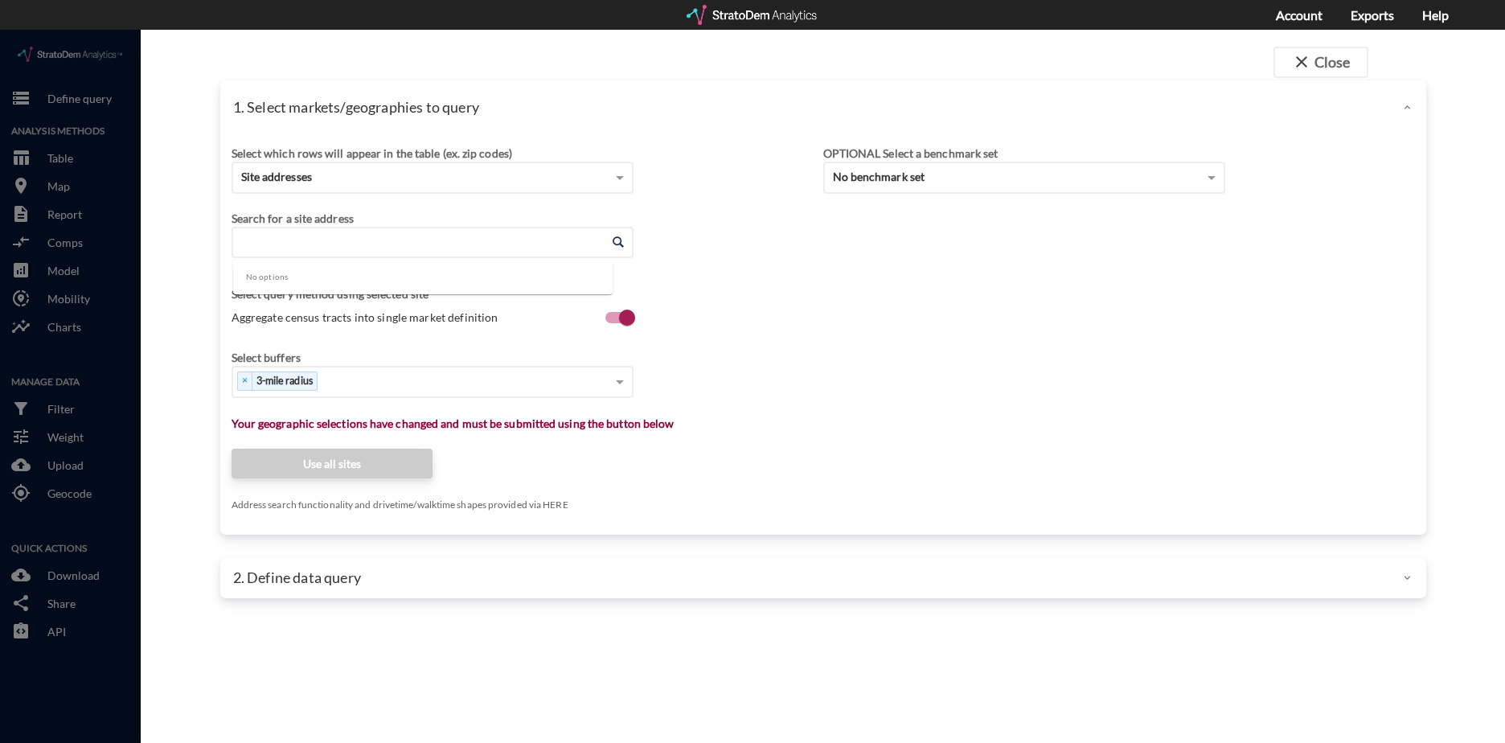
click input "Enter an address"
paste input "936 W Lanier Ave, Fayetteville, GA 30215"
click li "936 W Lanier Ave, Fayetteville, Georgia"
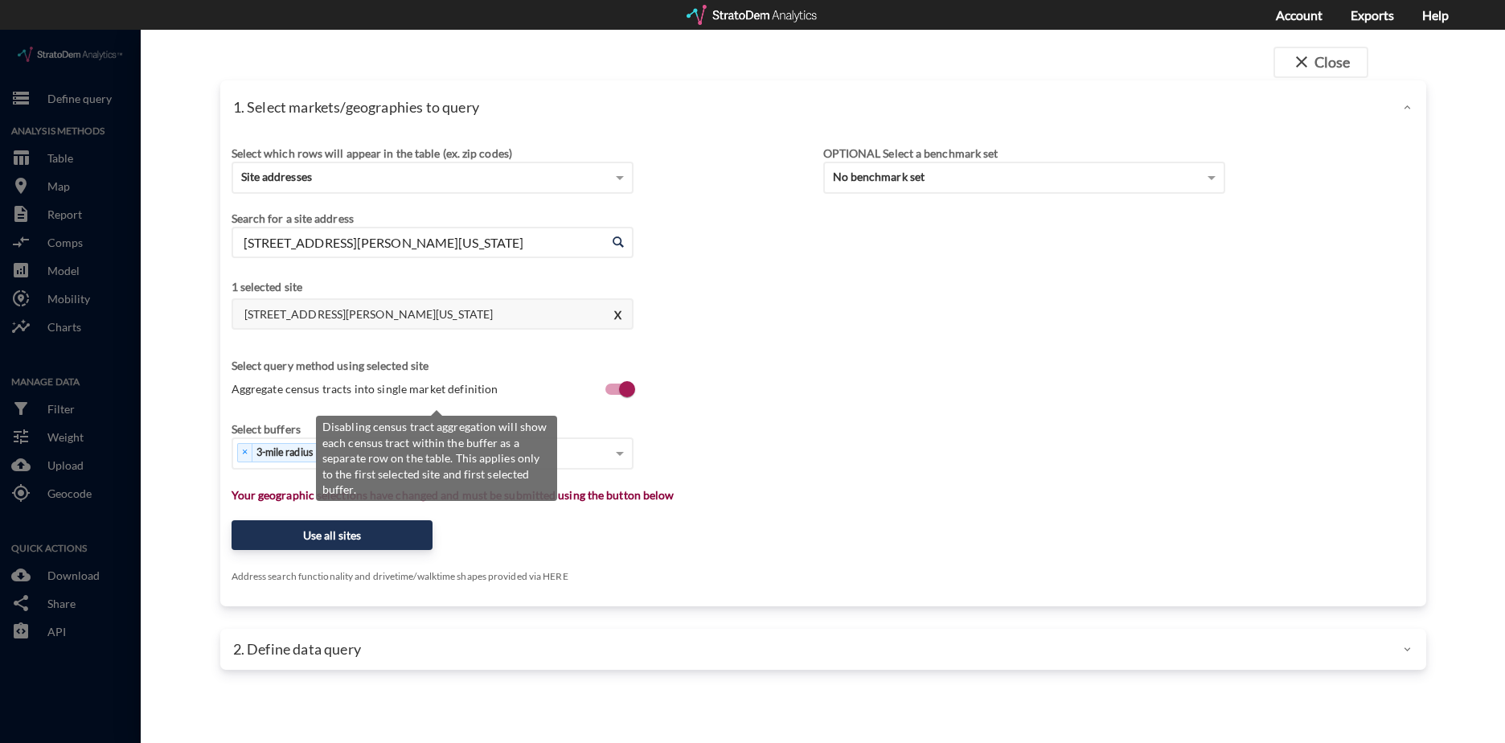
type input "936 W Lanier Ave, Fayetteville, Georgia"
click input "Aggregate census tracts into single market definition"
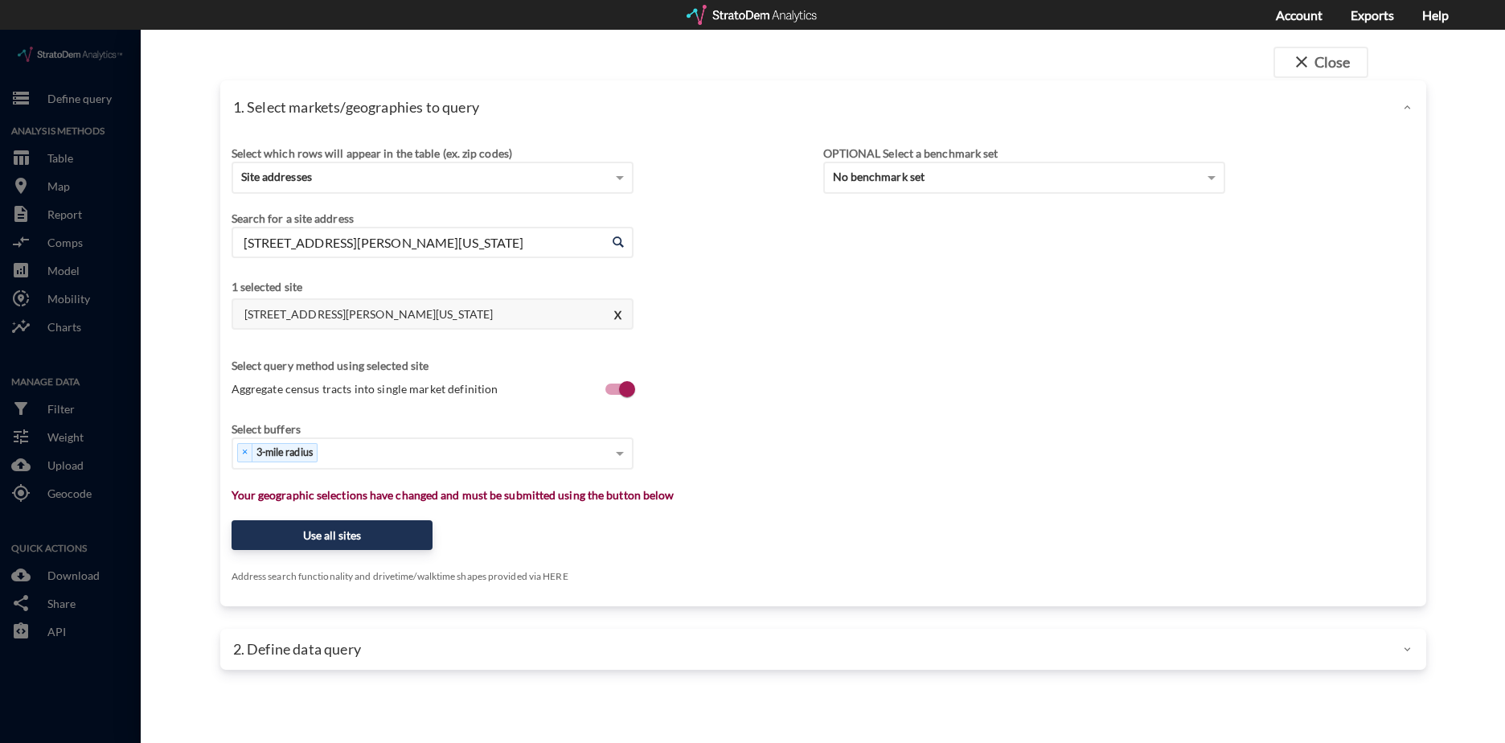
click div "Select buffers × 3-mile radius"
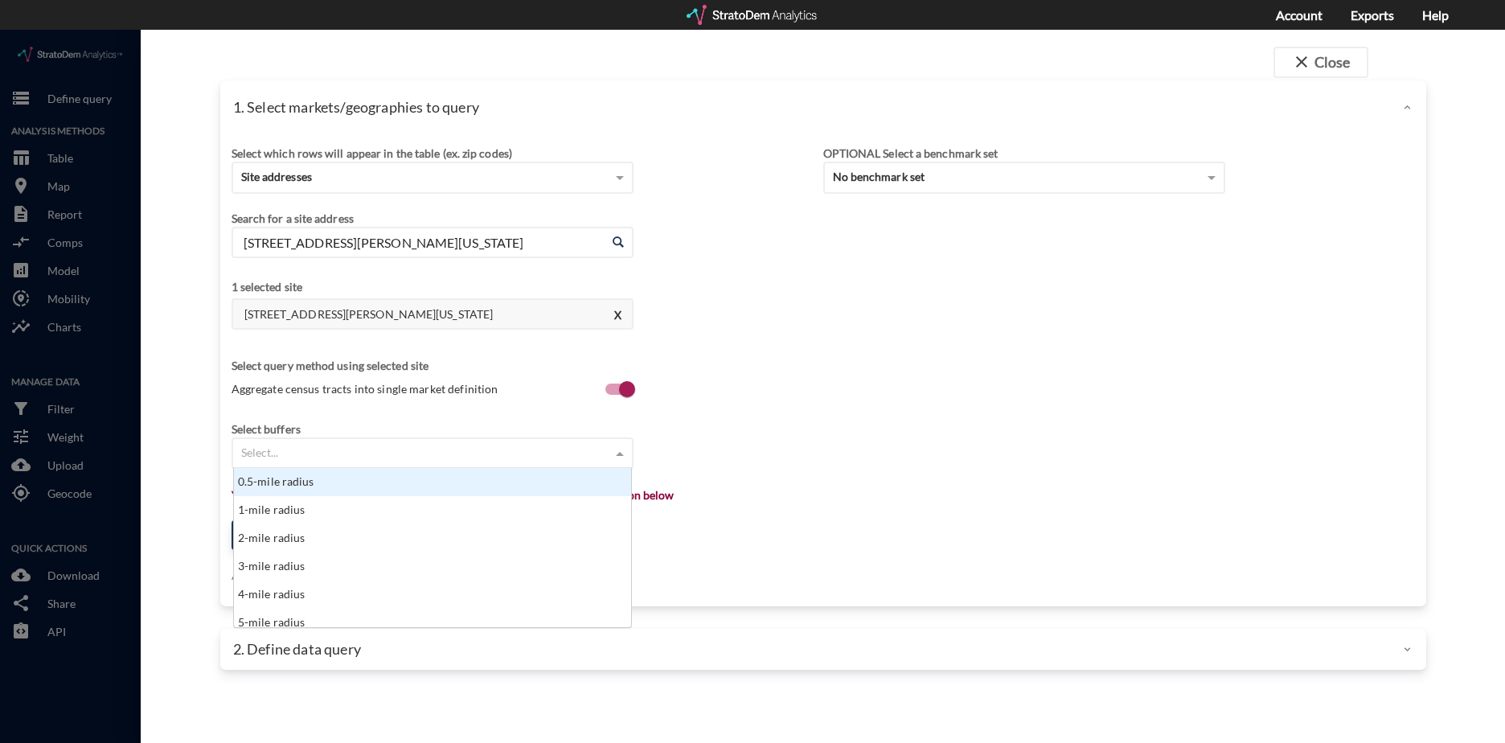
click div "Select..."
click input "Aggregate census tracts into single market definition"
checkbox input "false"
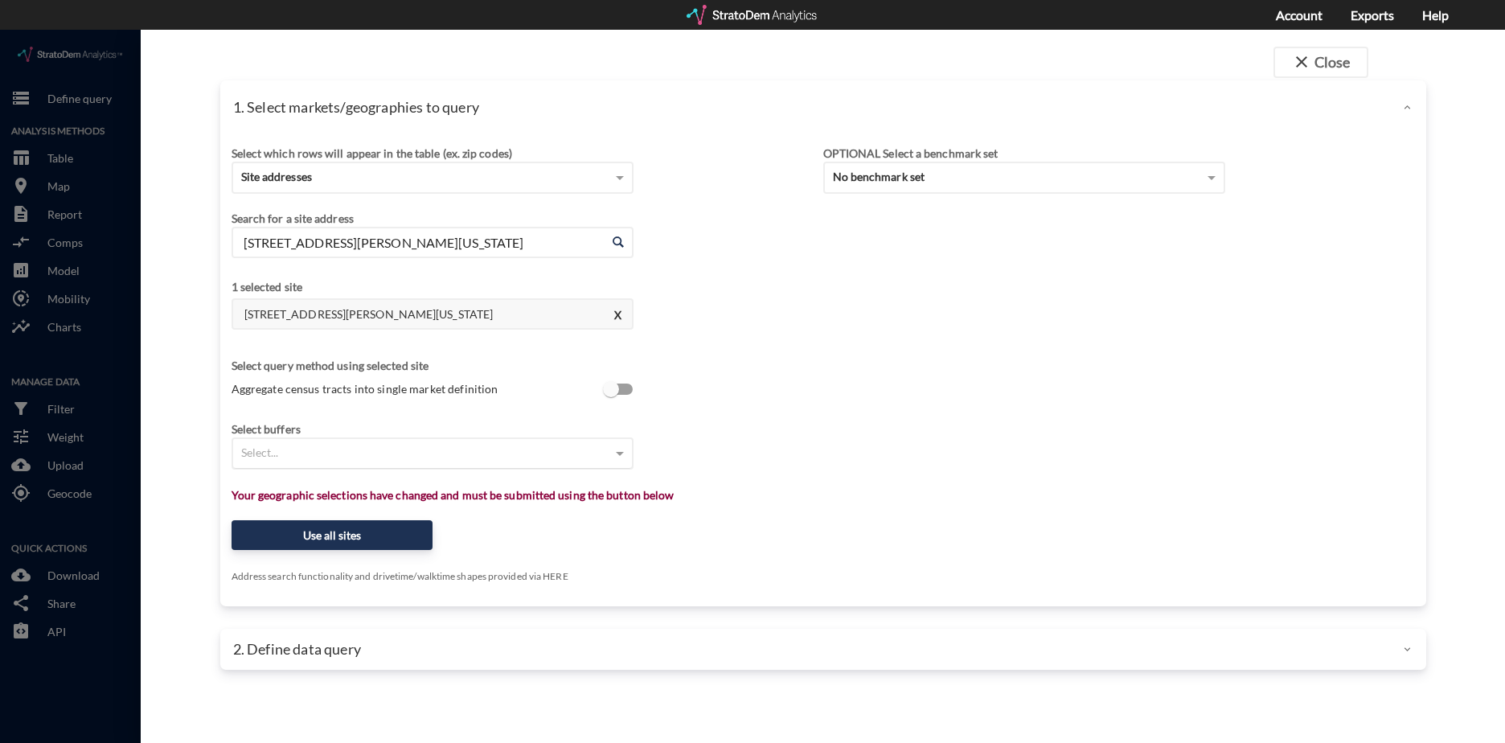
click div "Select..."
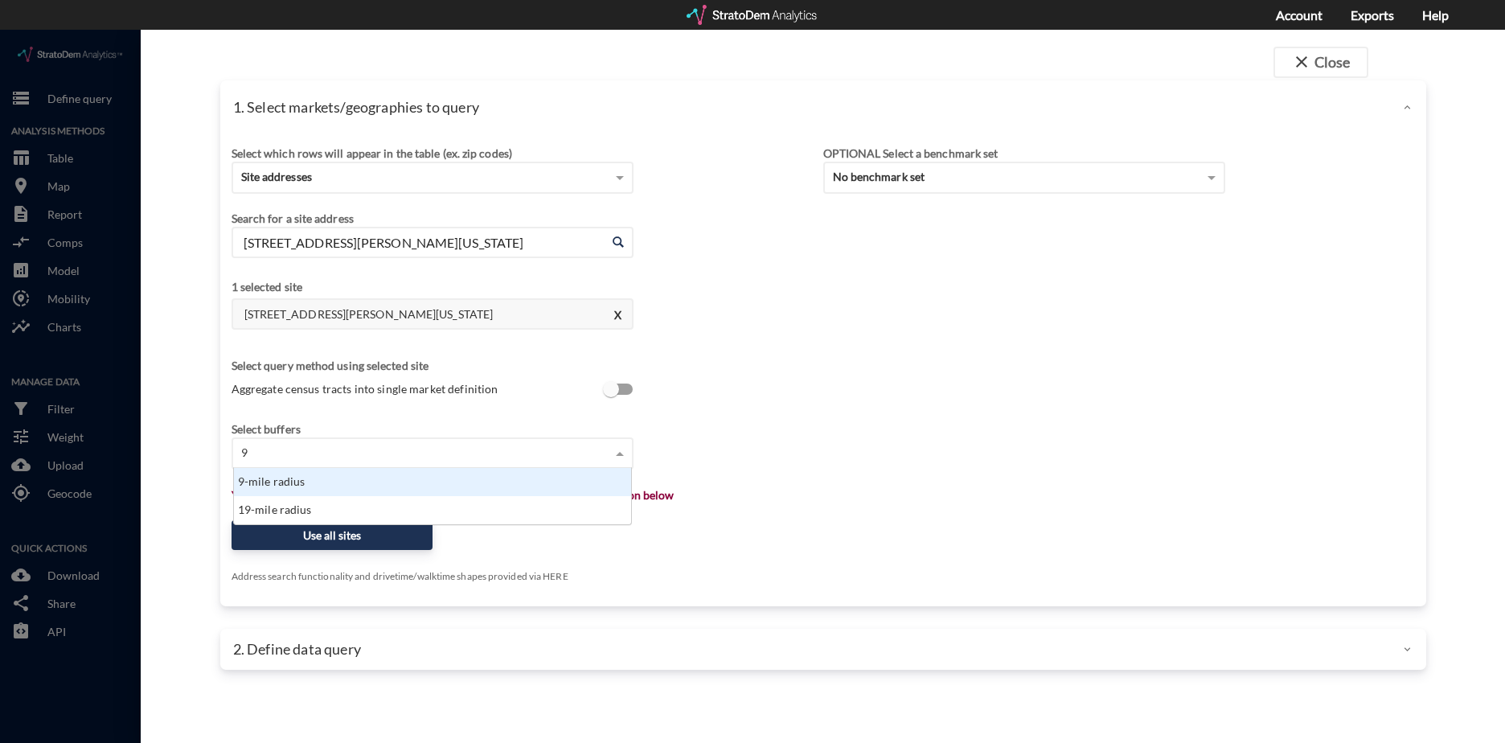
scroll to position [44, 388]
type input "9 mi"
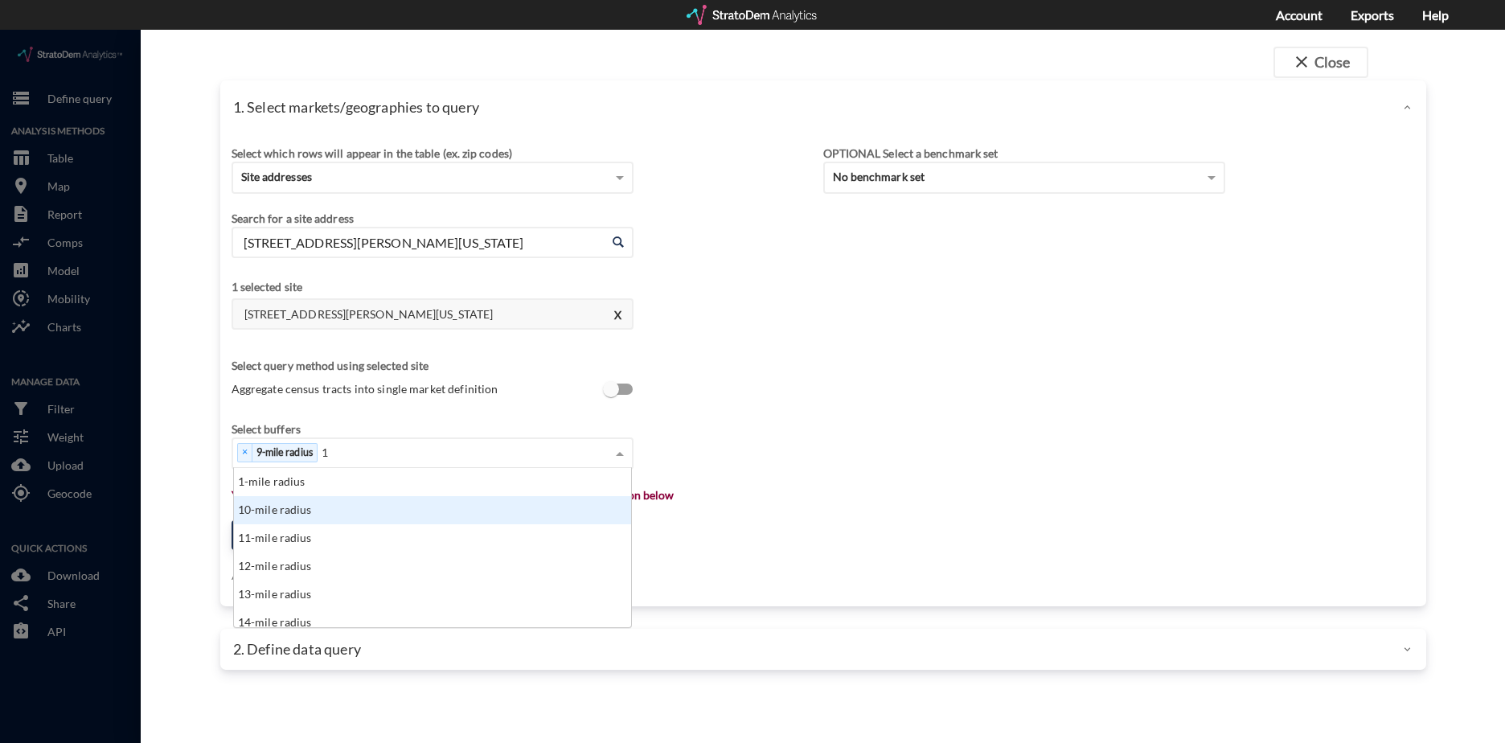
scroll to position [13, 10]
type input "13"
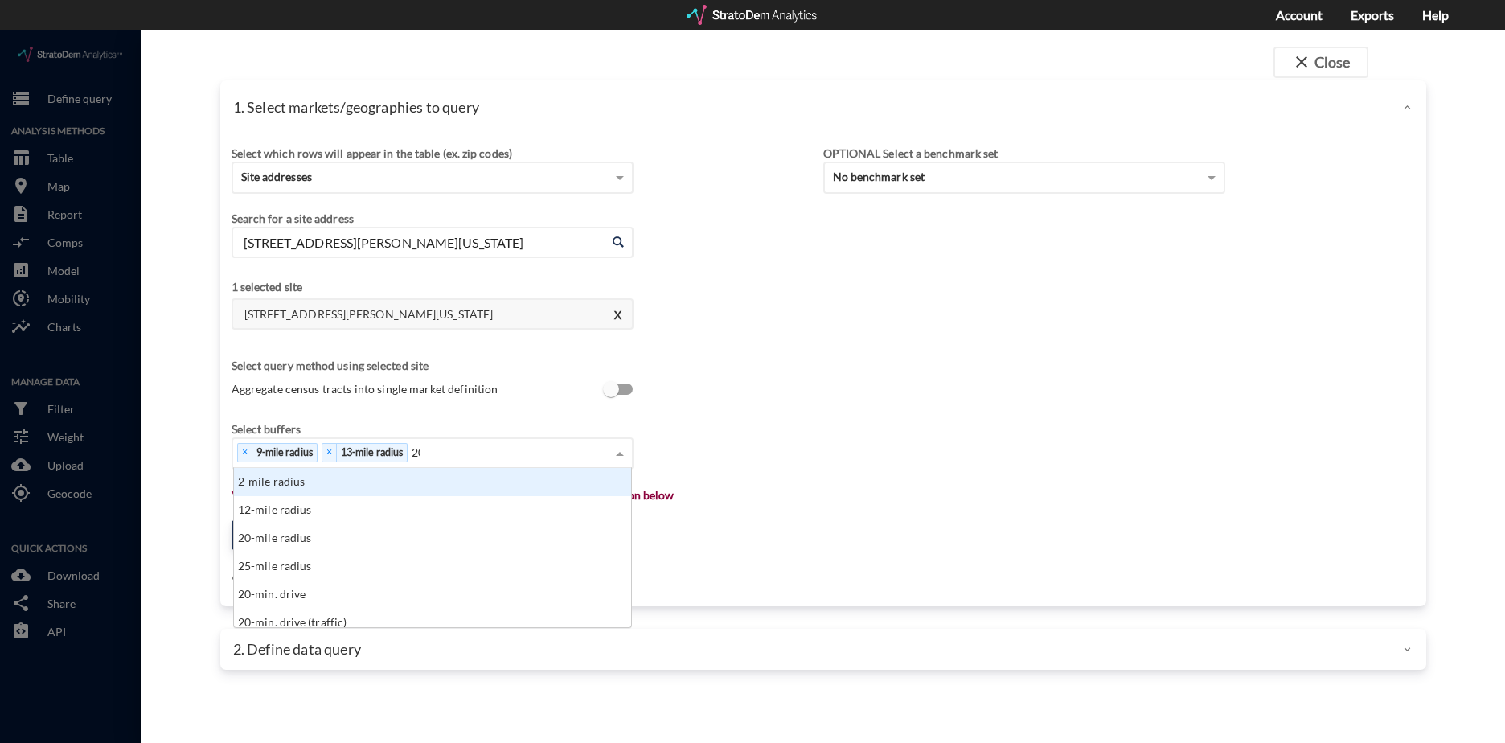
scroll to position [147, 388]
type input "20 m"
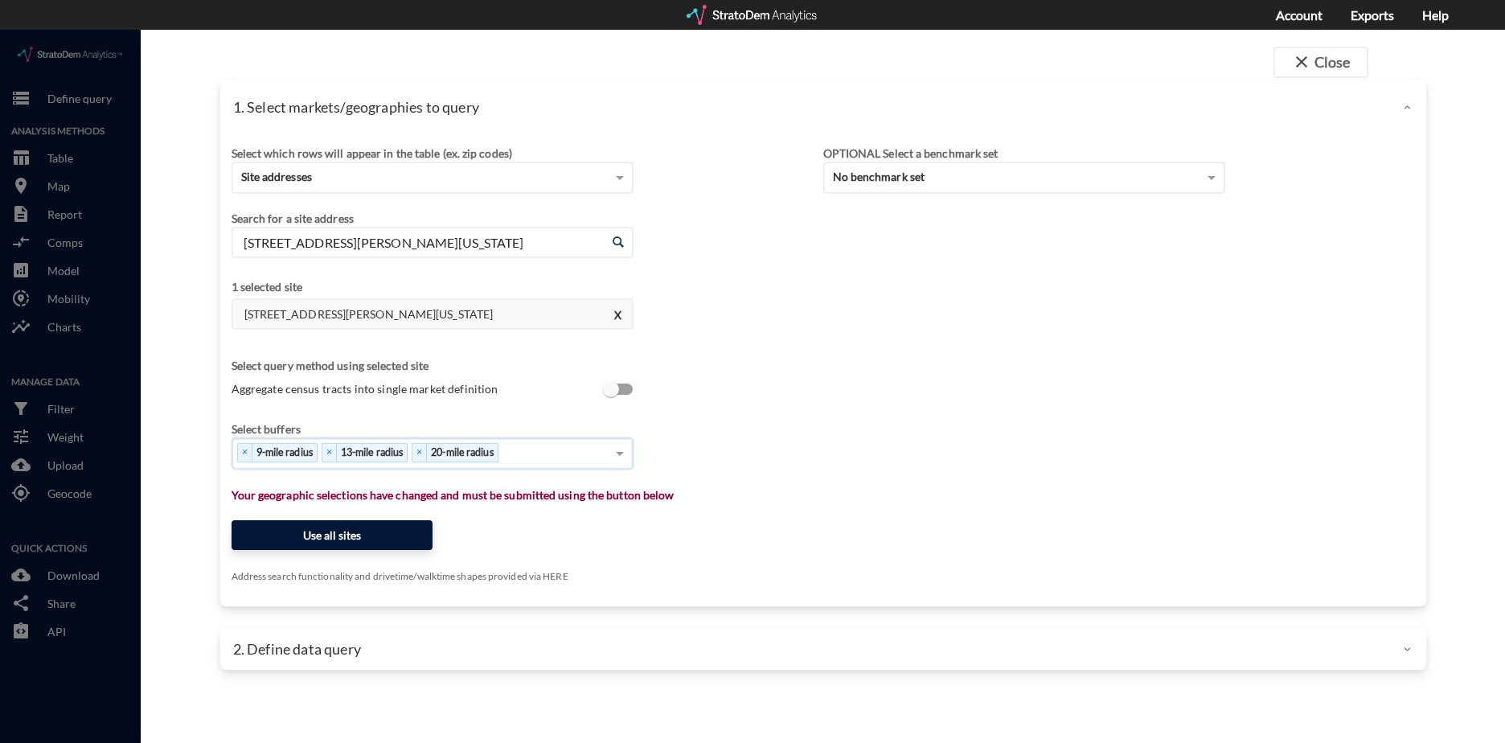
click button "Use all sites"
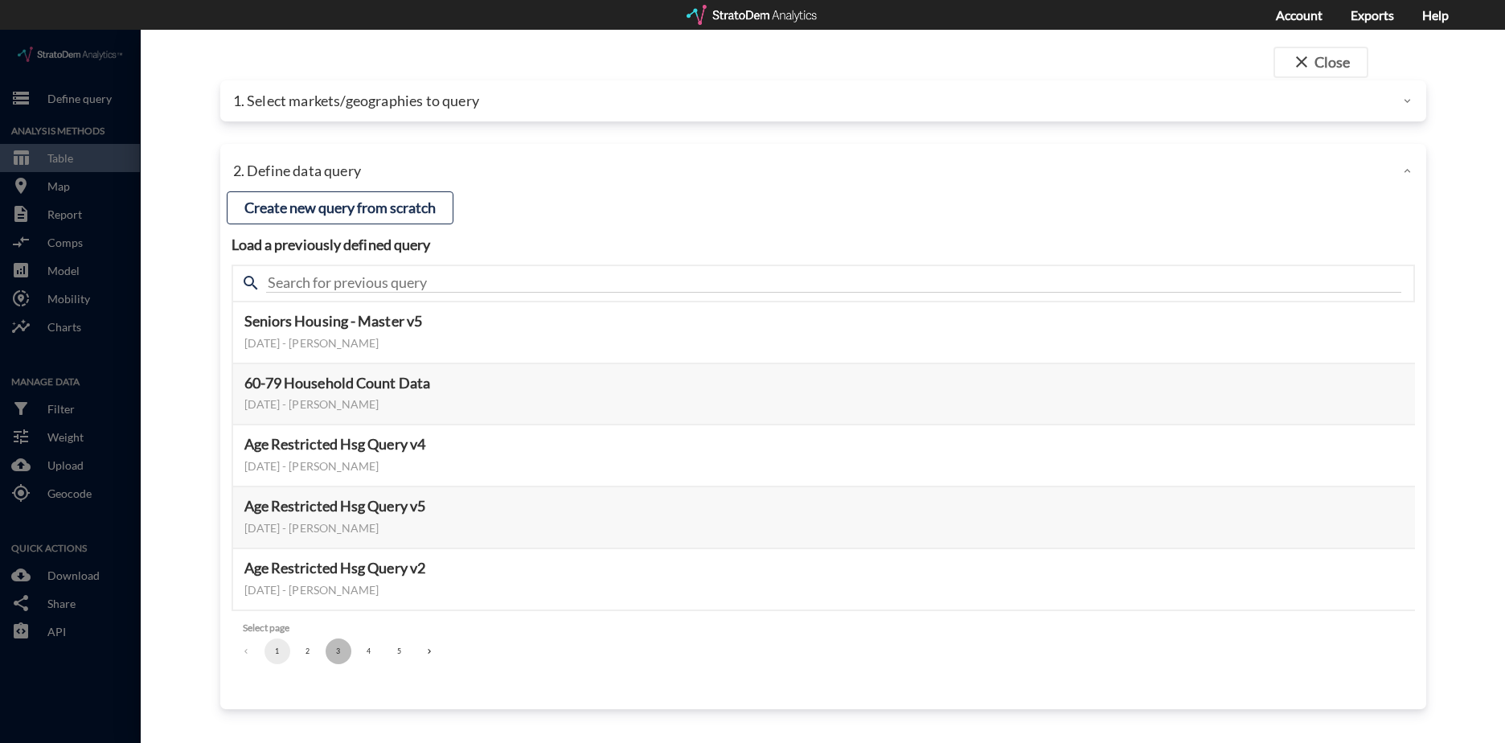
click button "3"
click button "Select this query"
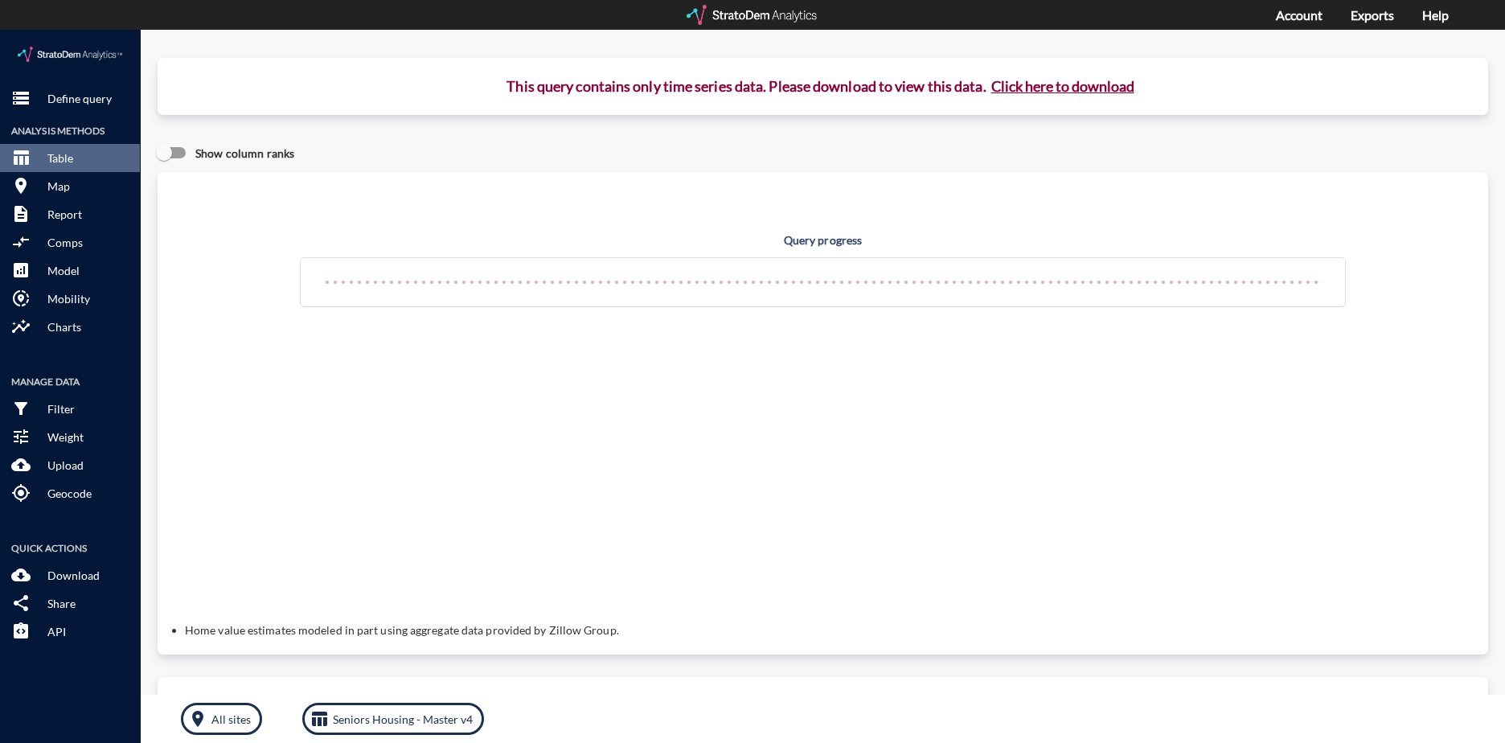
click button "Click here to download"
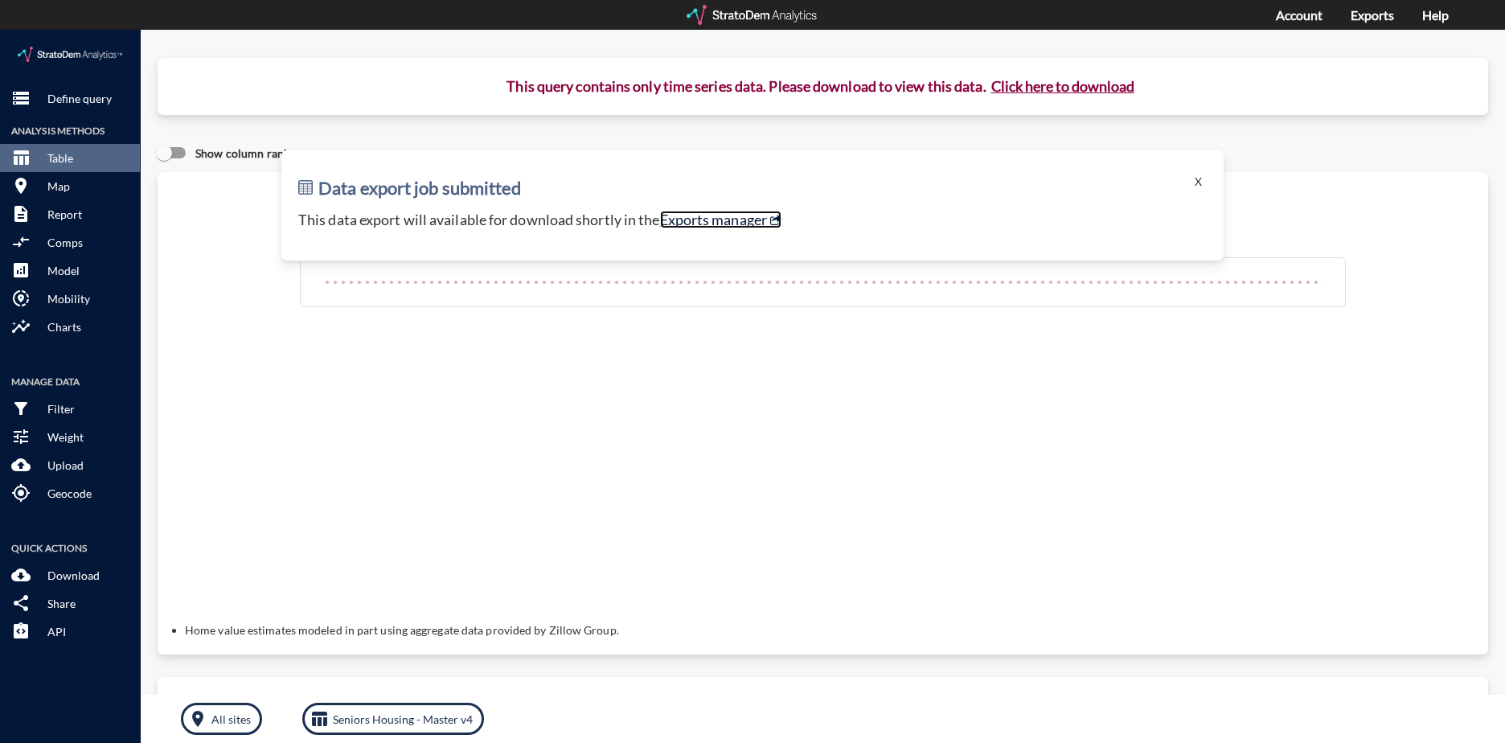
click link "Exports manager"
